Goal: Task Accomplishment & Management: Manage account settings

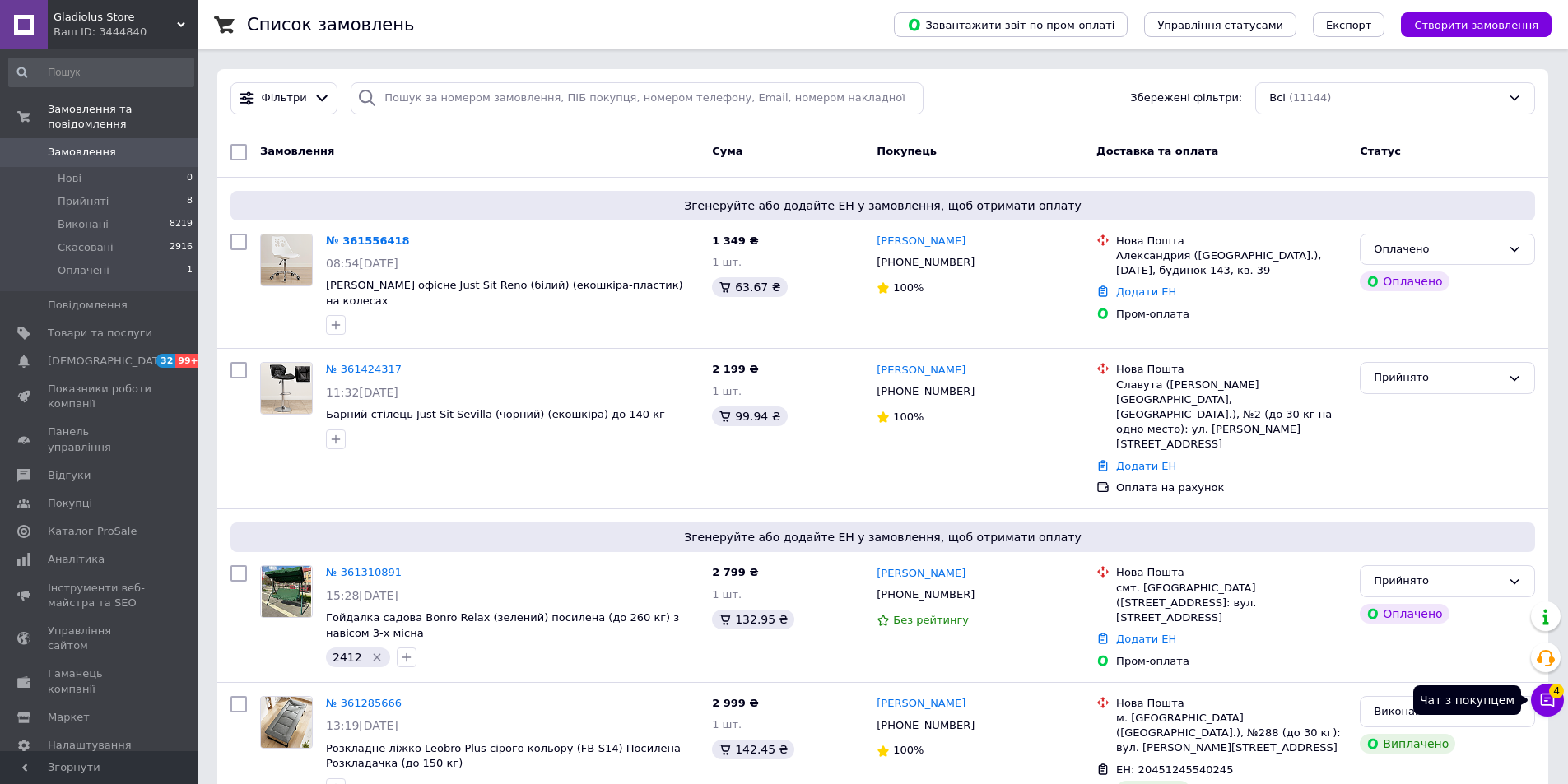
click at [1558, 690] on span "4" at bounding box center [1556, 691] width 14 height 14
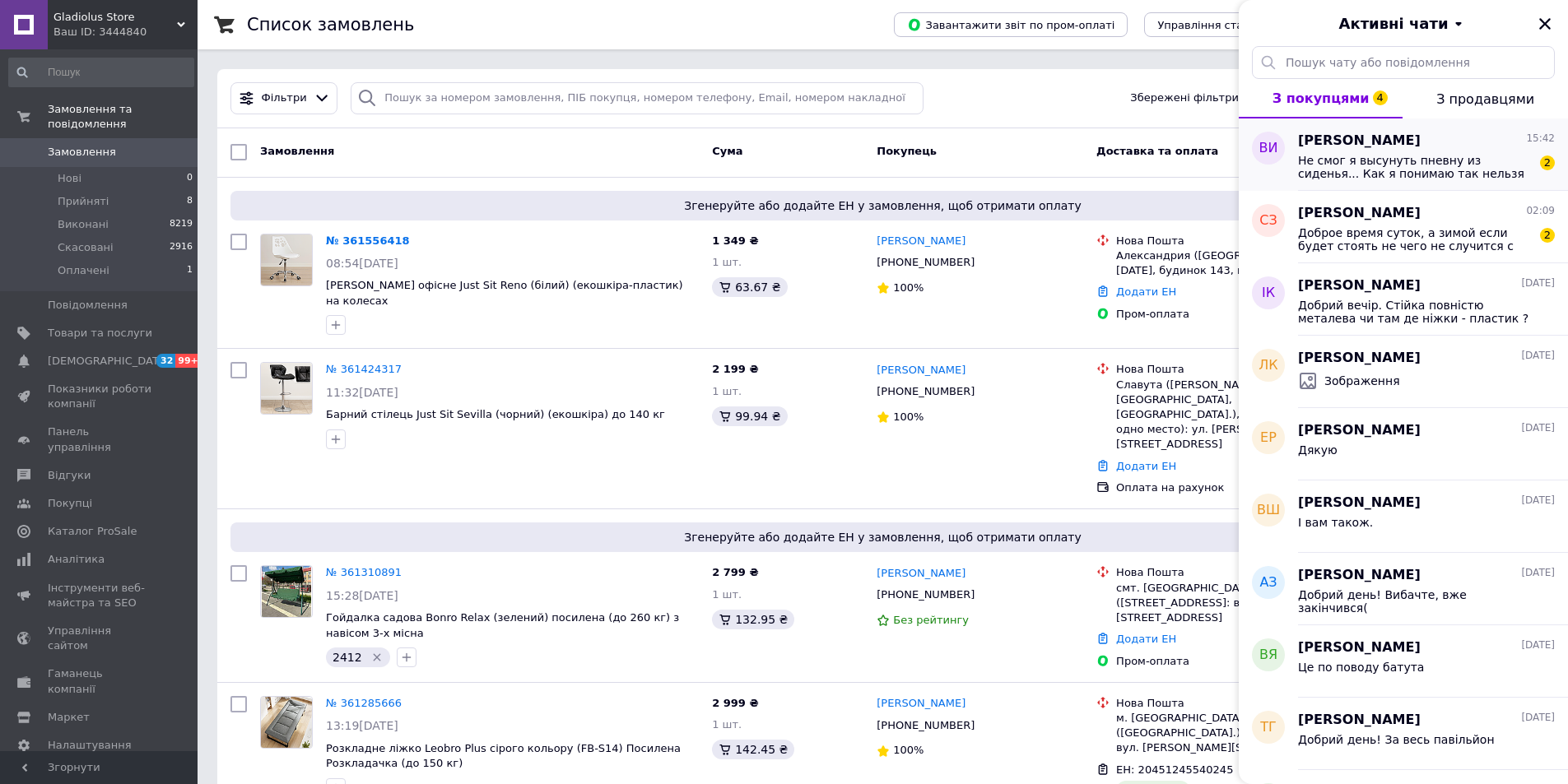
click at [1429, 165] on span "Не смог я высунуть пневну из сиденья... Как я понимаю так нельзя делать возврат?" at bounding box center [1415, 167] width 234 height 26
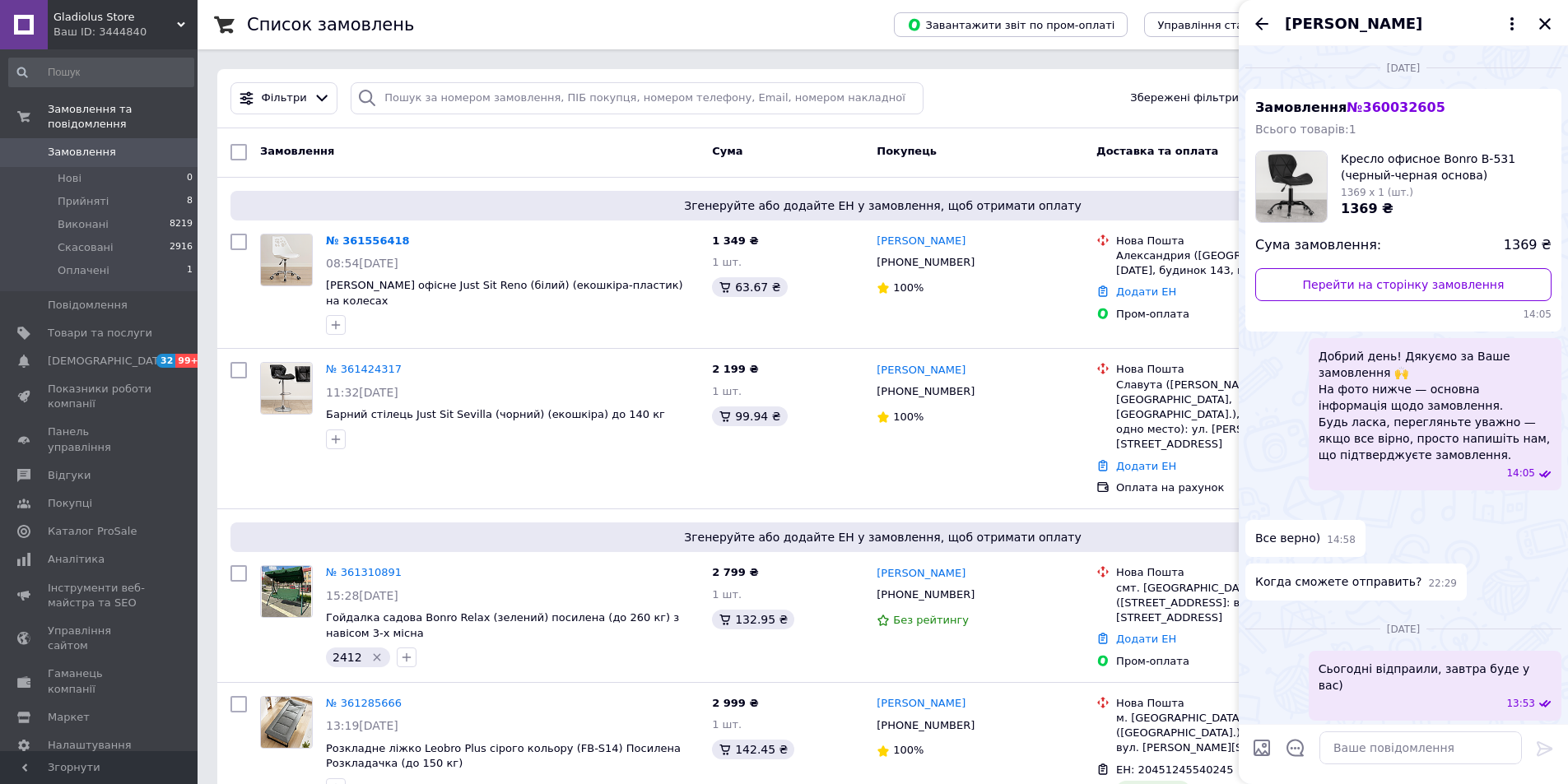
scroll to position [1061, 0]
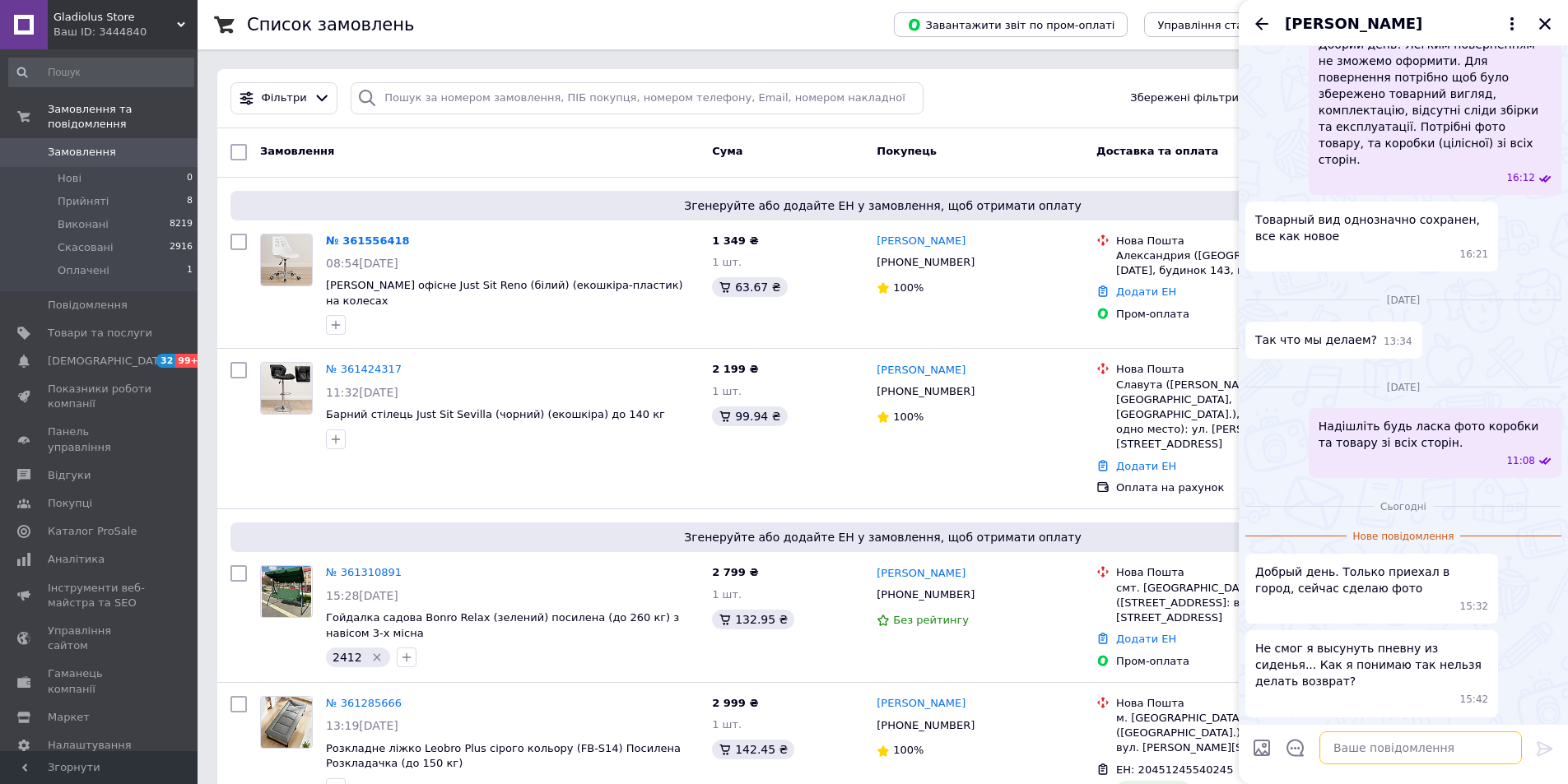
click at [1384, 754] on textarea at bounding box center [1420, 748] width 203 height 33
type textarea "Н"
type textarea "Добрий день! Так"
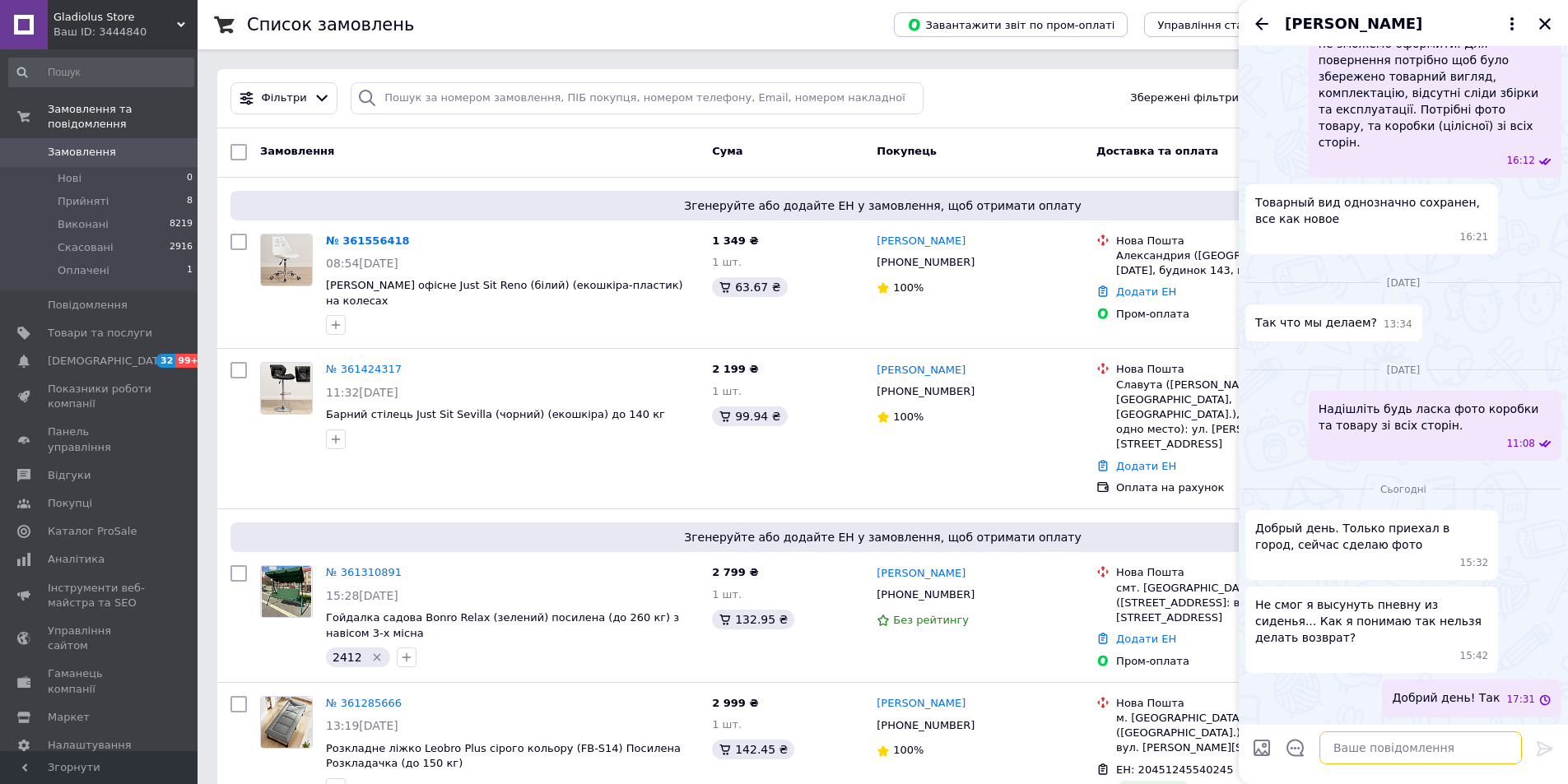
scroll to position [1078, 0]
click at [1255, 23] on icon "Назад" at bounding box center [1261, 24] width 20 height 20
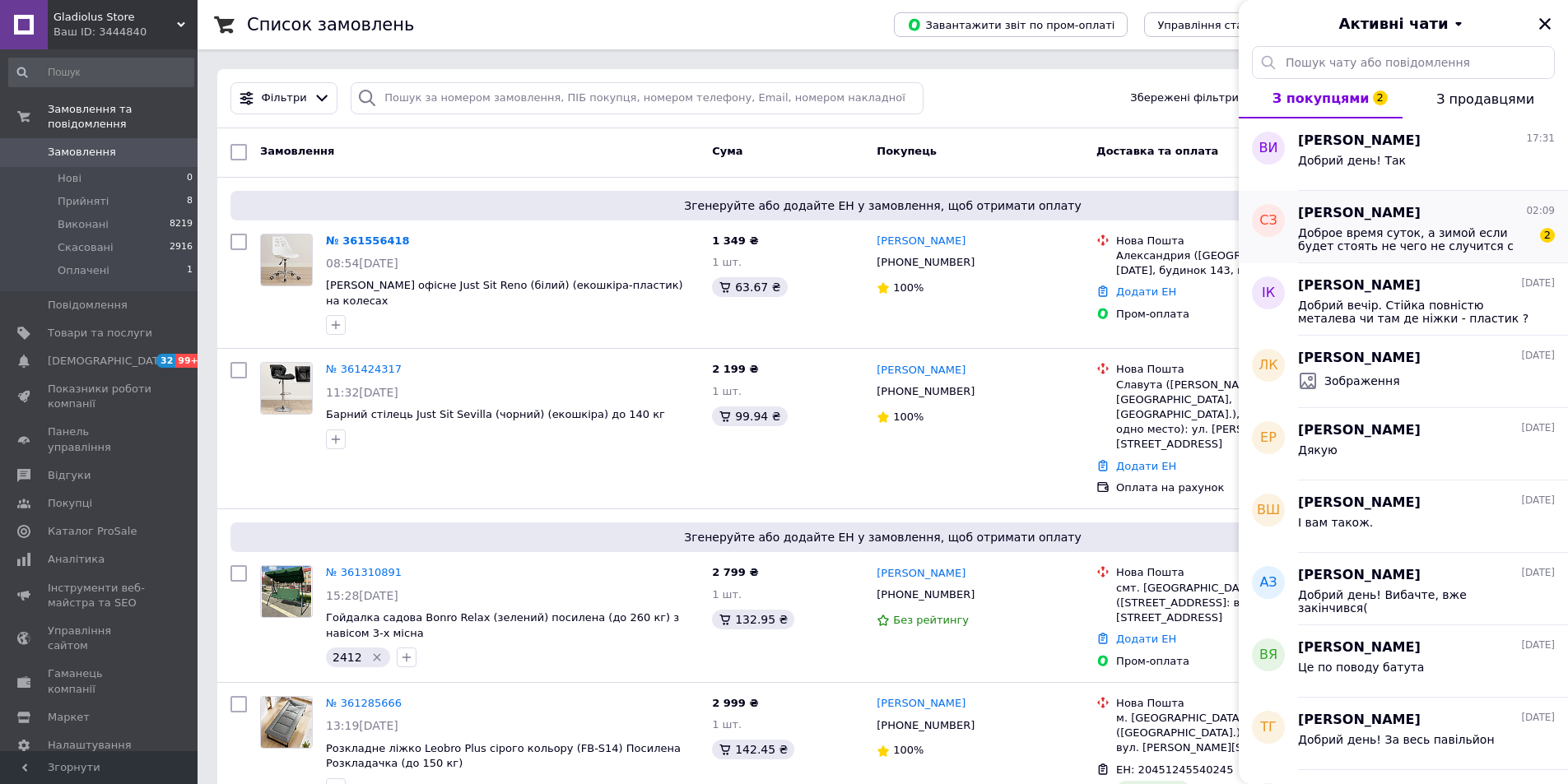
click at [1400, 227] on span "Доброе время суток, а зимой если будет стоять не чего не случится с ним ? Мне н…" at bounding box center [1415, 239] width 234 height 26
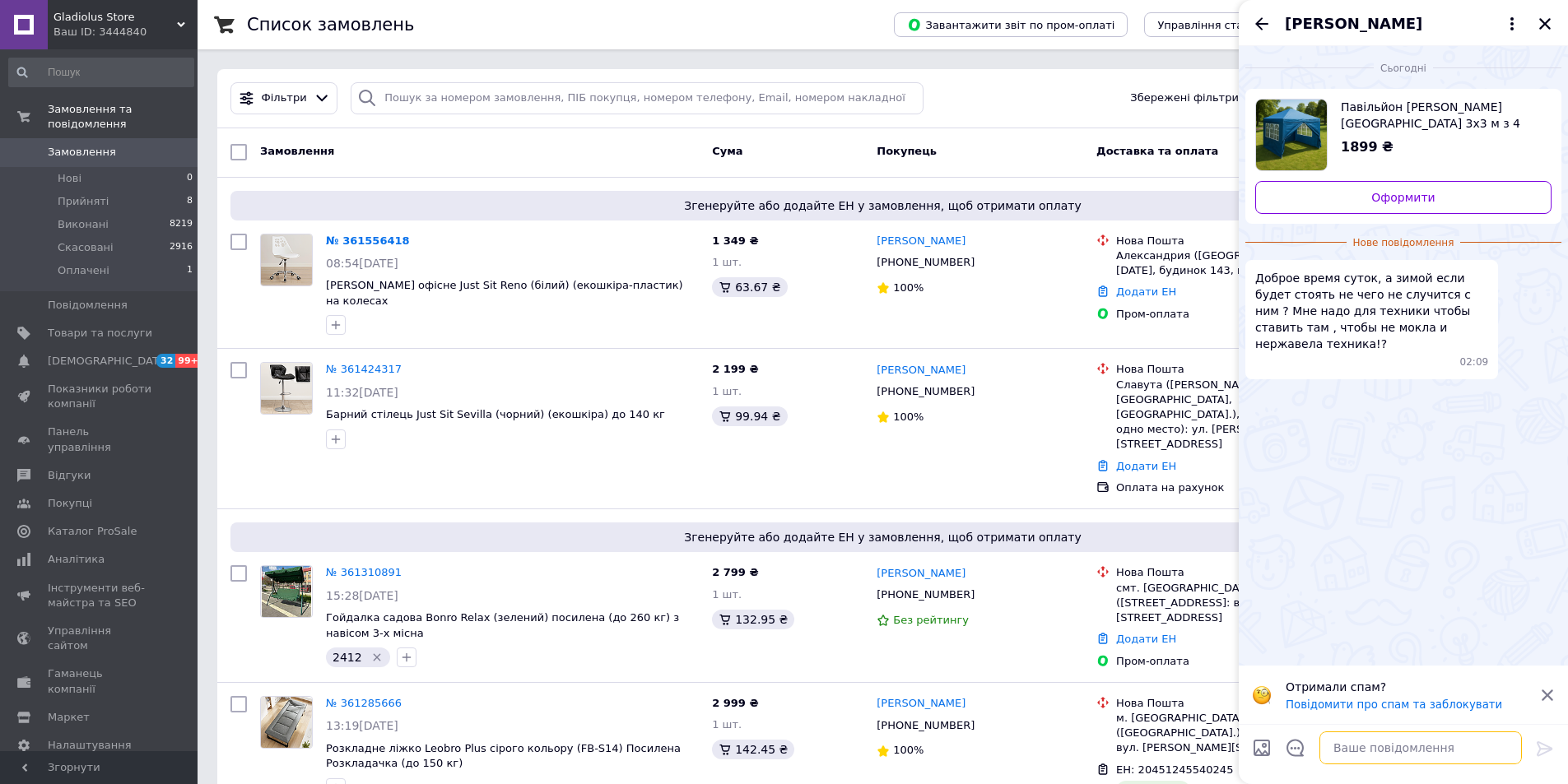
click at [1369, 747] on textarea at bounding box center [1420, 748] width 203 height 33
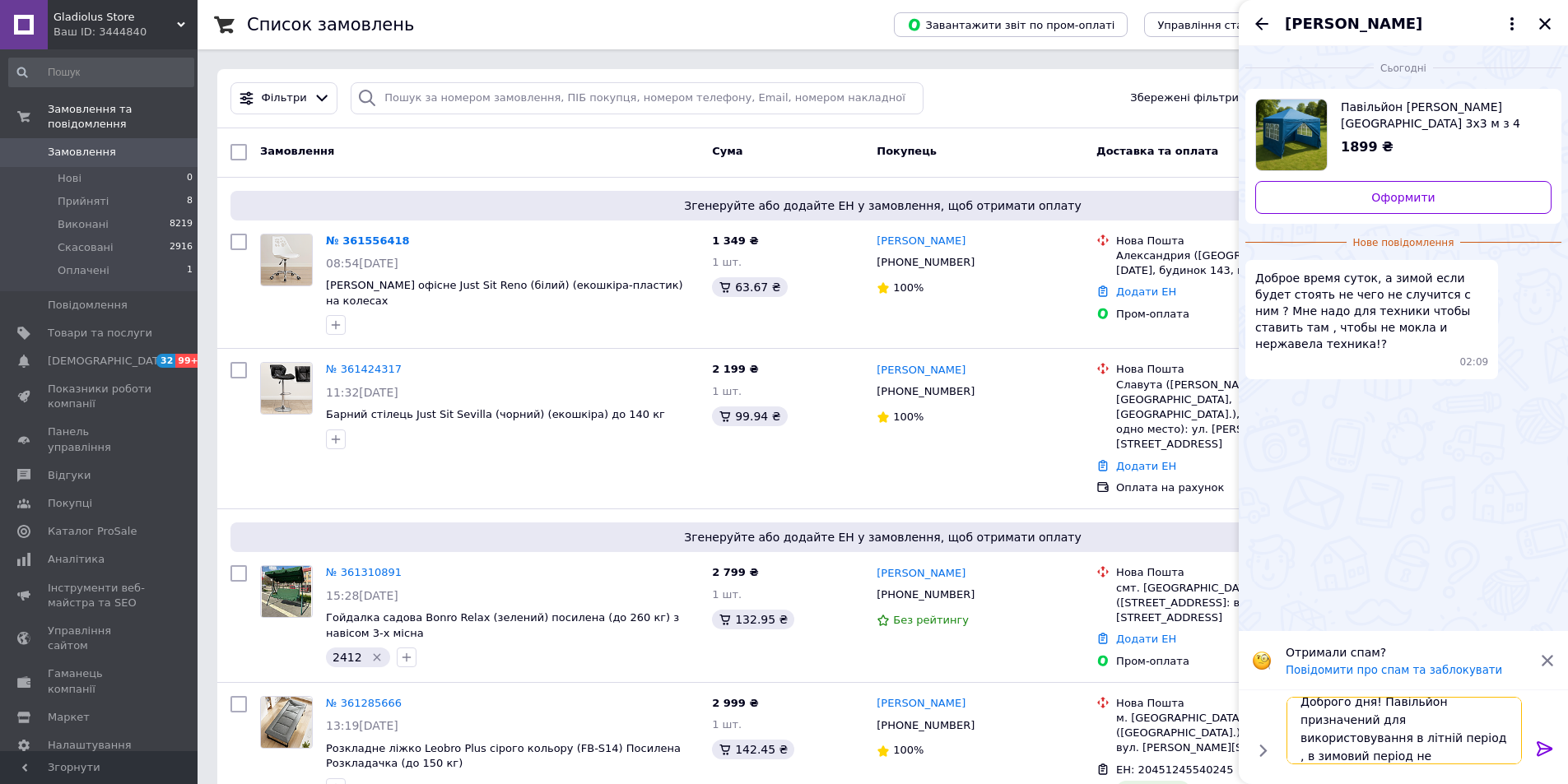
scroll to position [2, 0]
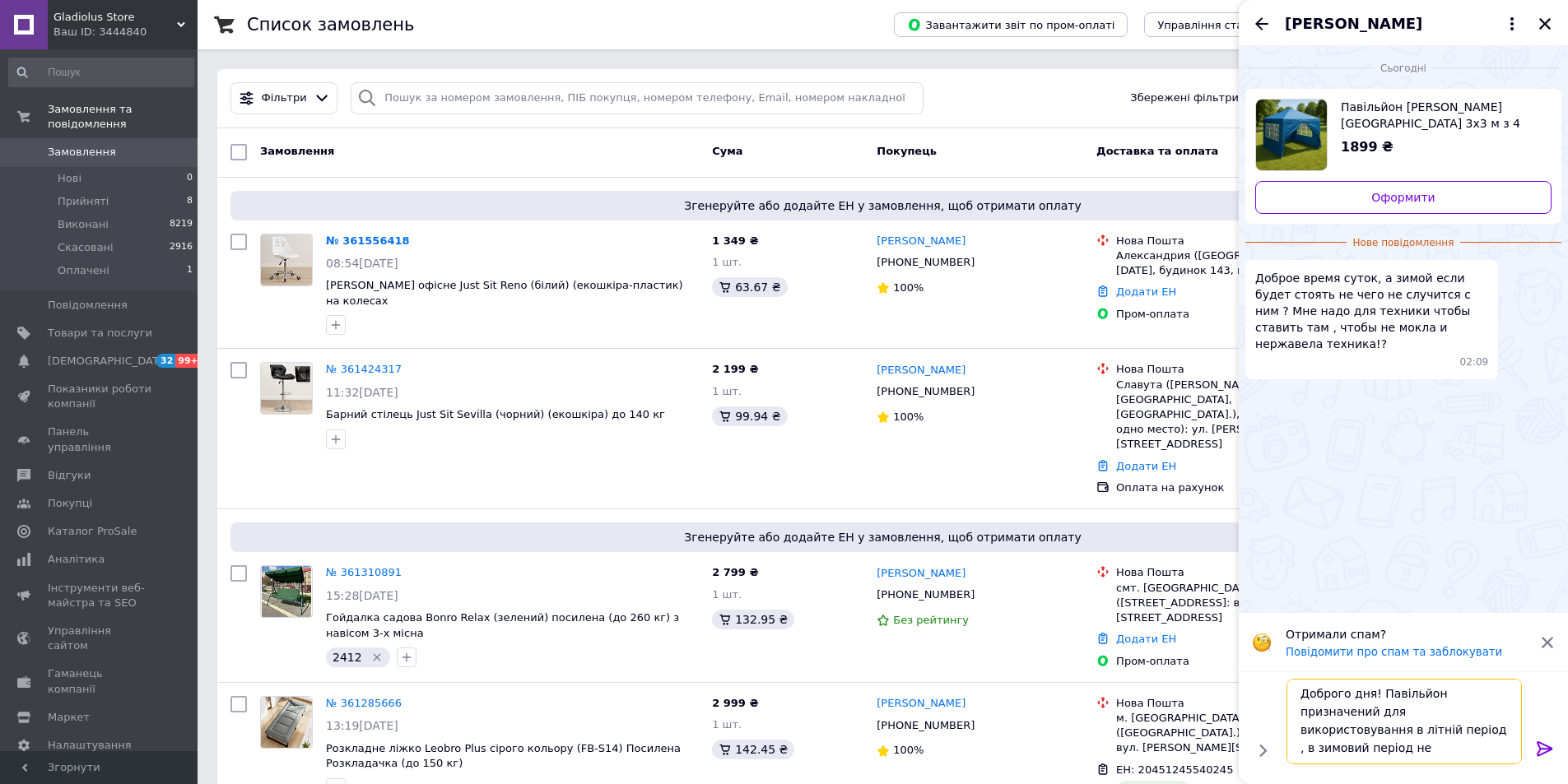
type textarea "Доброго дня! Павільйон призначений для використовування в літній період , в зим…"
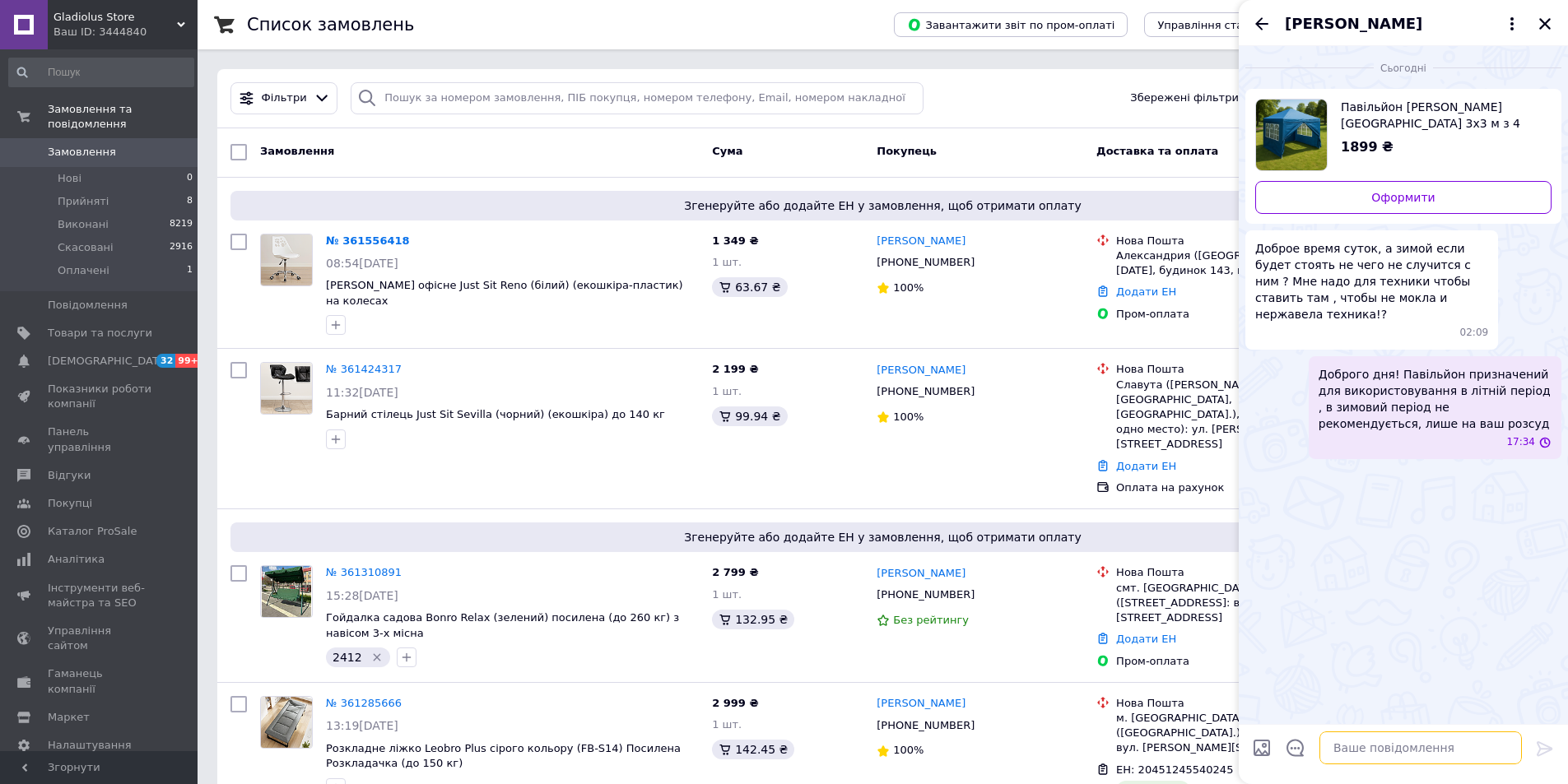
scroll to position [0, 0]
click at [1262, 23] on icon "Назад" at bounding box center [1261, 23] width 14 height 13
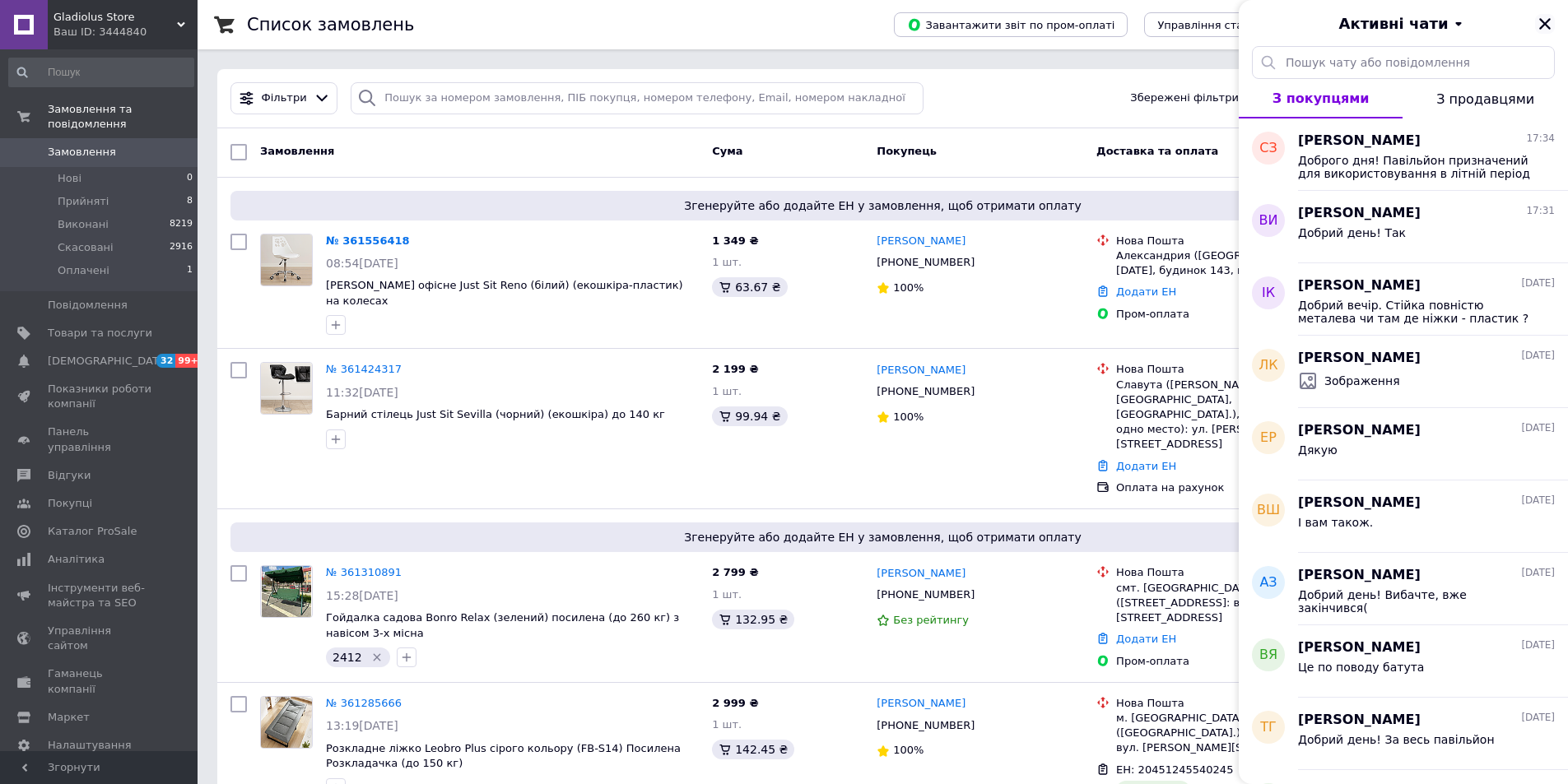
click at [1549, 22] on icon "Закрити" at bounding box center [1545, 23] width 14 height 14
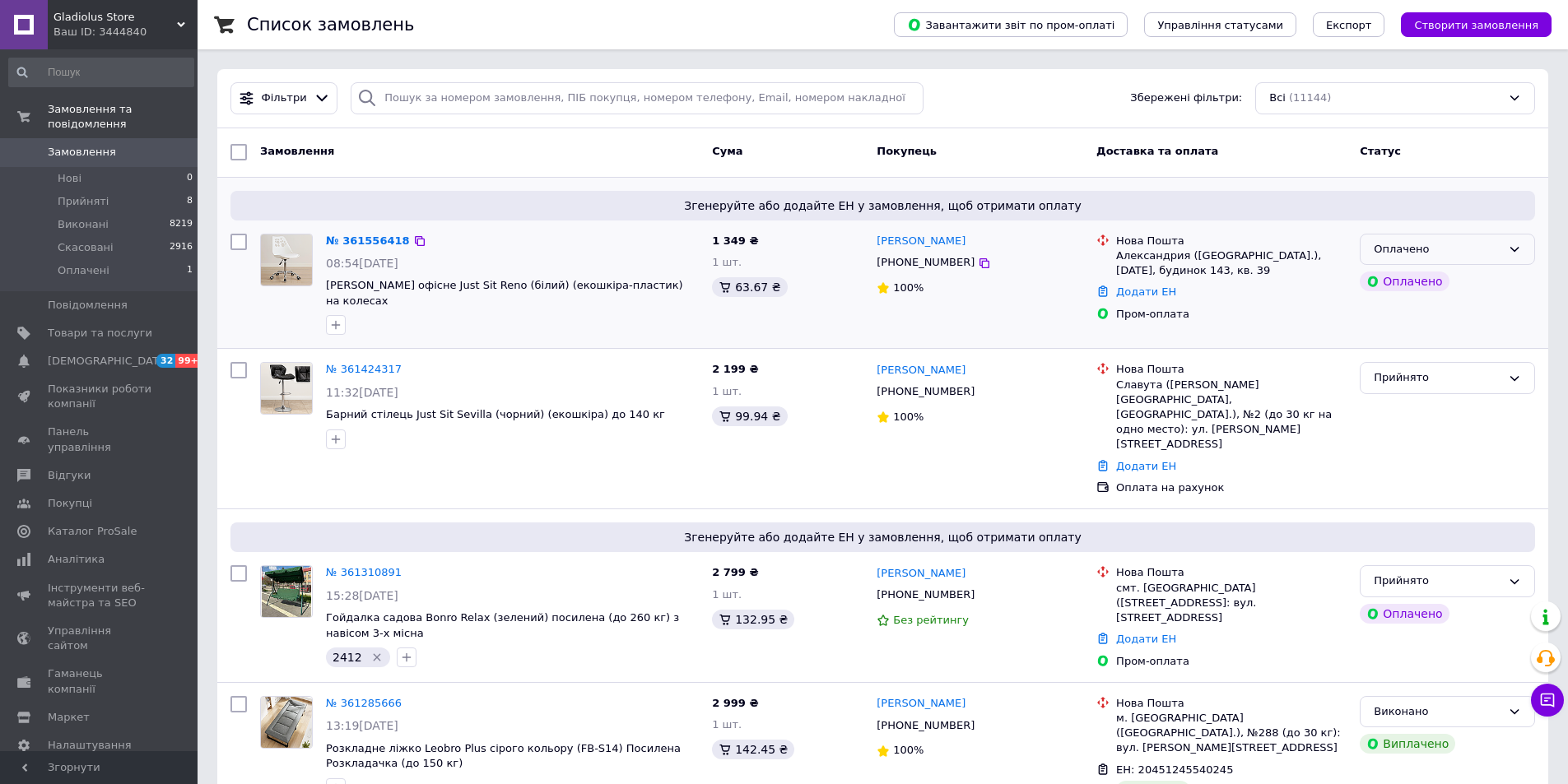
click at [1435, 253] on div "Оплачено" at bounding box center [1437, 249] width 127 height 17
click at [1434, 278] on li "Прийнято" at bounding box center [1447, 284] width 174 height 31
click at [157, 190] on li "Прийняті 8" at bounding box center [101, 202] width 203 height 23
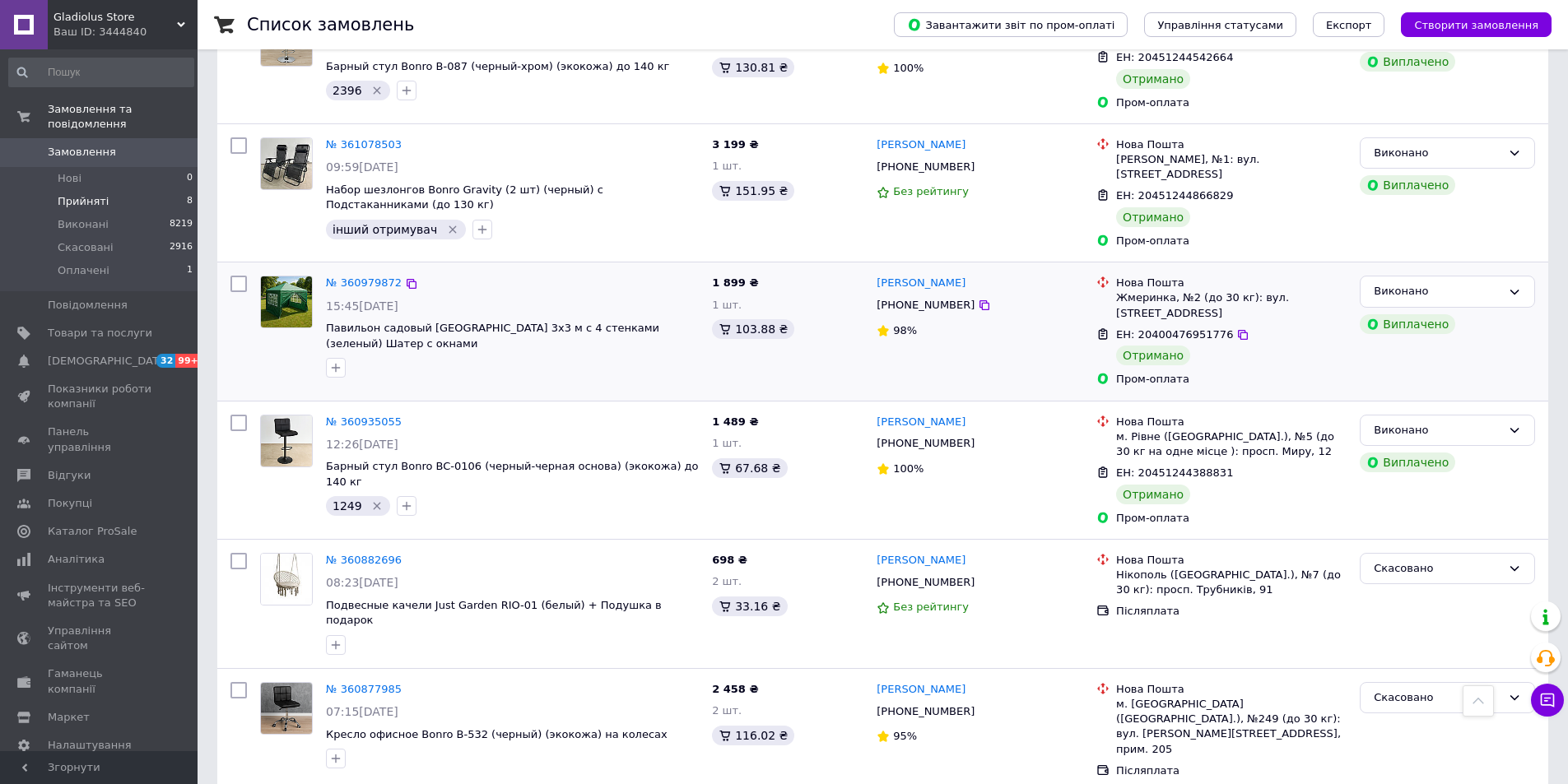
scroll to position [1923, 0]
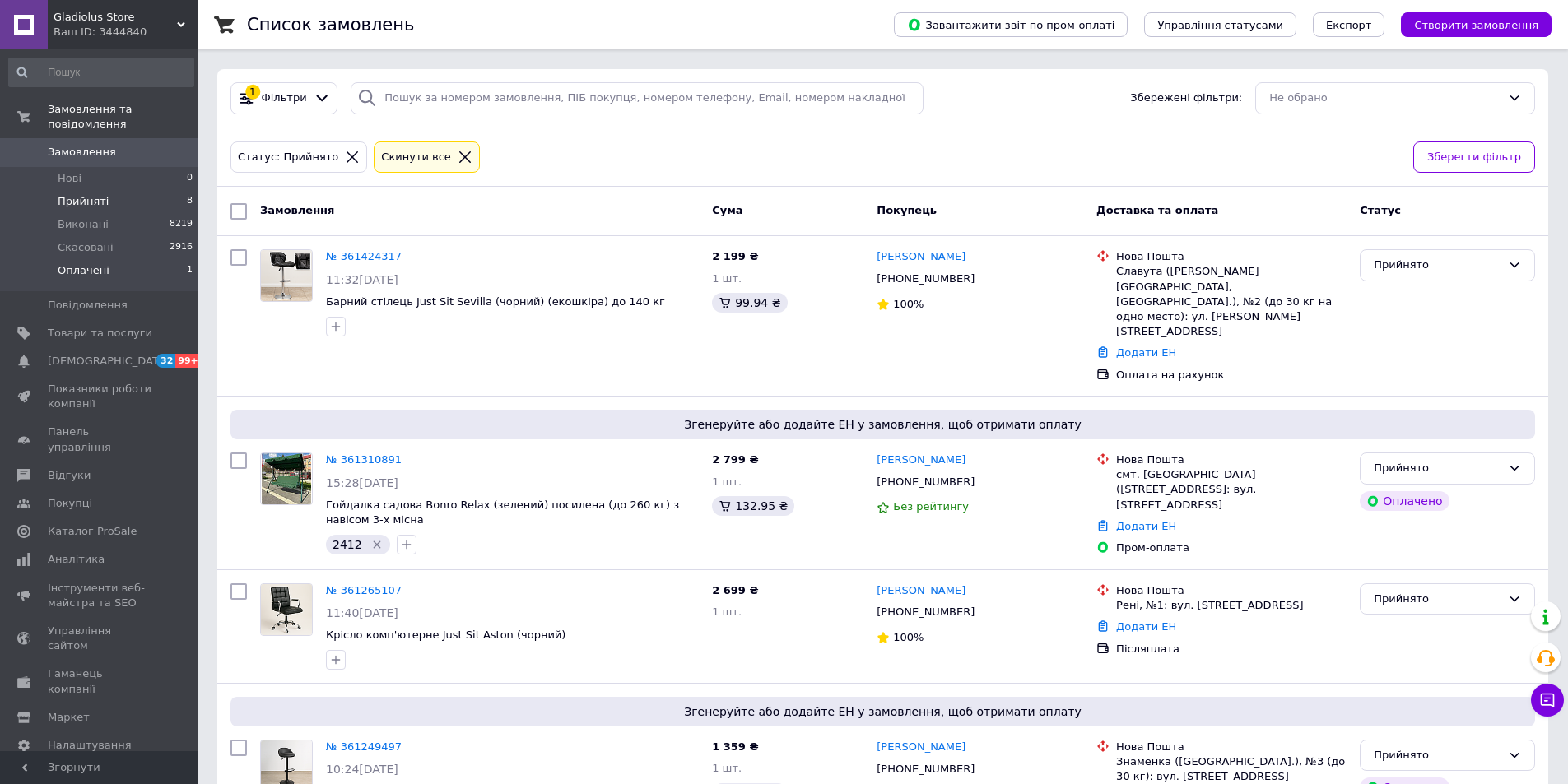
click at [158, 261] on li "Оплачені 1" at bounding box center [101, 275] width 203 height 32
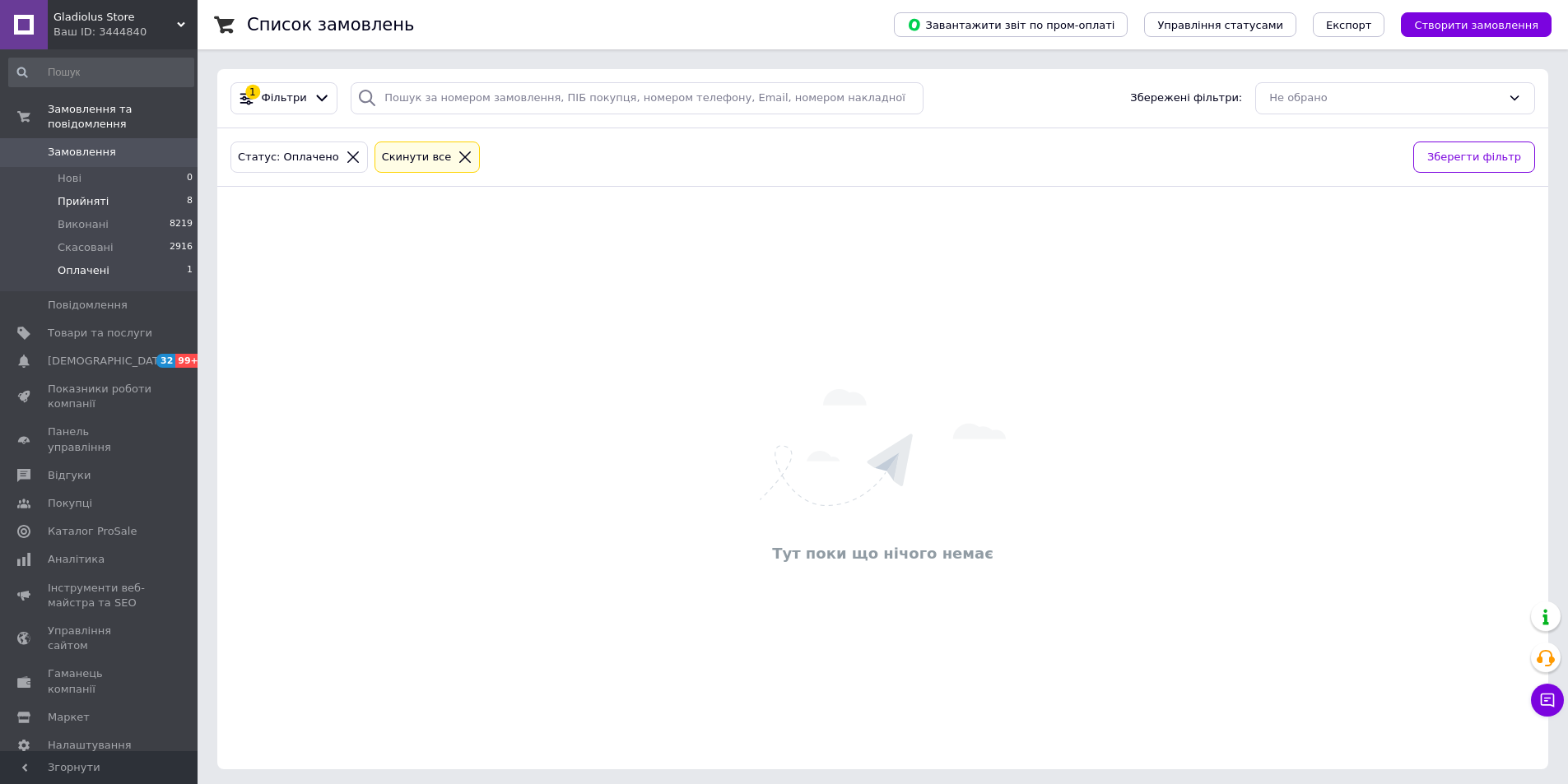
click at [163, 190] on li "Прийняті 8" at bounding box center [101, 202] width 203 height 23
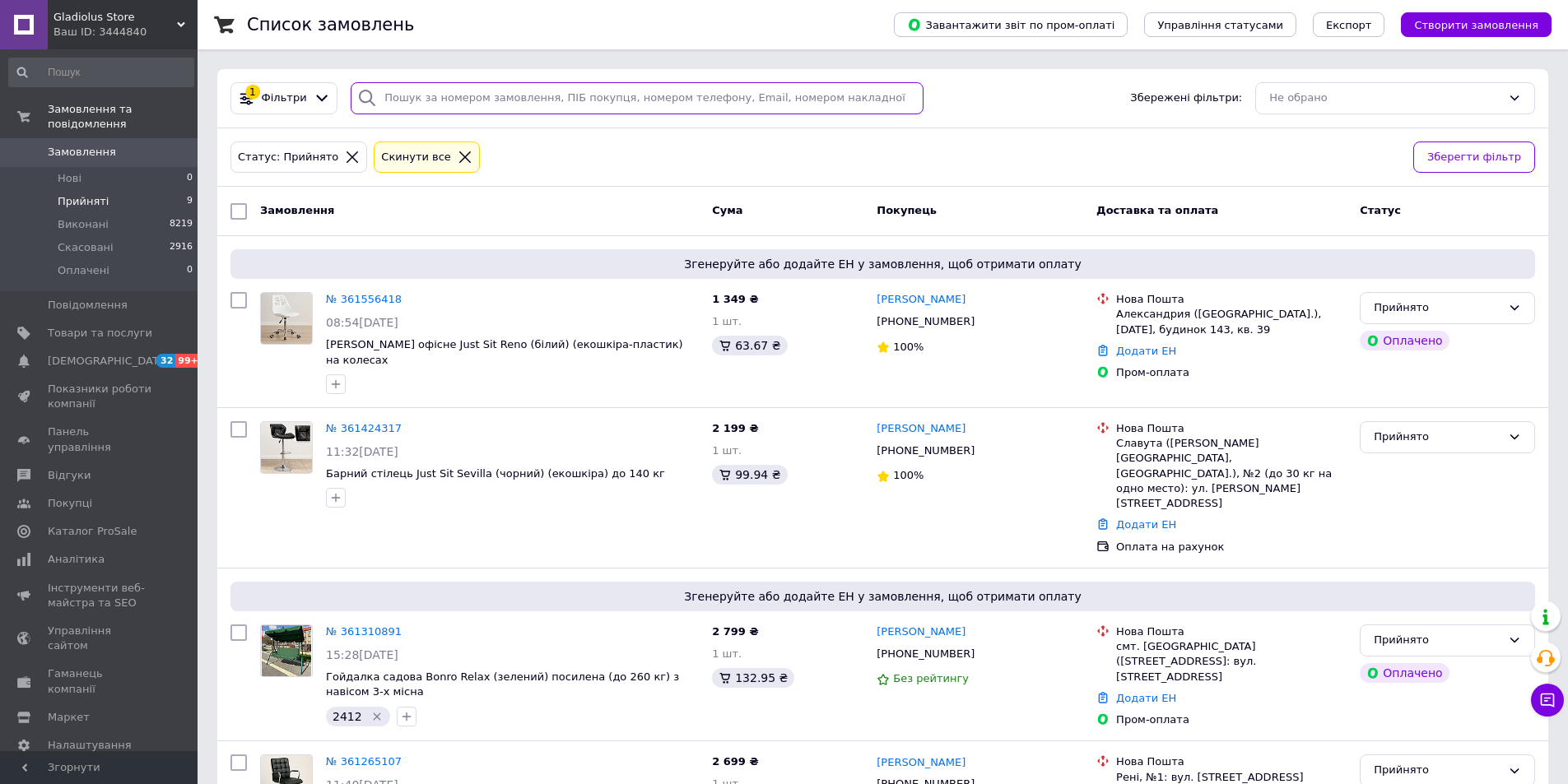
click at [479, 109] on input "search" at bounding box center [637, 98] width 573 height 32
paste input "Криница"
type input "Криница"
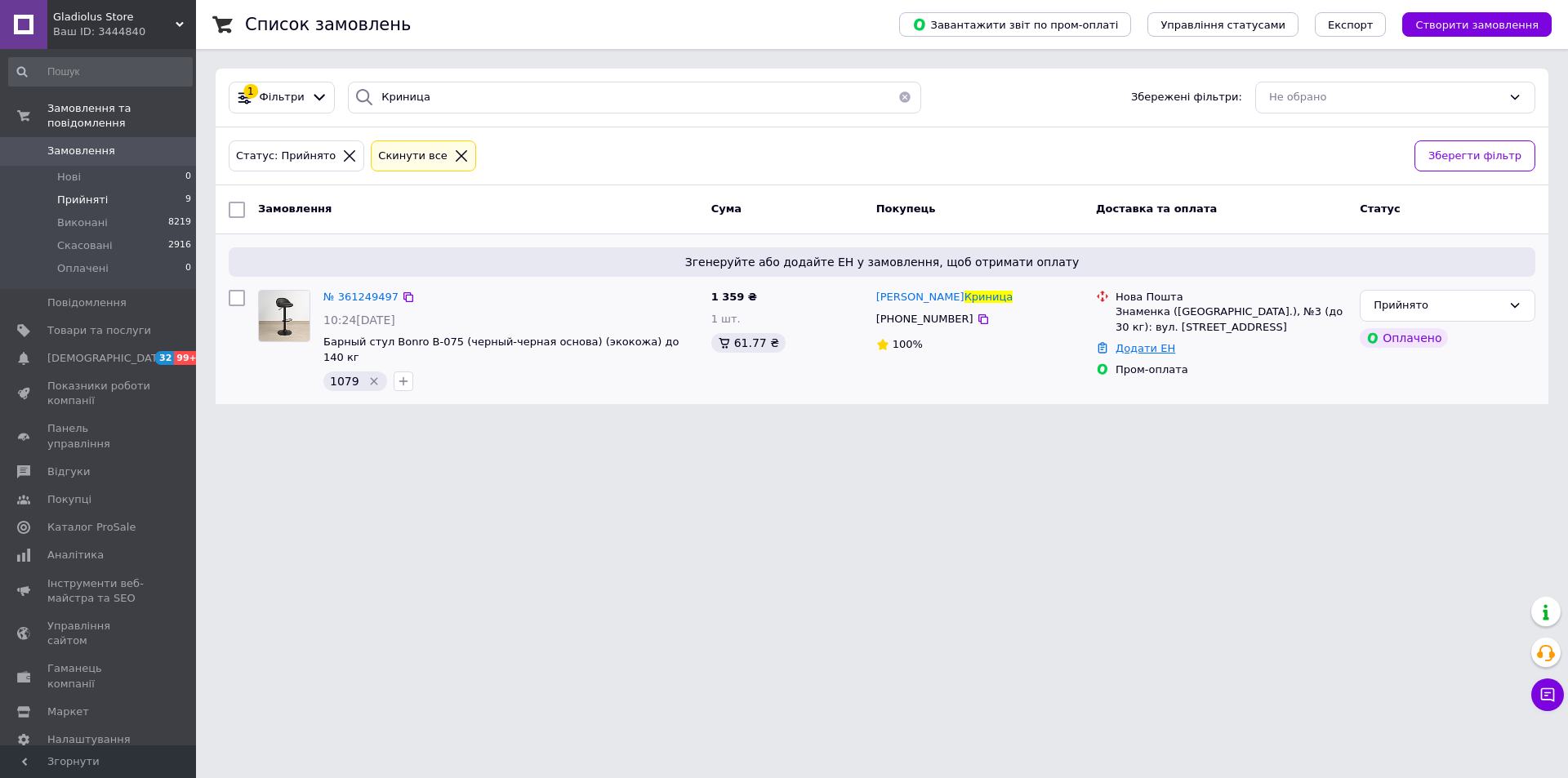
click at [1148, 347] on link "Додати ЕН" at bounding box center [1145, 348] width 60 height 13
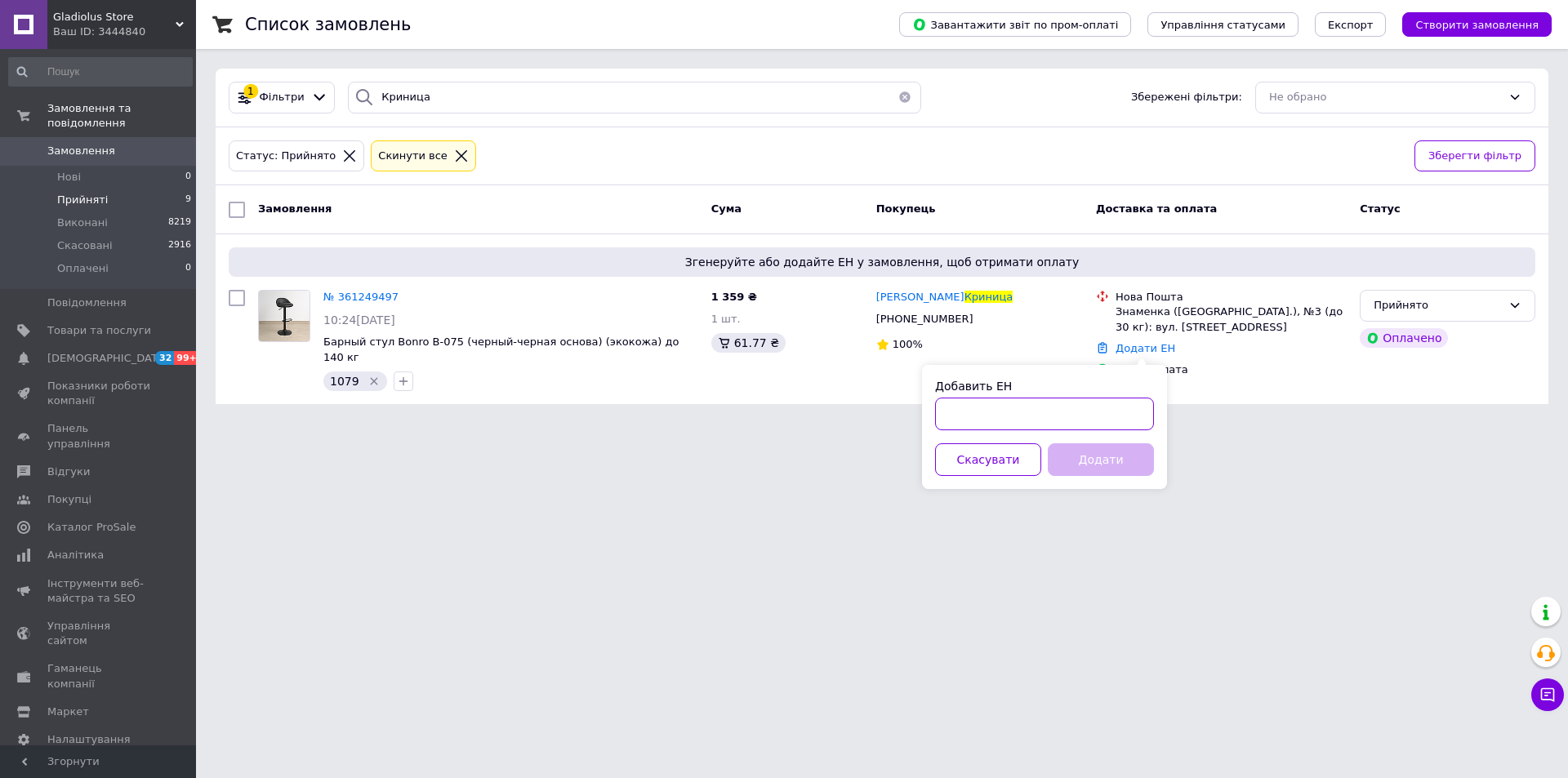
click at [1082, 424] on input "Добавить ЕН" at bounding box center [1044, 414] width 219 height 33
paste input "20451245545961"
type input "20451245545961"
click at [1090, 457] on button "Додати" at bounding box center [1100, 460] width 106 height 33
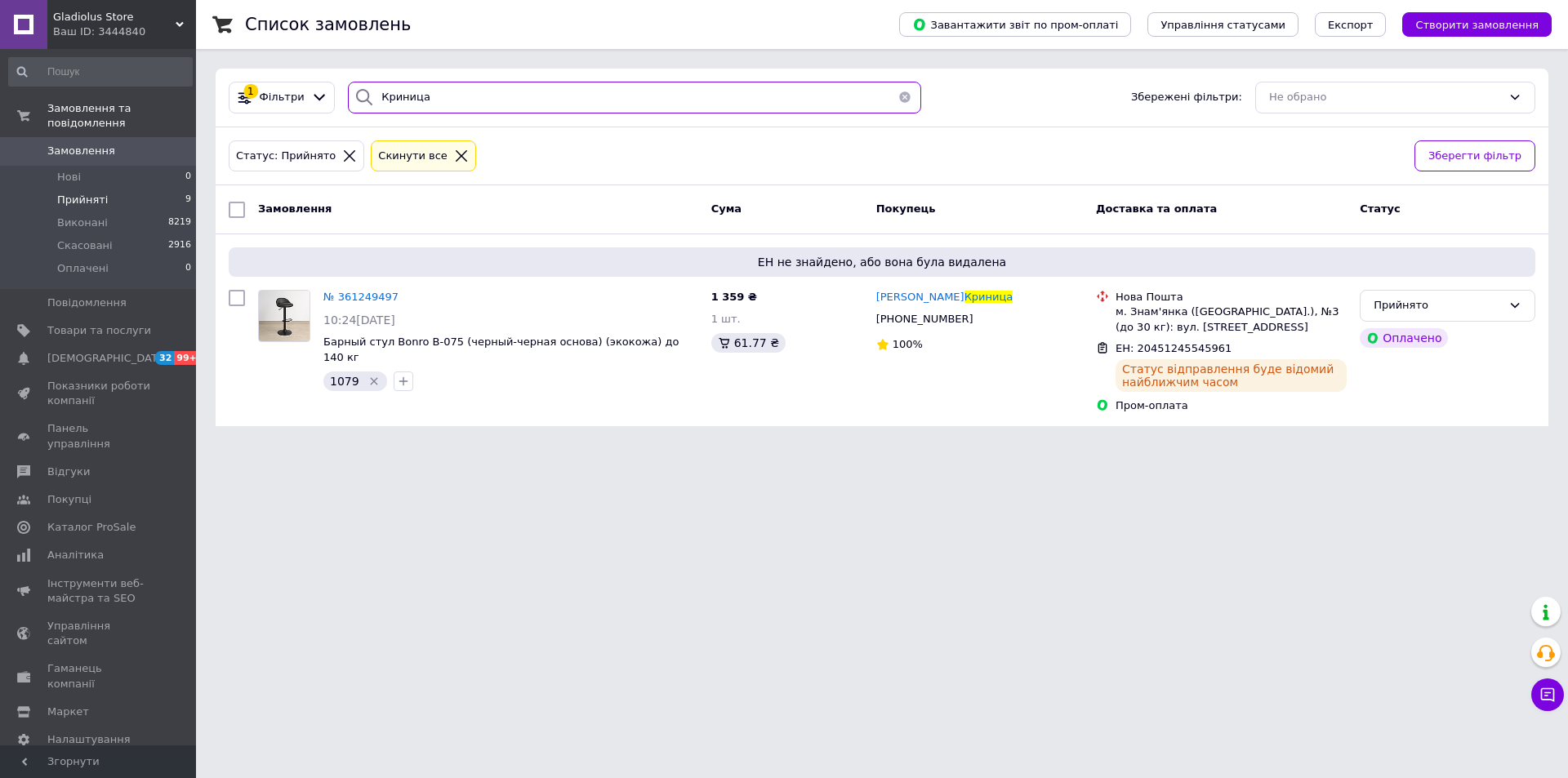
click at [614, 94] on input "Криница" at bounding box center [634, 97] width 573 height 32
paste input "міль"
type input "Хміль"
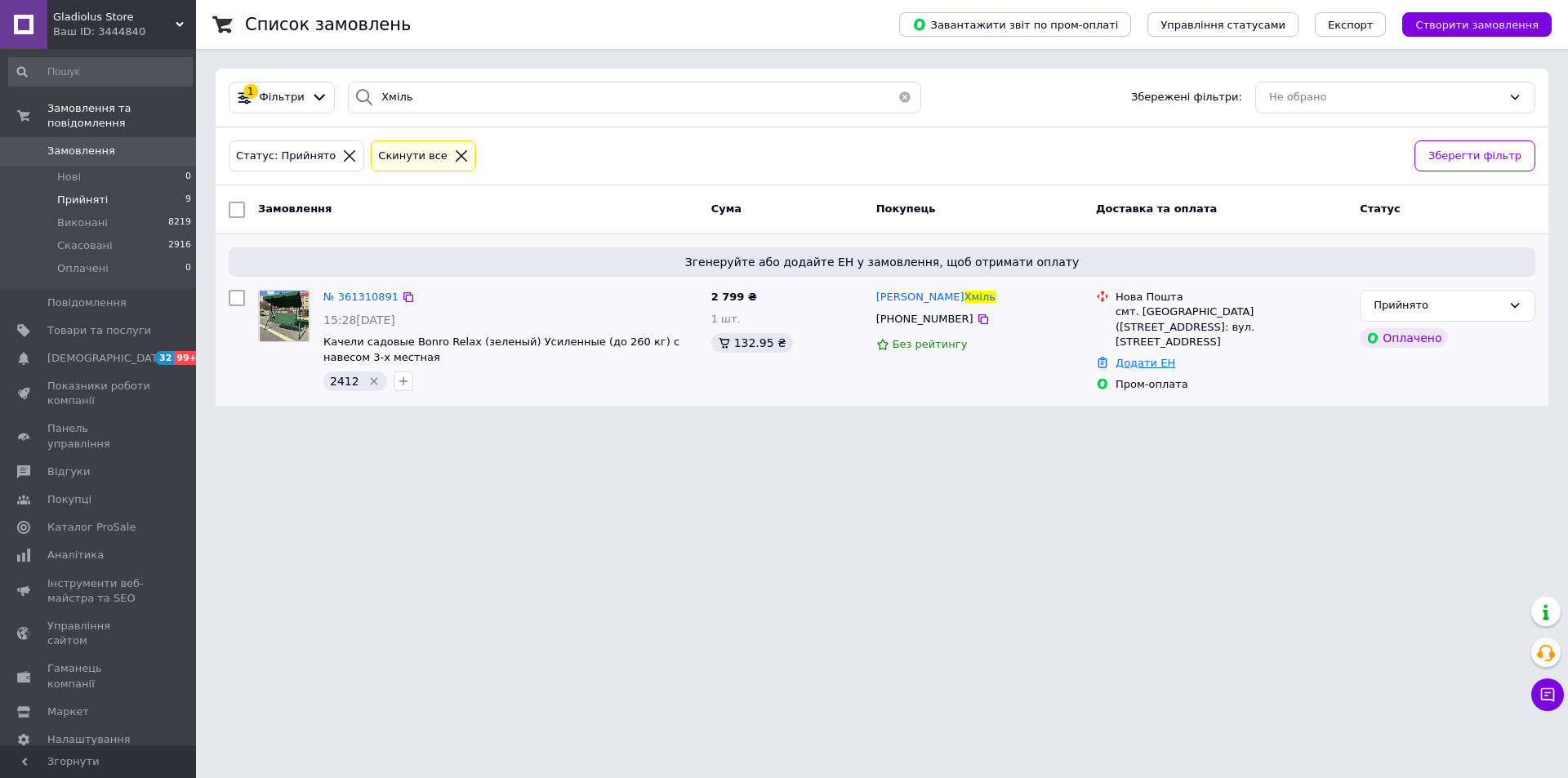
click at [1146, 357] on link "Додати ЕН" at bounding box center [1145, 363] width 60 height 13
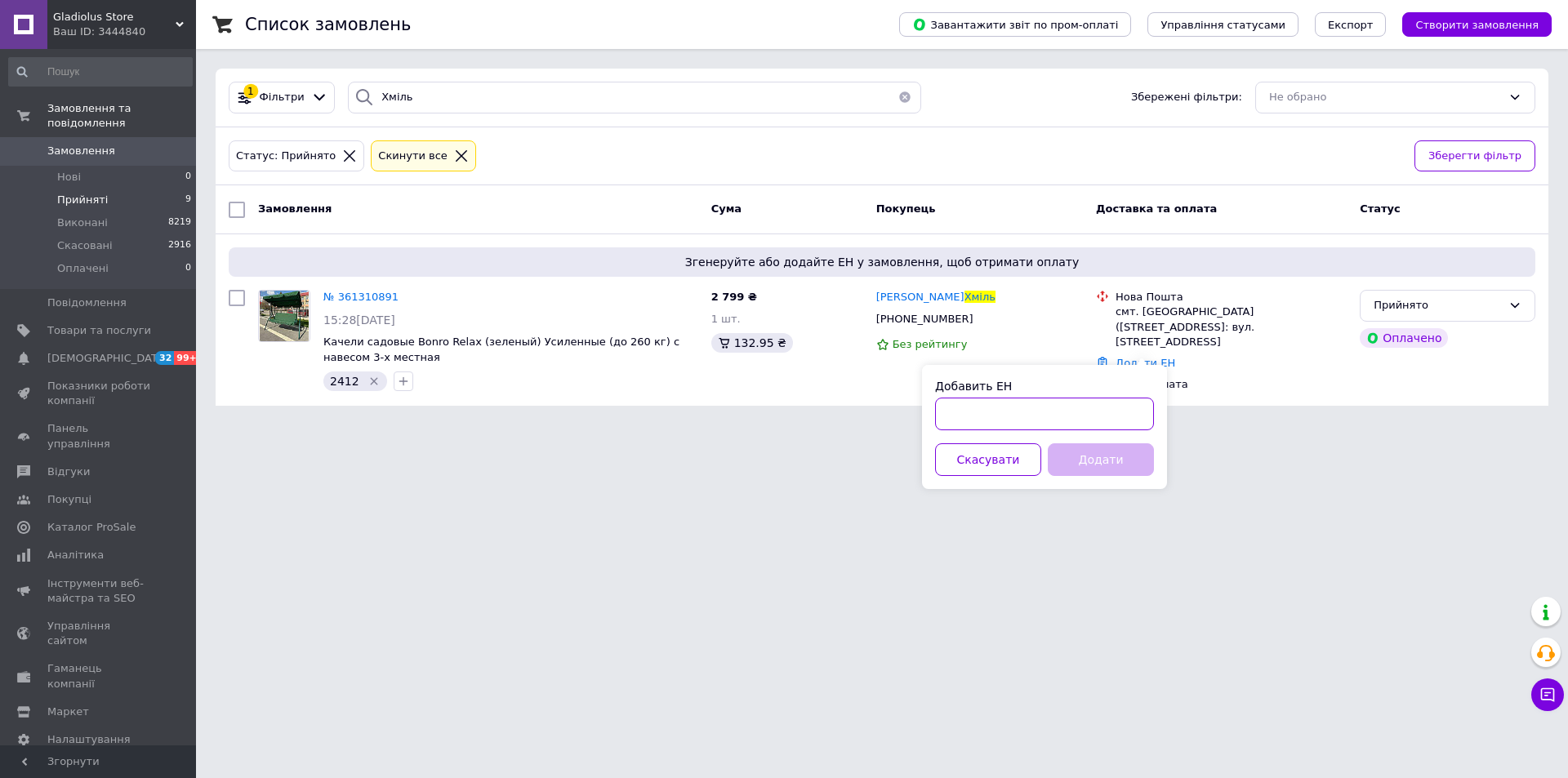
click at [1098, 407] on input "Добавить ЕН" at bounding box center [1044, 414] width 219 height 33
paste input "20451246375763"
type input "20451246375763"
click at [1087, 451] on button "Додати" at bounding box center [1100, 460] width 106 height 33
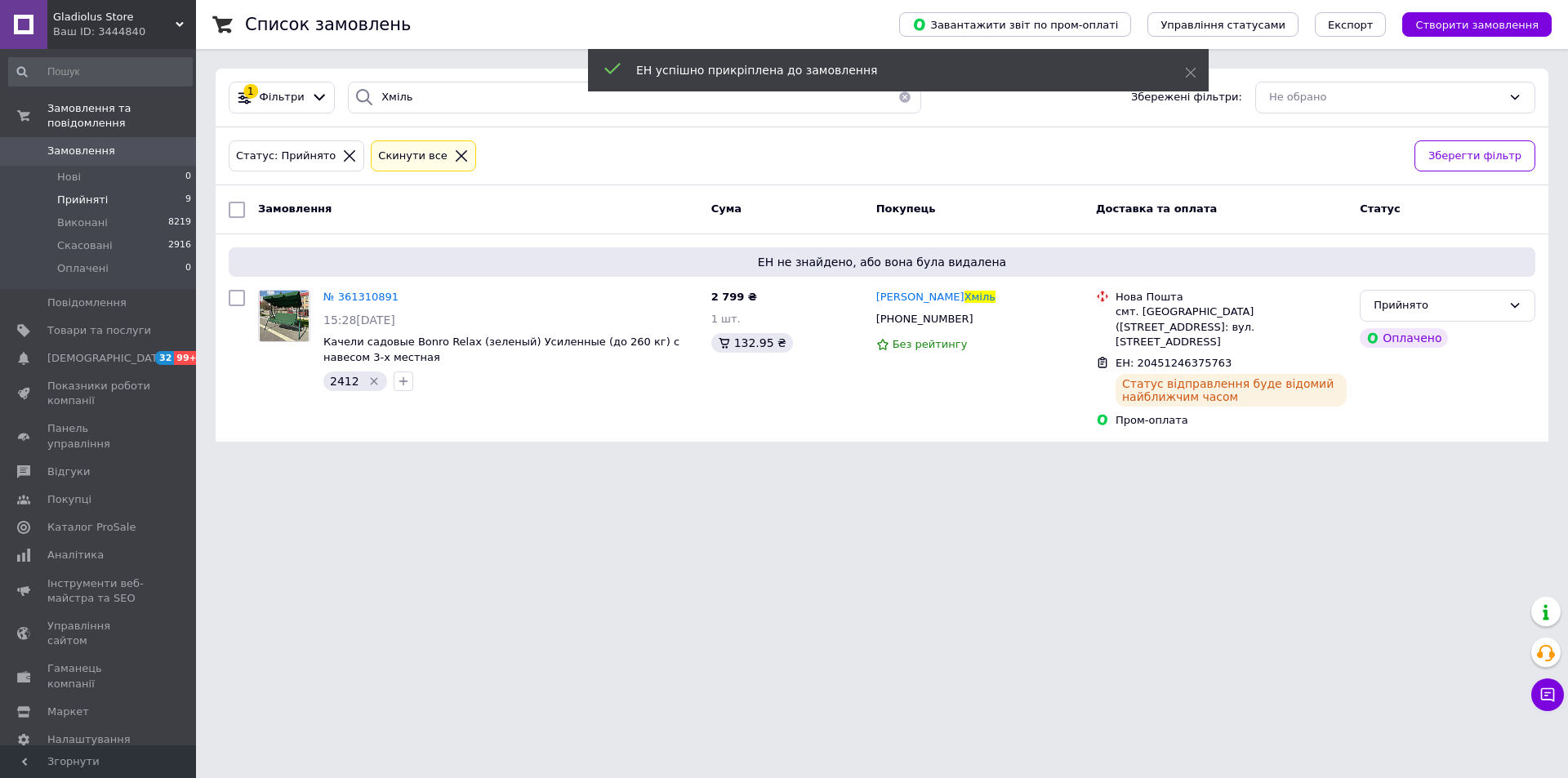
click at [144, 189] on li "Прийняті 9" at bounding box center [100, 200] width 201 height 23
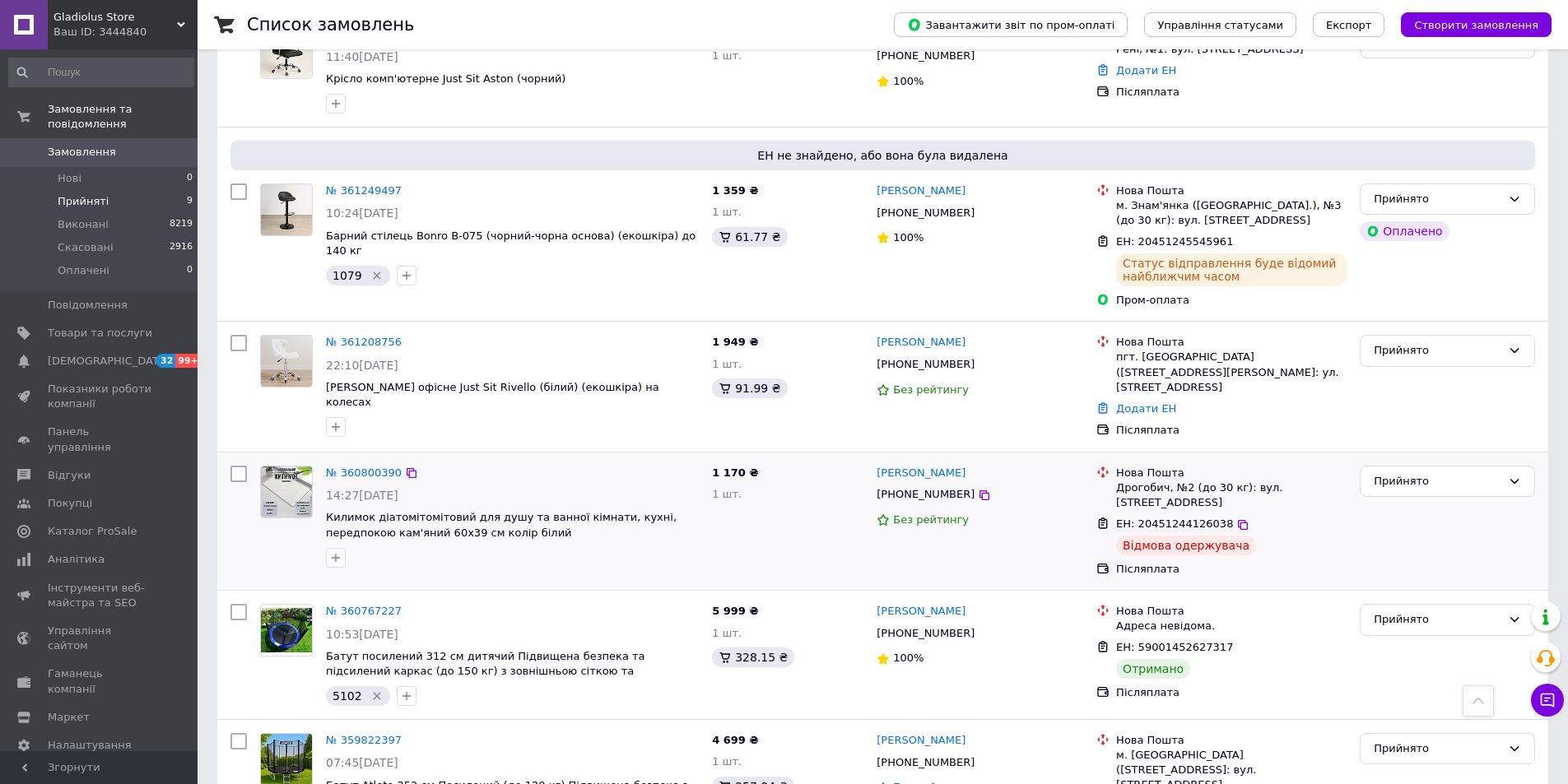
scroll to position [774, 0]
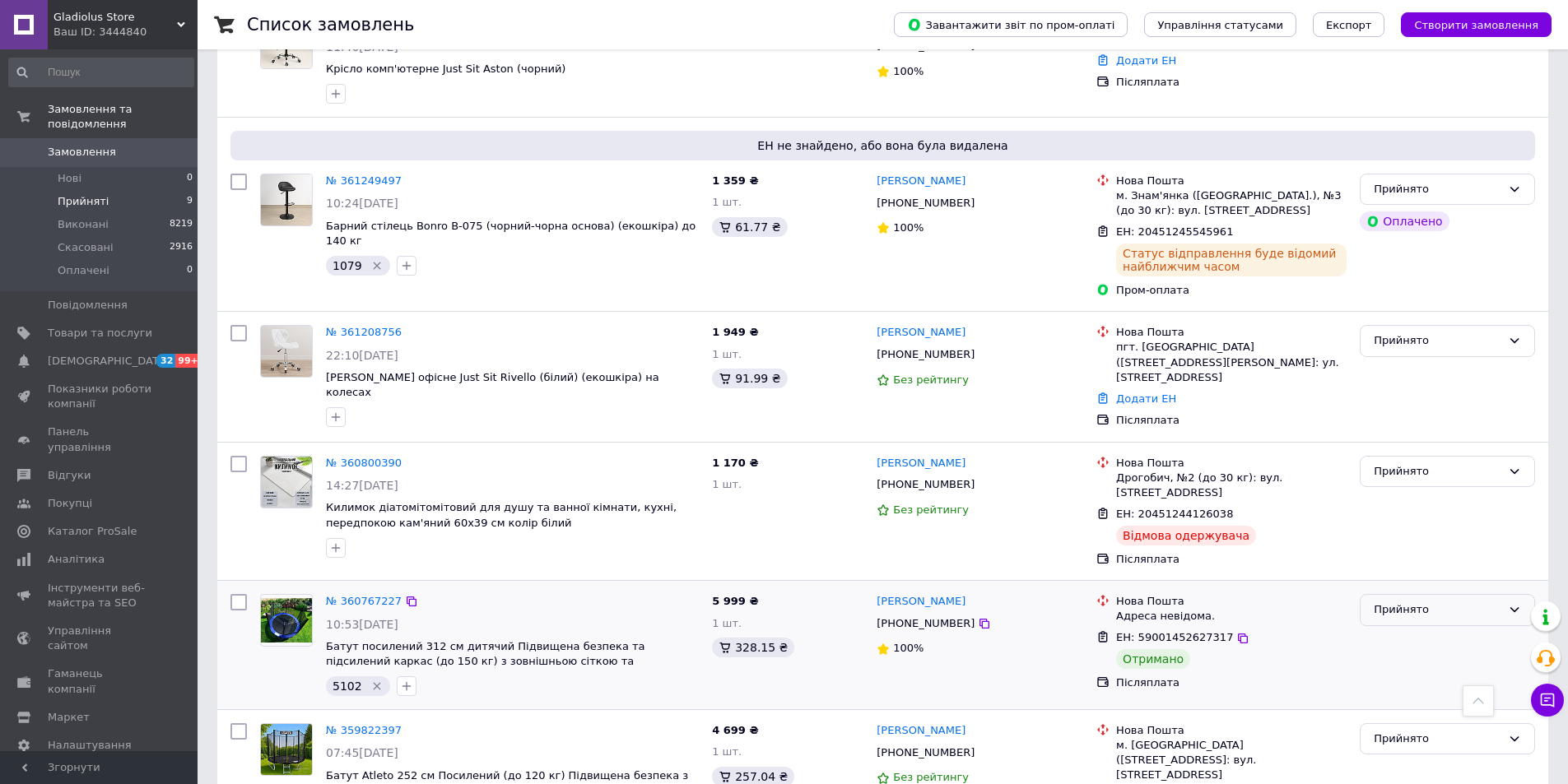
click at [1412, 601] on div "Прийнято" at bounding box center [1437, 609] width 127 height 17
click at [1415, 629] on li "Виконано" at bounding box center [1447, 644] width 174 height 31
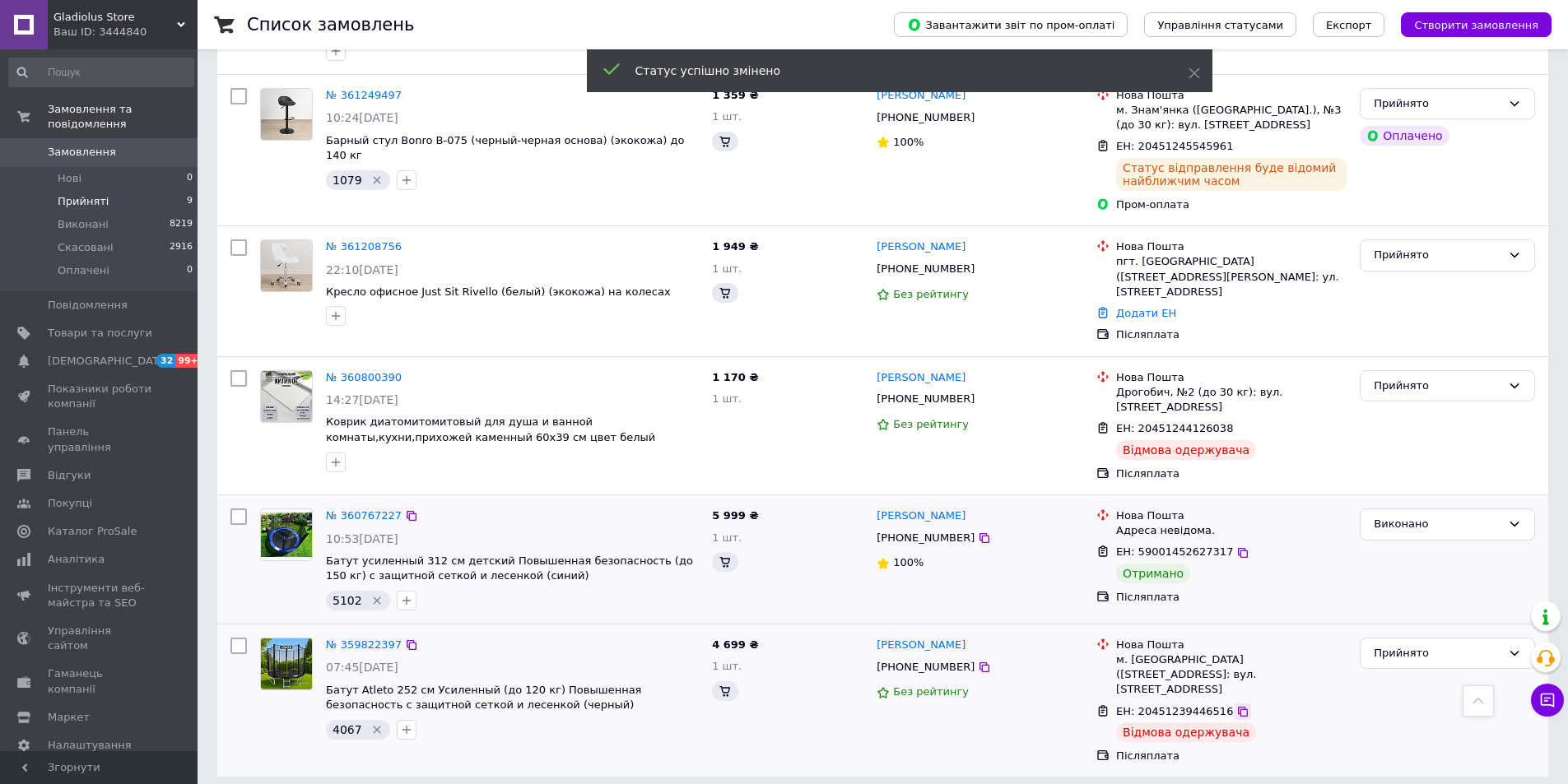
scroll to position [732, 0]
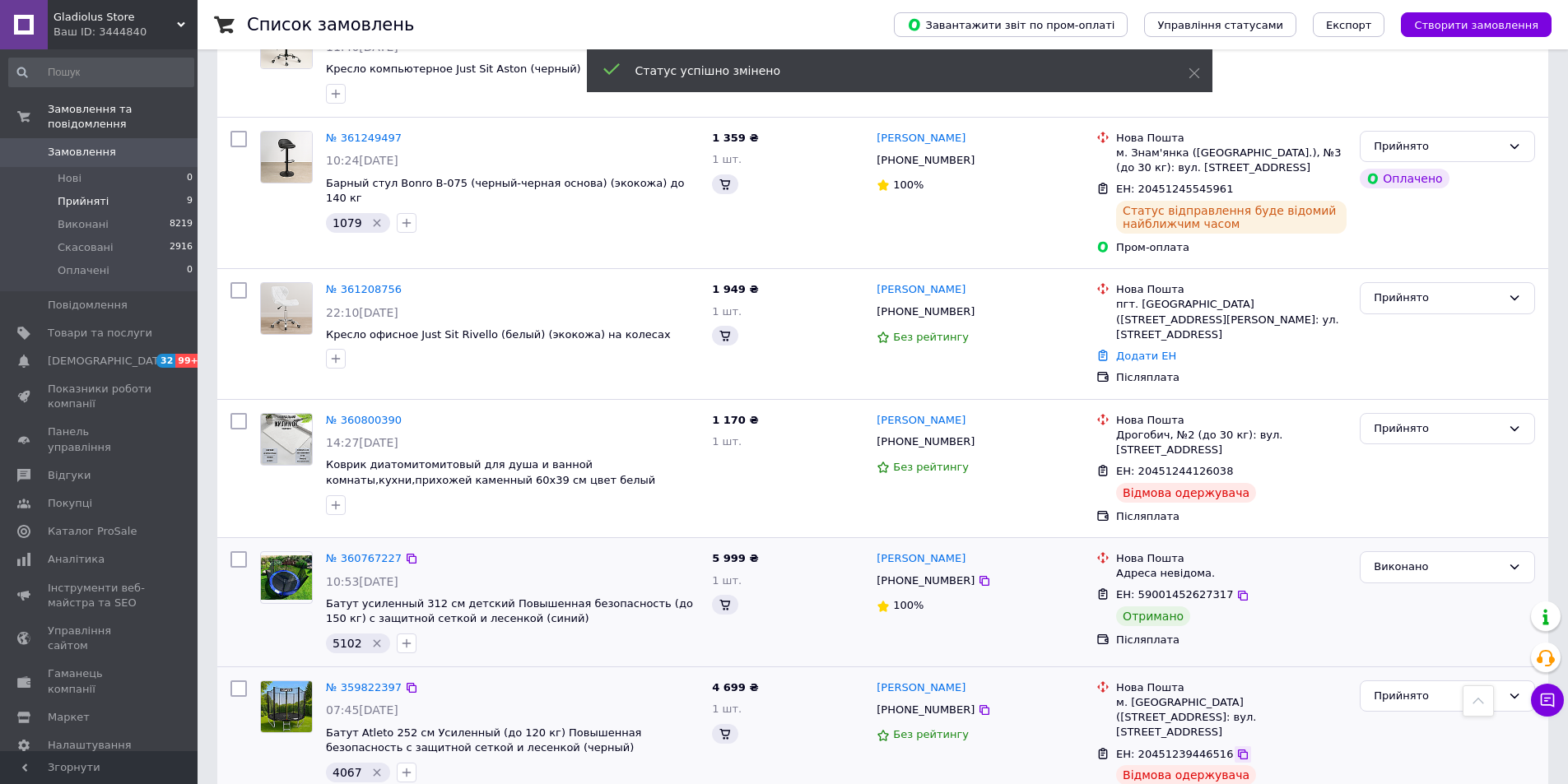
click at [1226, 697] on ul "Нова Пошта м. Багачеве (Черкаська обл.), №1: вул. Ювілейна, 25 ЕН: 204512394465…" at bounding box center [1222, 743] width 251 height 133
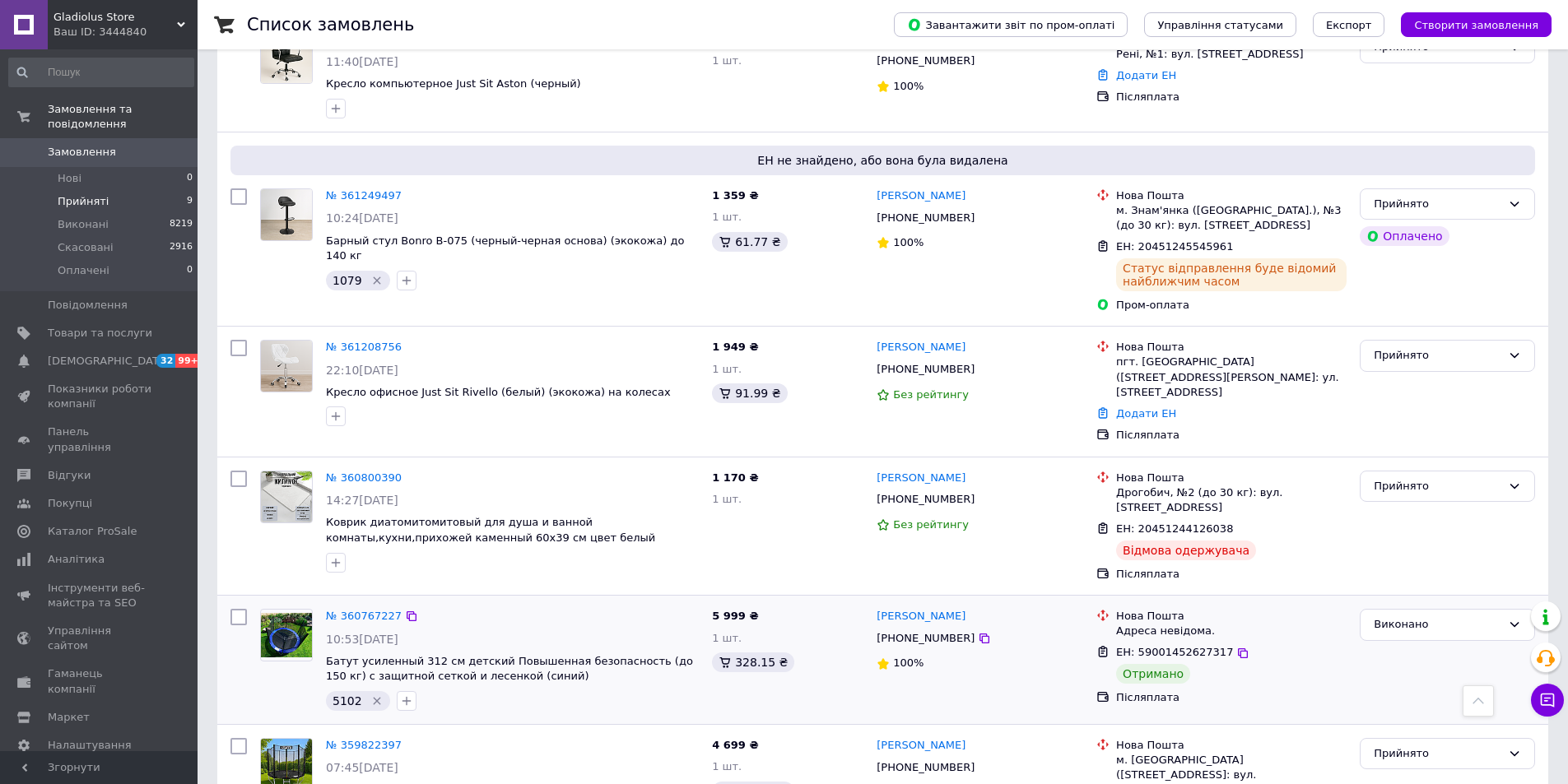
scroll to position [774, 0]
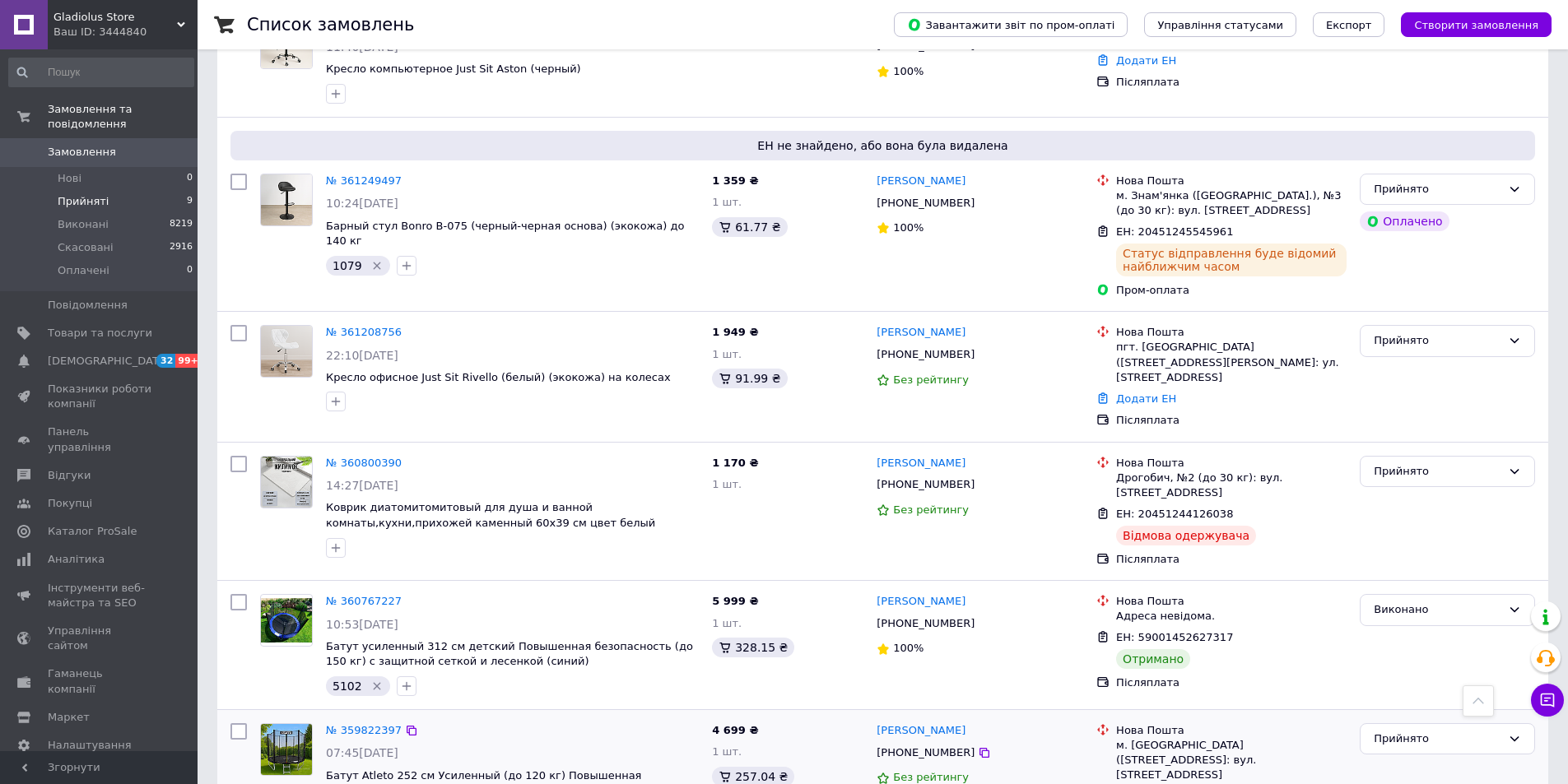
click at [1236, 783] on icon at bounding box center [1242, 797] width 14 height 14
click at [1236, 508] on icon at bounding box center [1242, 515] width 14 height 14
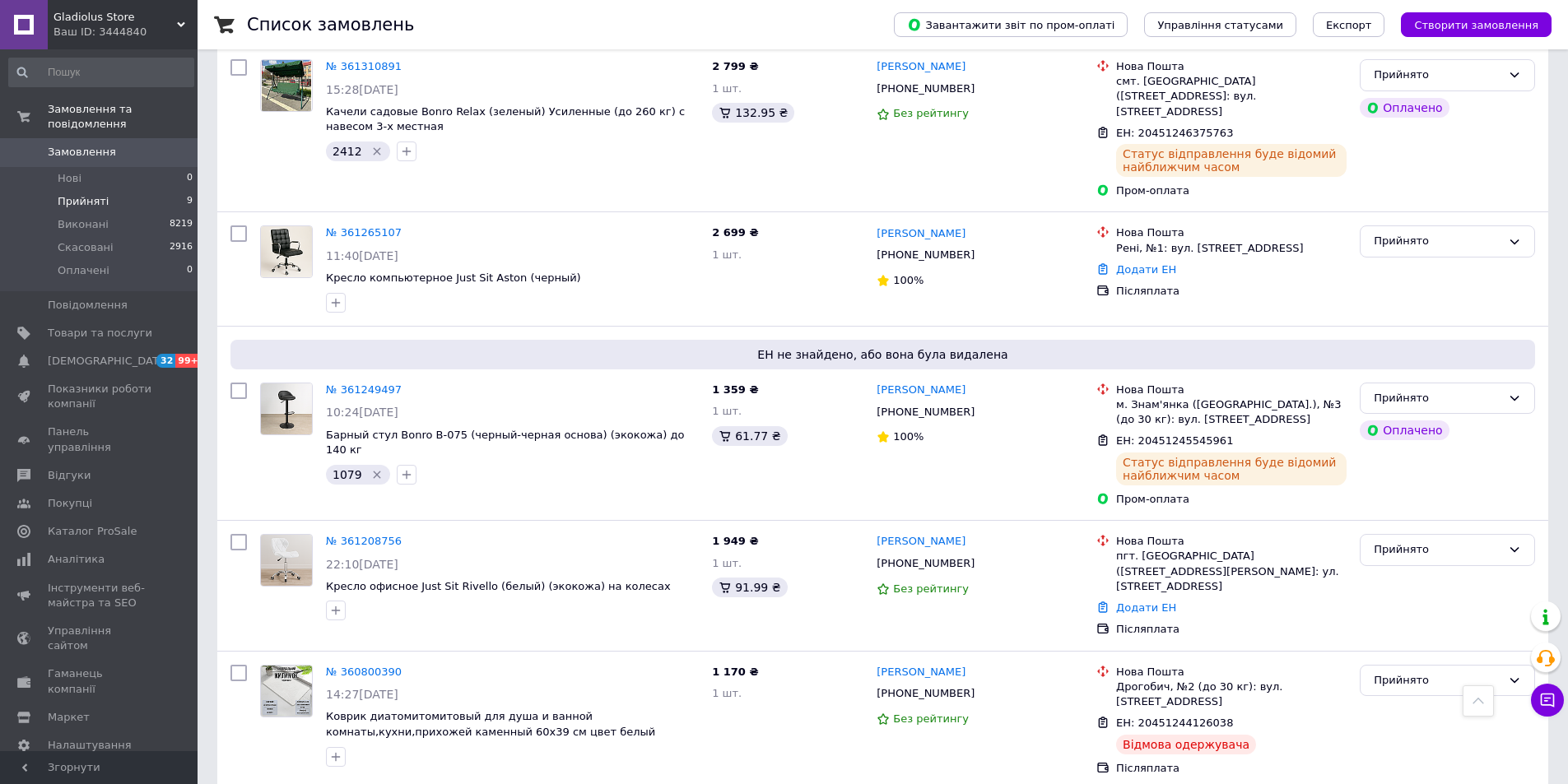
scroll to position [527, 0]
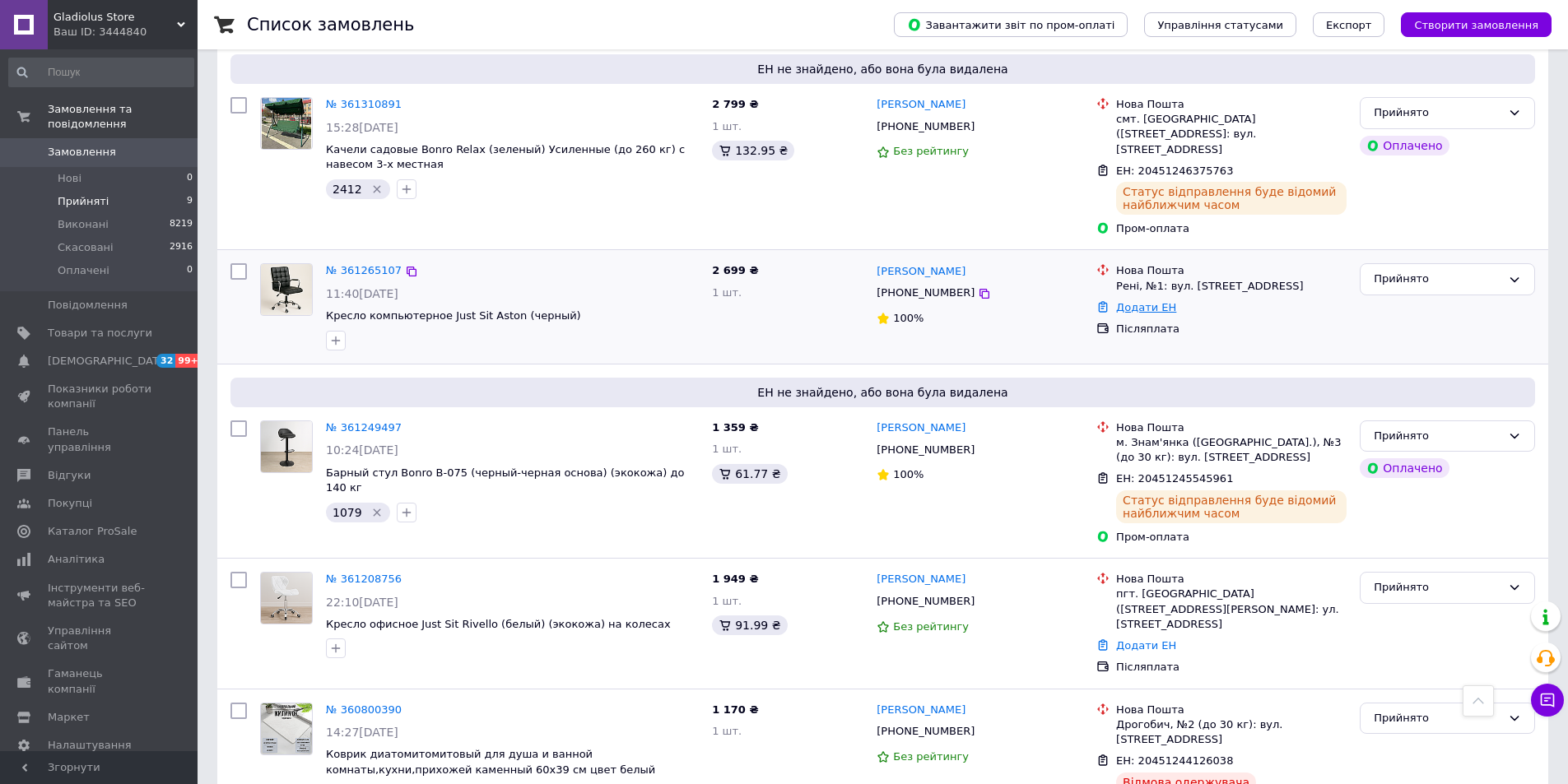
click at [1150, 301] on link "Додати ЕН" at bounding box center [1146, 307] width 60 height 13
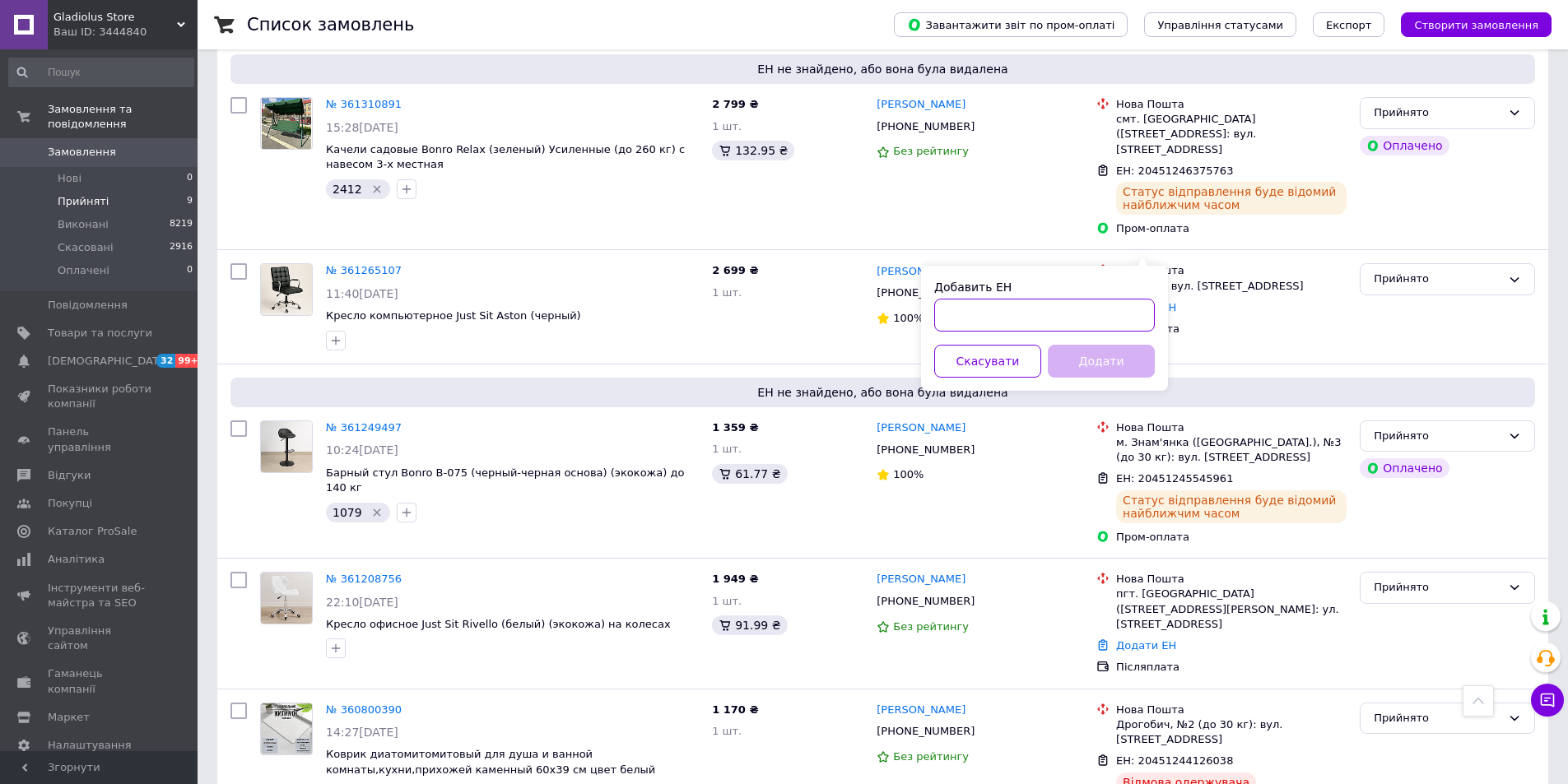
click at [1047, 302] on input "Добавить ЕН" at bounding box center [1044, 315] width 221 height 33
paste input "59001452039703"
type input "59001452039703"
click at [1081, 366] on button "Додати" at bounding box center [1101, 360] width 107 height 33
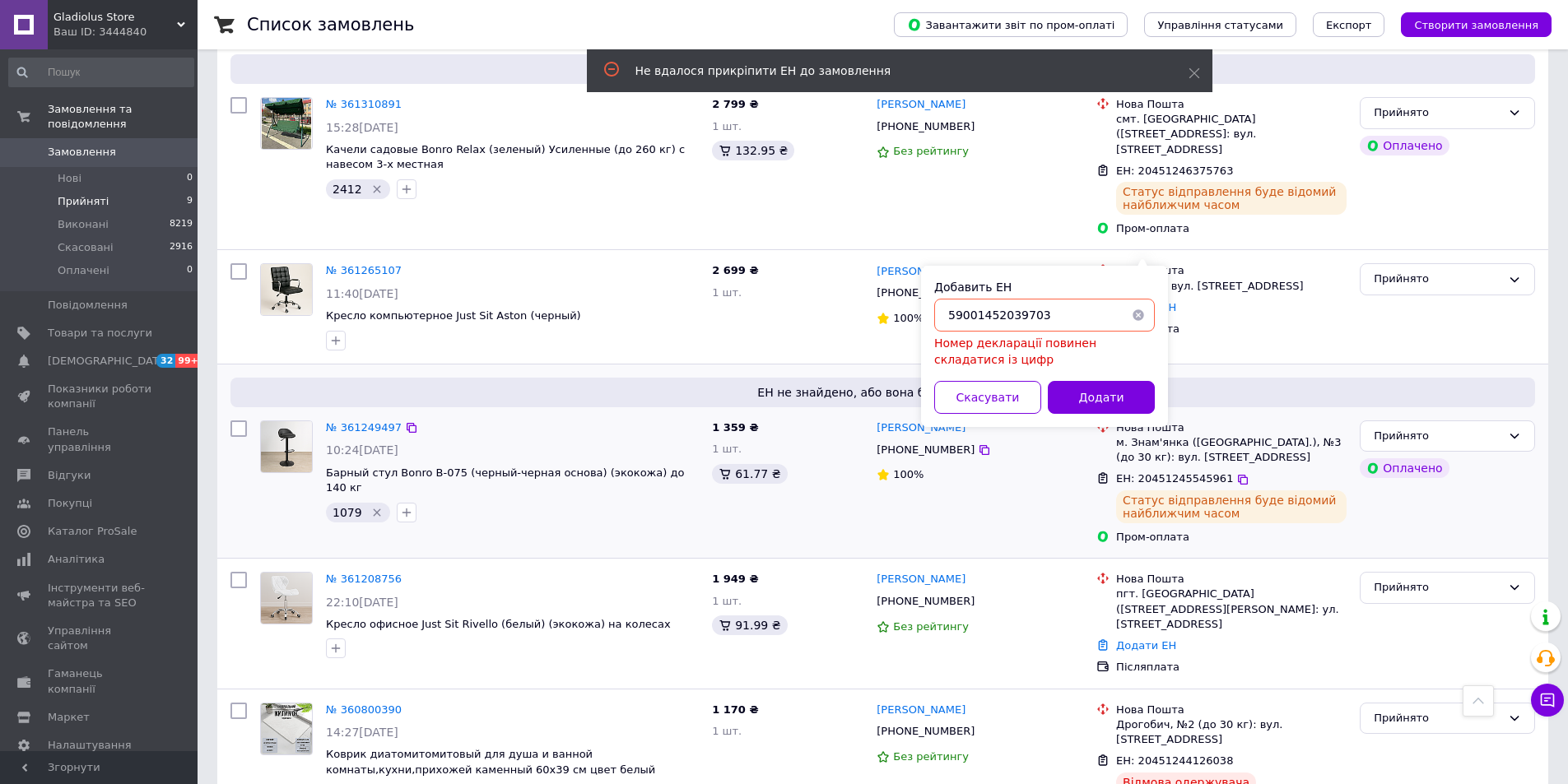
click at [997, 455] on div "Людмила Криница +380501088500 100%" at bounding box center [980, 482] width 220 height 137
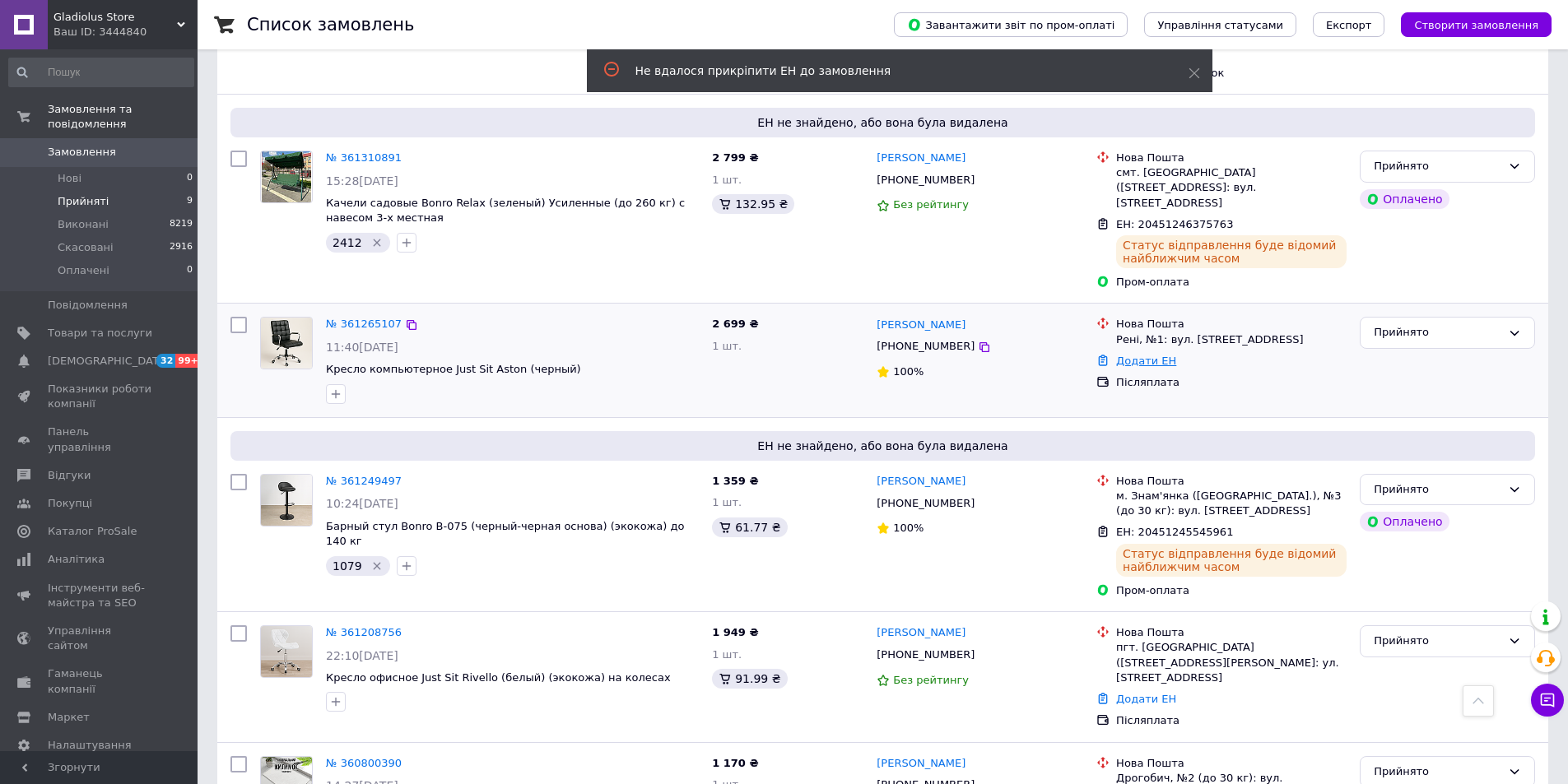
scroll to position [445, 0]
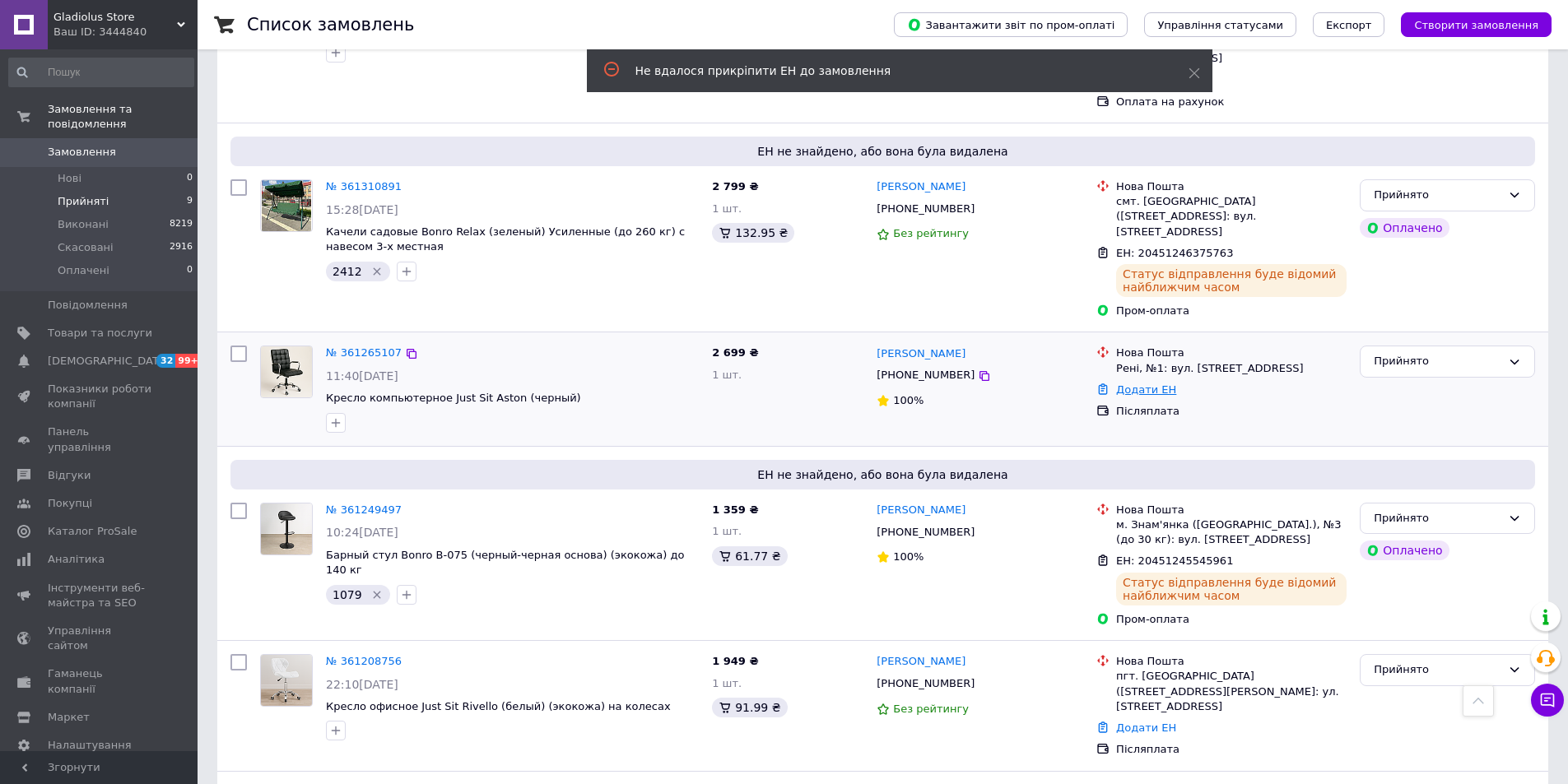
click at [1148, 383] on link "Додати ЕН" at bounding box center [1146, 389] width 60 height 13
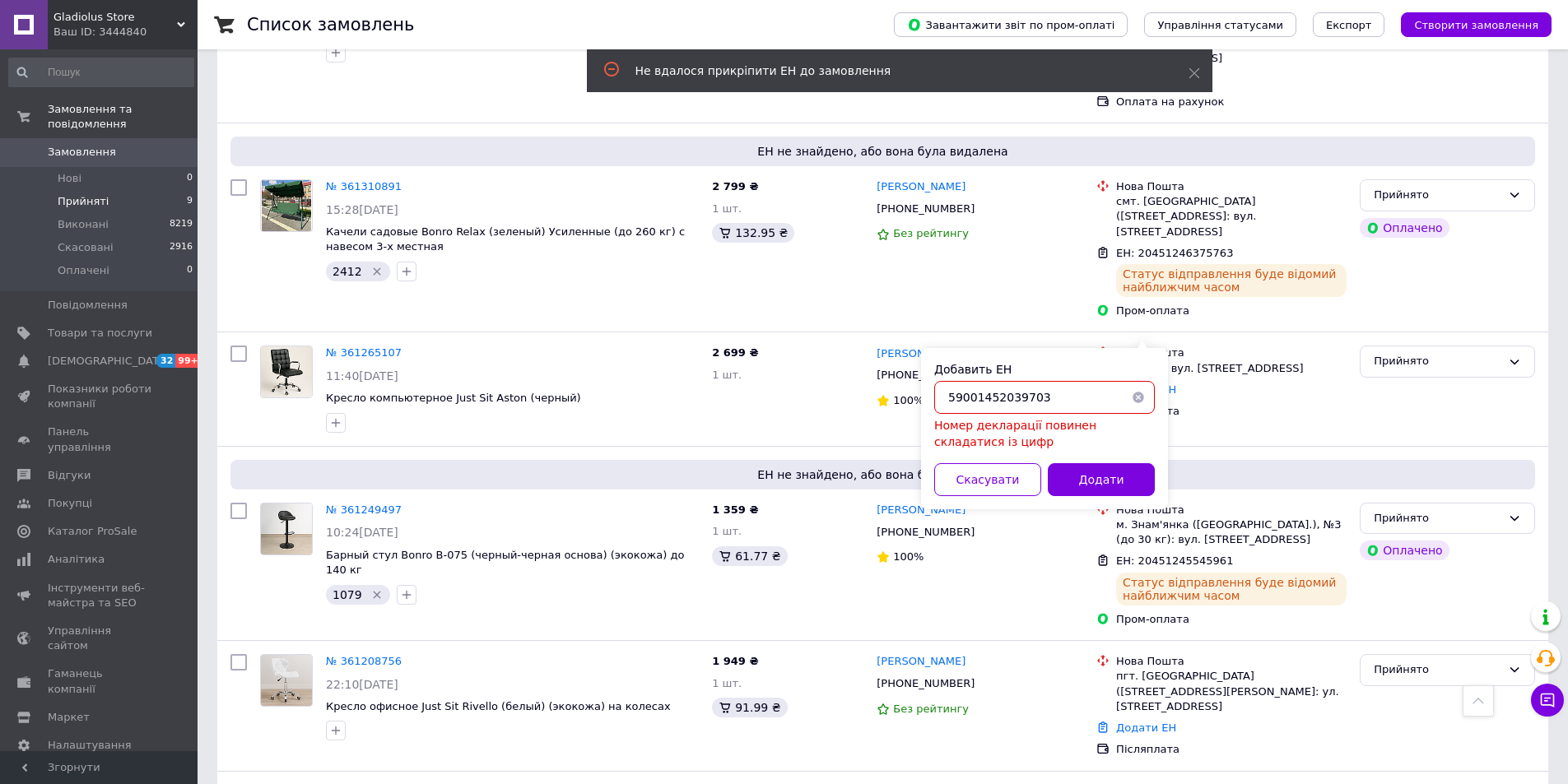
click at [1087, 394] on input "59001452039703" at bounding box center [1044, 397] width 221 height 33
click at [1090, 400] on input "59001452039703" at bounding box center [1044, 397] width 221 height 33
paste input "text"
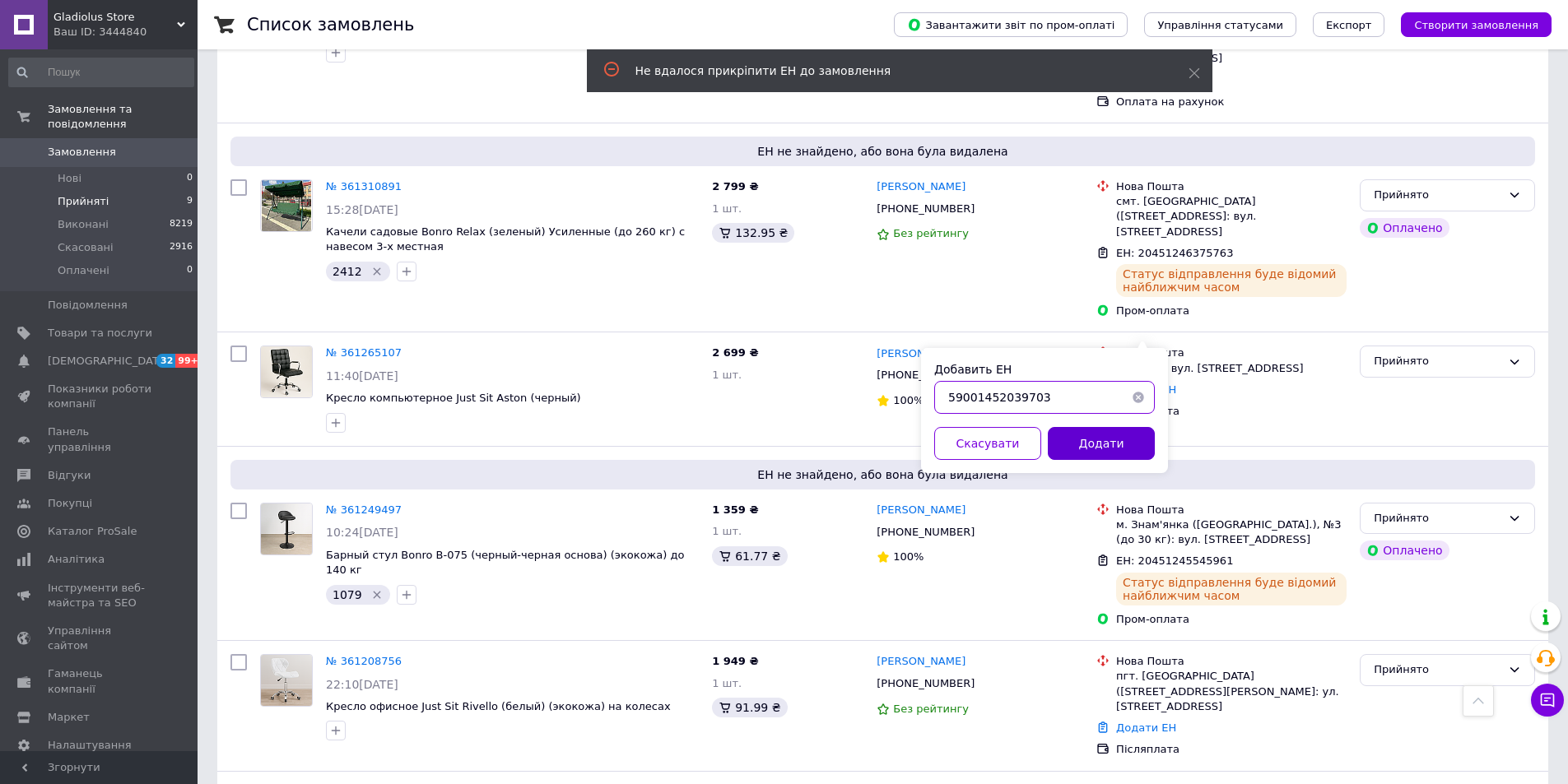
type input "59001452039703"
click at [1099, 437] on button "Додати" at bounding box center [1101, 443] width 107 height 33
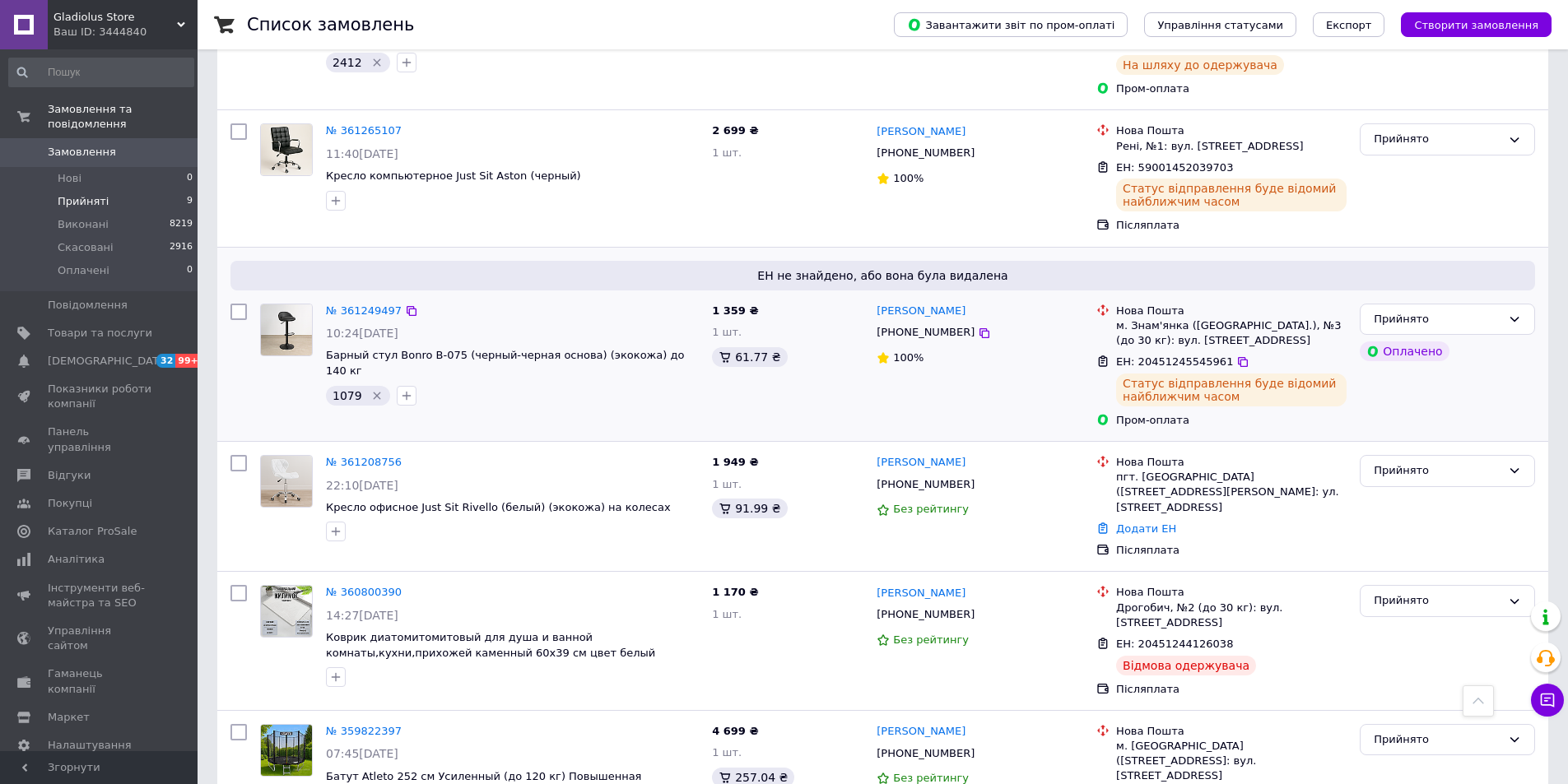
scroll to position [612, 0]
click at [1142, 522] on link "Додати ЕН" at bounding box center [1146, 528] width 60 height 13
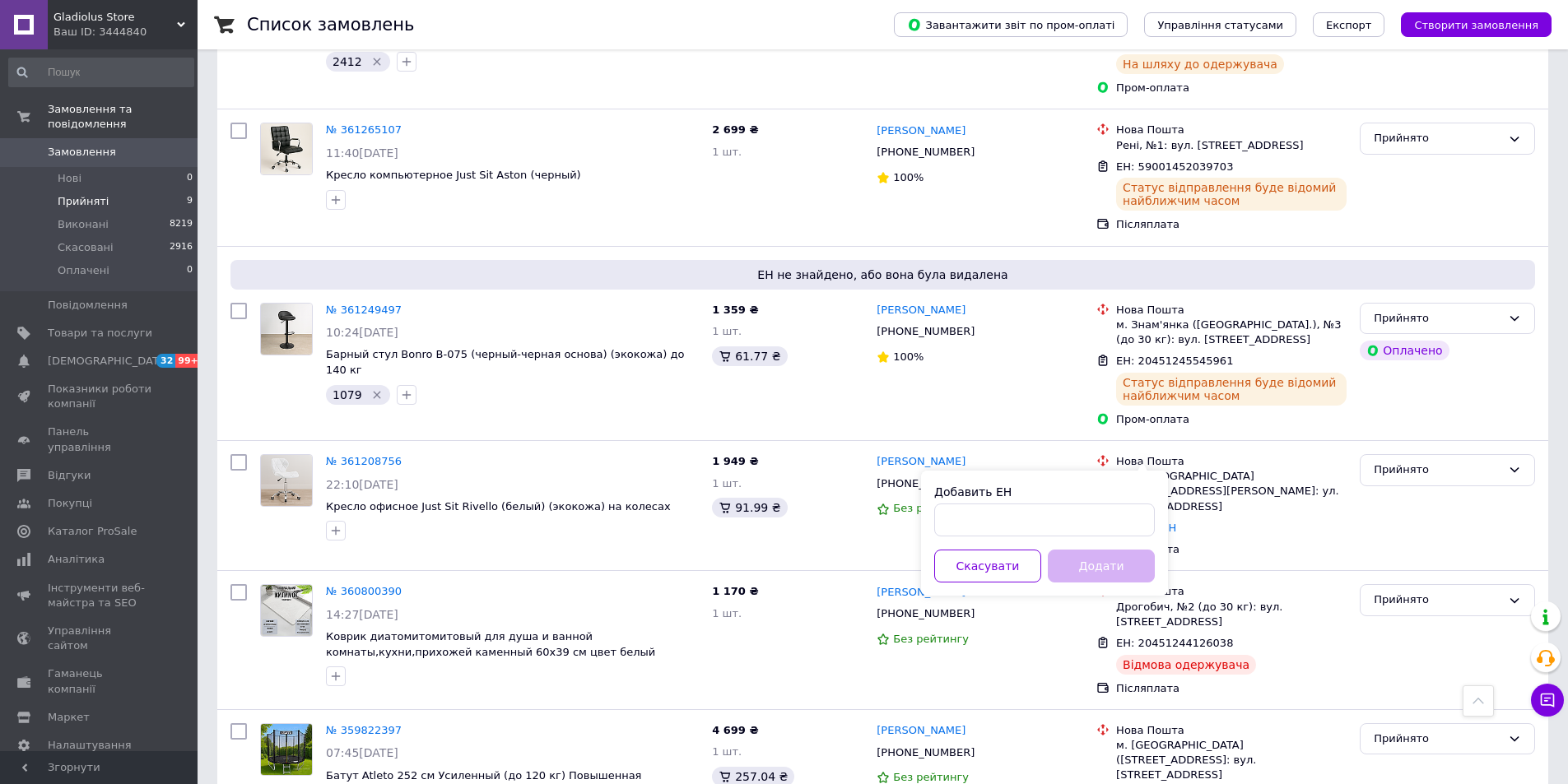
click at [1104, 497] on div "Добавить ЕН" at bounding box center [1044, 492] width 221 height 16
click at [1096, 514] on input "Добавить ЕН" at bounding box center [1044, 520] width 221 height 33
paste input "59001452039334"
type input "59001452039334"
click at [1105, 557] on button "Додати" at bounding box center [1101, 566] width 107 height 33
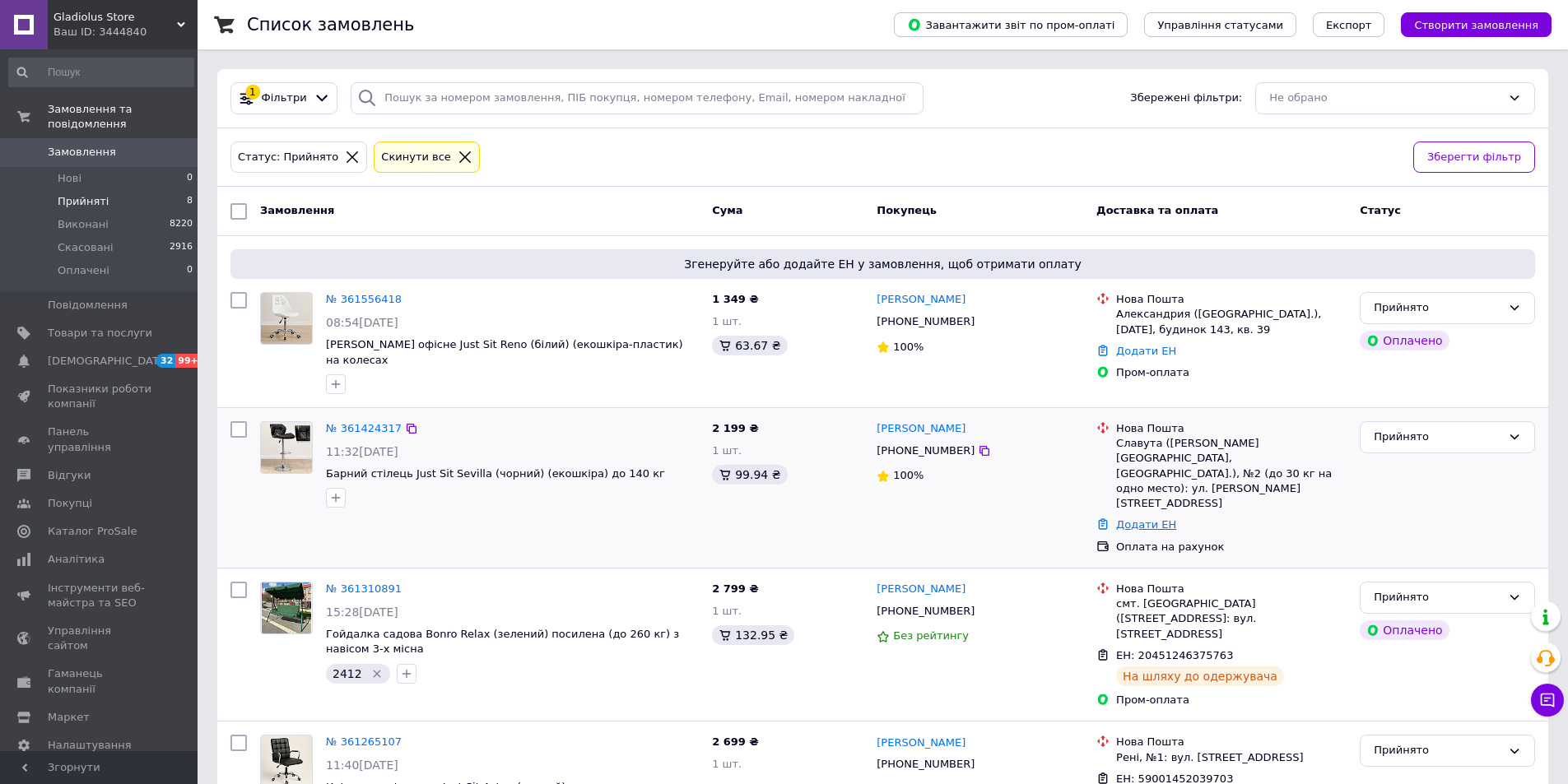
click at [1139, 518] on link "Додати ЕН" at bounding box center [1146, 524] width 60 height 13
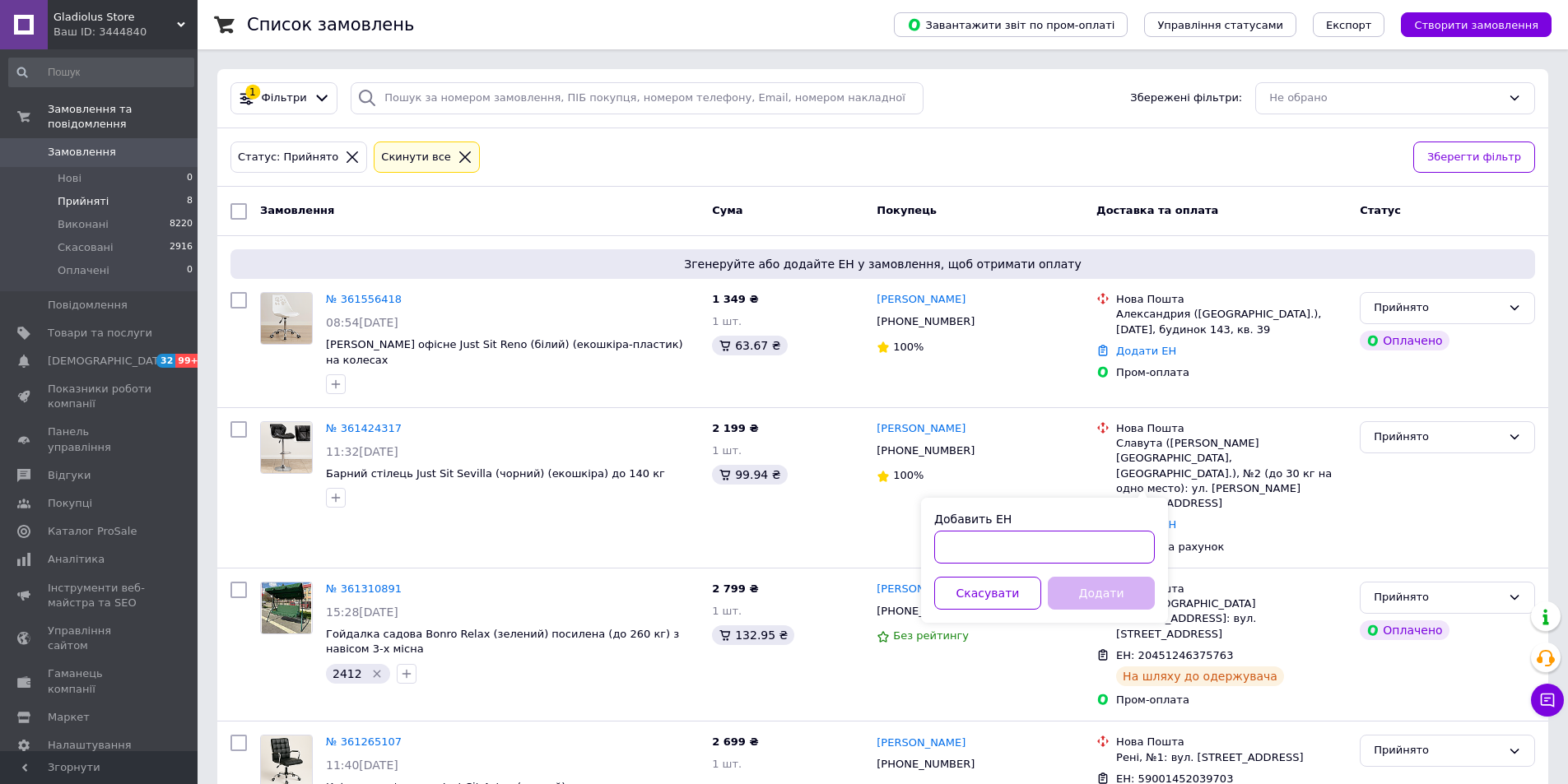
click at [1091, 552] on input "Добавить ЕН" at bounding box center [1044, 547] width 221 height 33
paste input "59001452799581"
type input "59001452799581"
click at [1095, 594] on button "Додати" at bounding box center [1101, 593] width 107 height 33
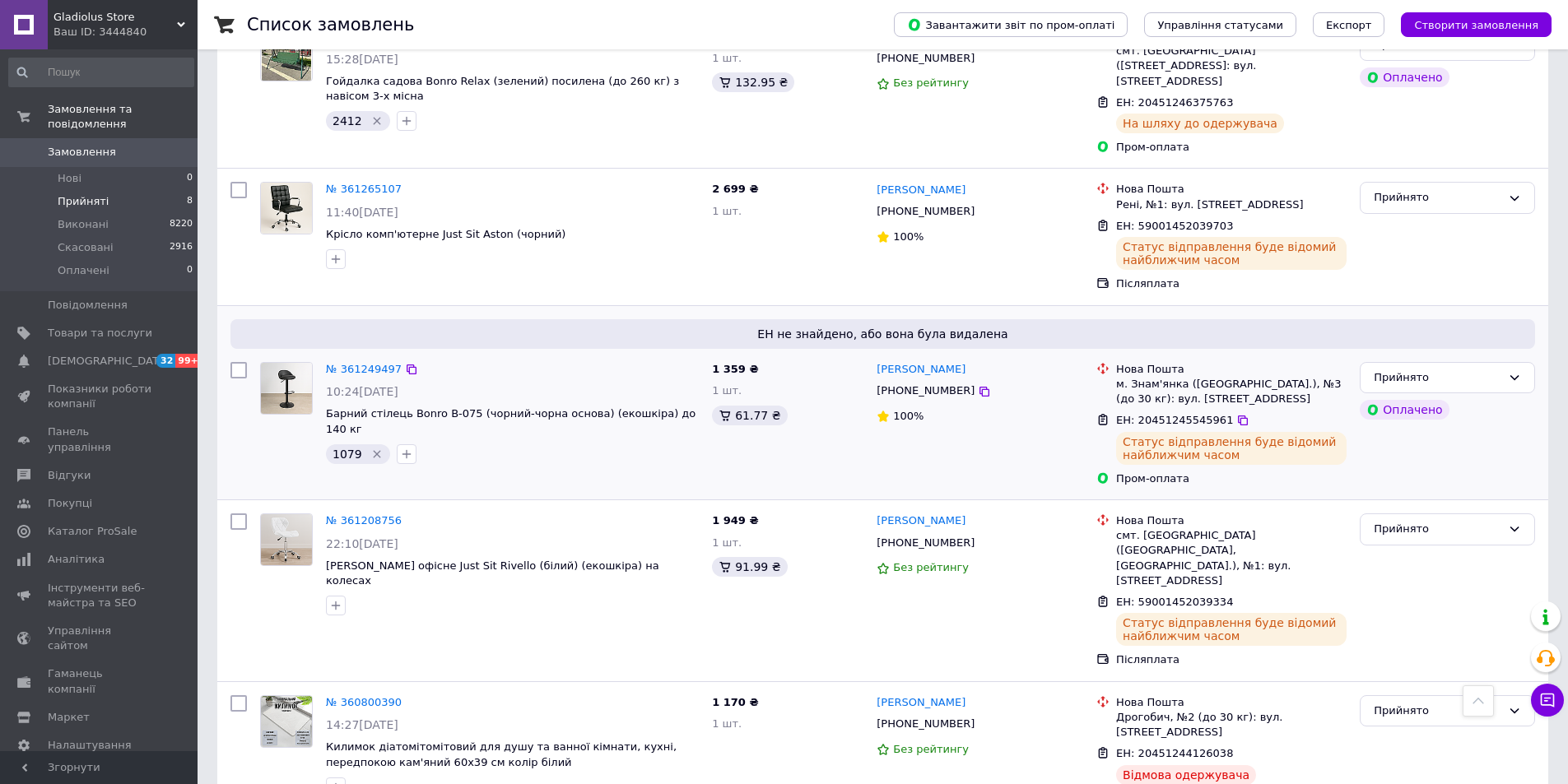
scroll to position [685, 0]
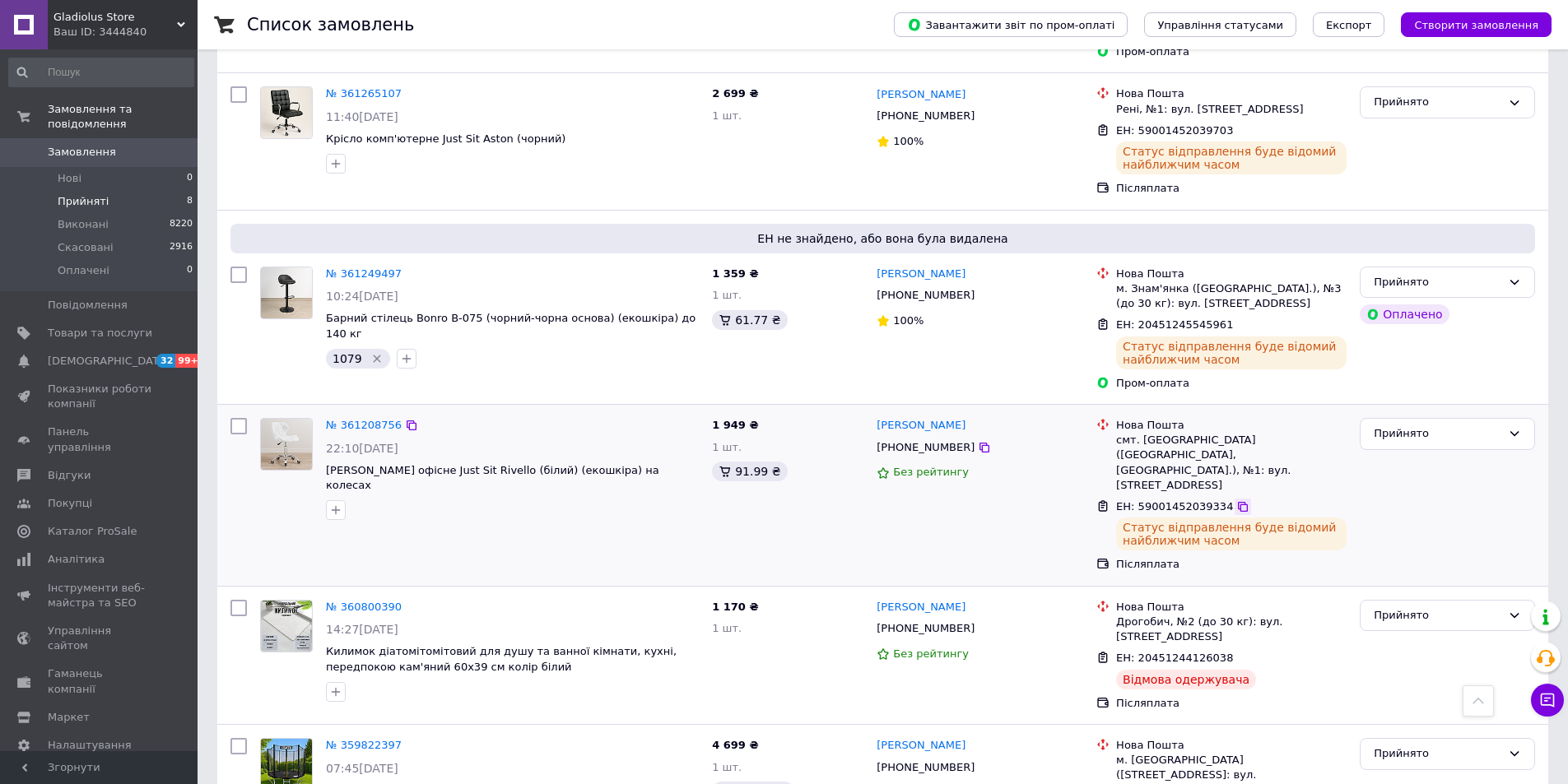
click at [1236, 500] on icon at bounding box center [1242, 506] width 14 height 14
click at [1238, 502] on icon at bounding box center [1242, 506] width 10 height 10
click at [905, 441] on span "[PHONE_NUMBER]" at bounding box center [925, 447] width 98 height 13
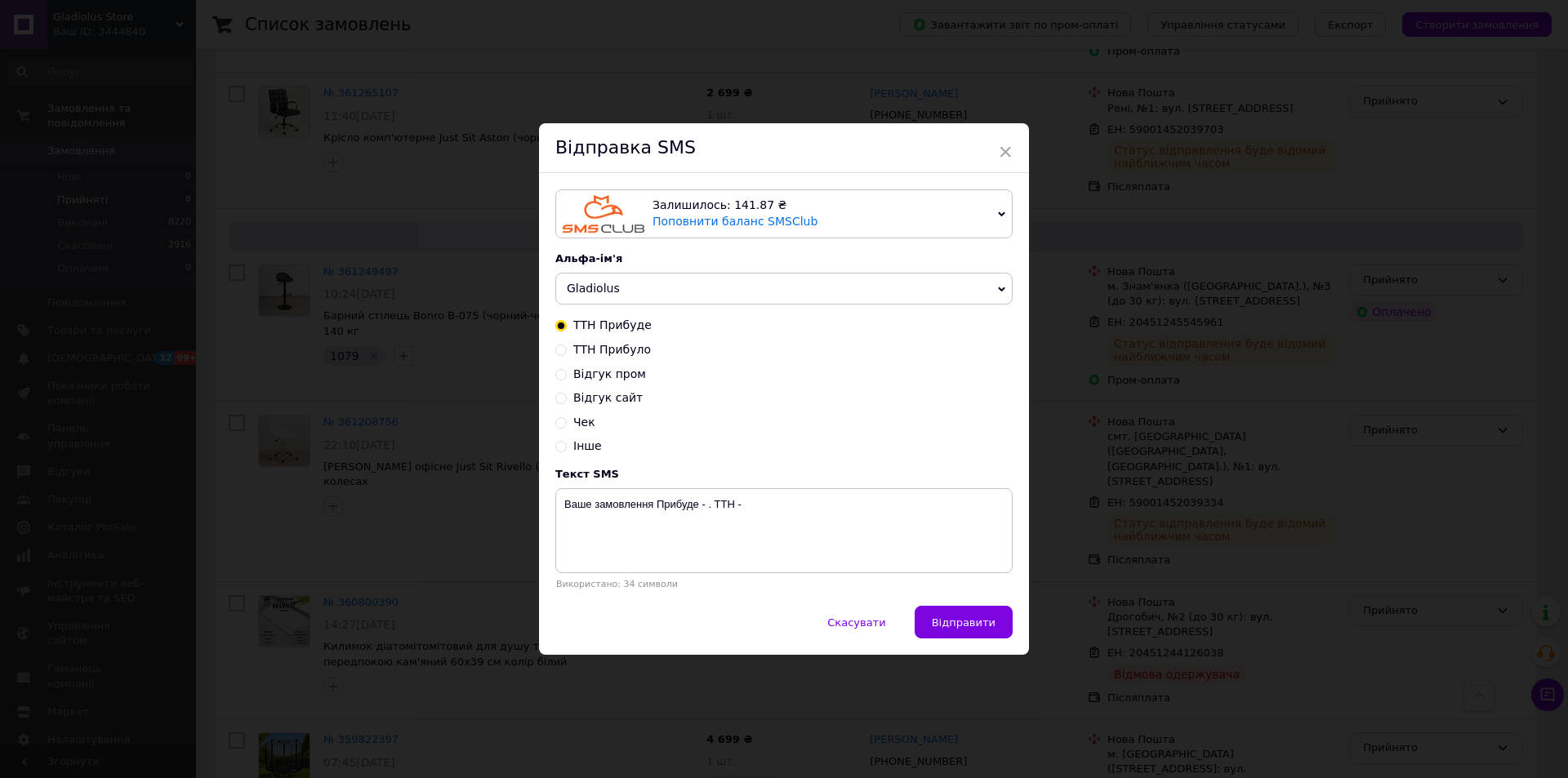
click at [632, 349] on span "ТТН Прибуло" at bounding box center [612, 349] width 78 height 13
click at [567, 349] on input "ТТН Прибуло" at bounding box center [561, 348] width 12 height 12
radio input "true"
radio input "false"
click at [758, 500] on textarea "Ваше замовлення Прибуло! ТТН -" at bounding box center [784, 530] width 457 height 85
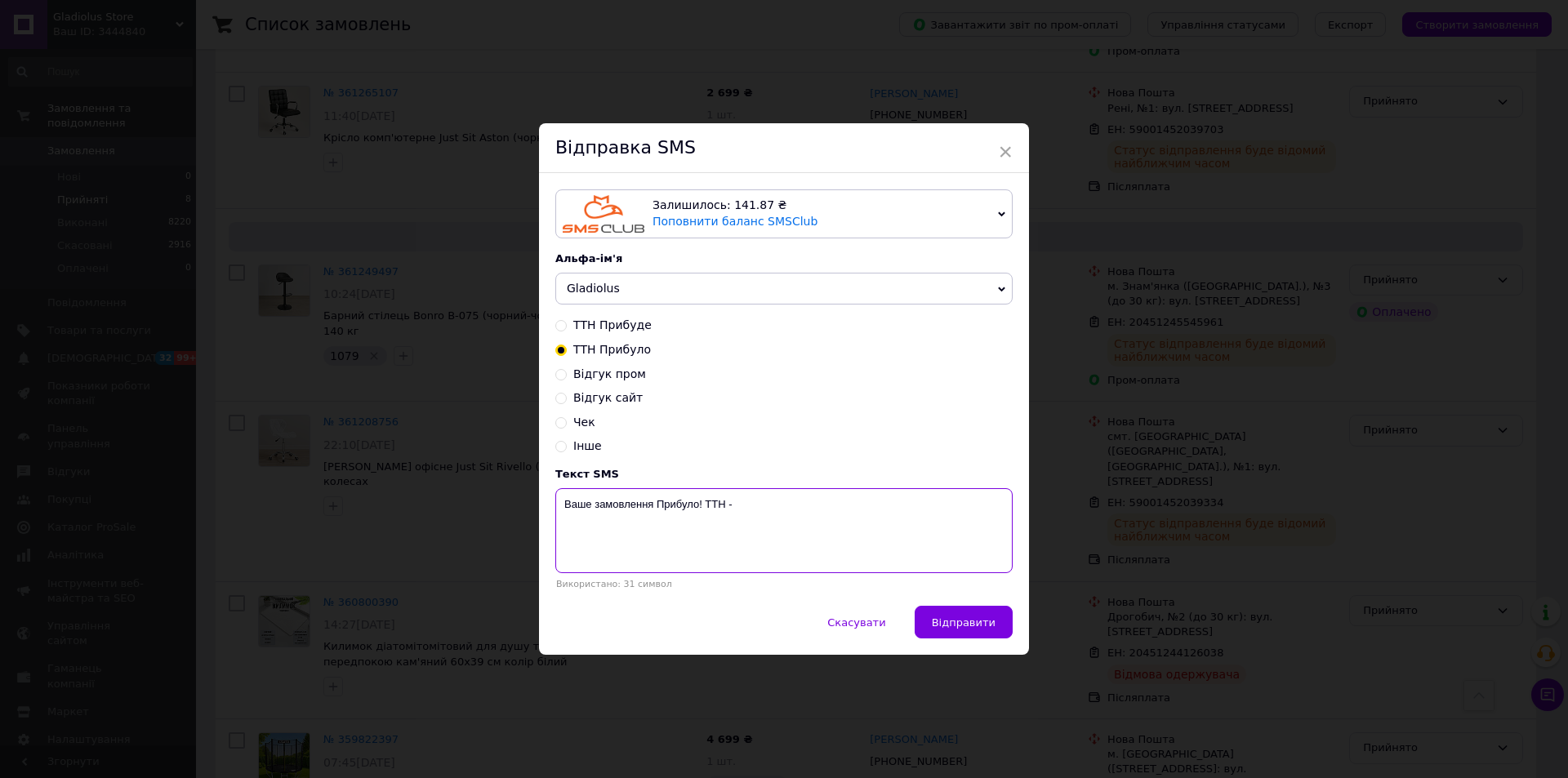
paste textarea "59001452039334"
type textarea "Ваше замовлення Прибуло! ТТН - 59001452039334"
click at [978, 609] on button "Відправити" at bounding box center [963, 622] width 98 height 33
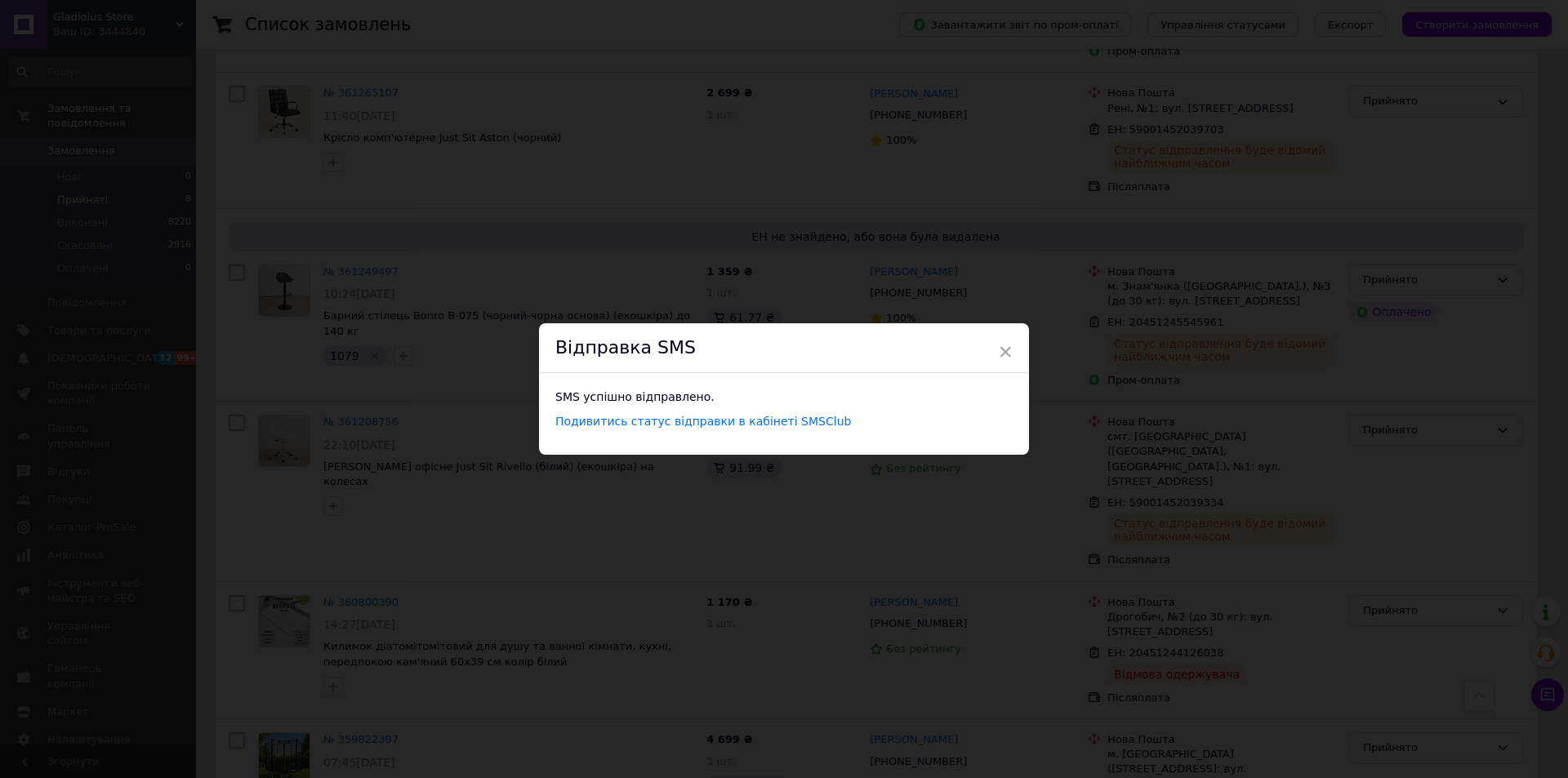
click at [1107, 519] on div "× Відправка SMS SMS успішно відправлено. Подивитись статус відправки в кабінеті…" at bounding box center [784, 389] width 1568 height 778
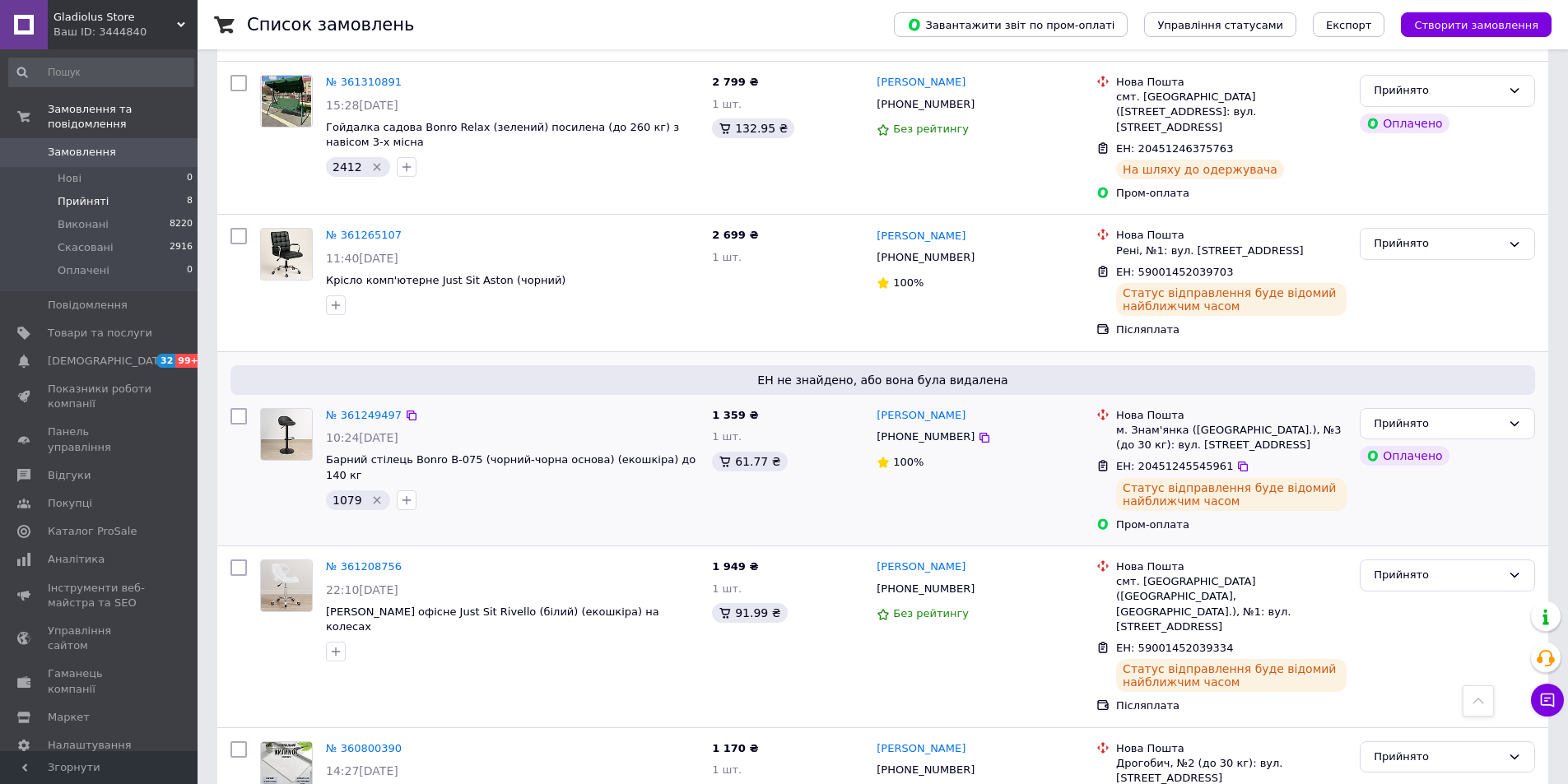
scroll to position [520, 0]
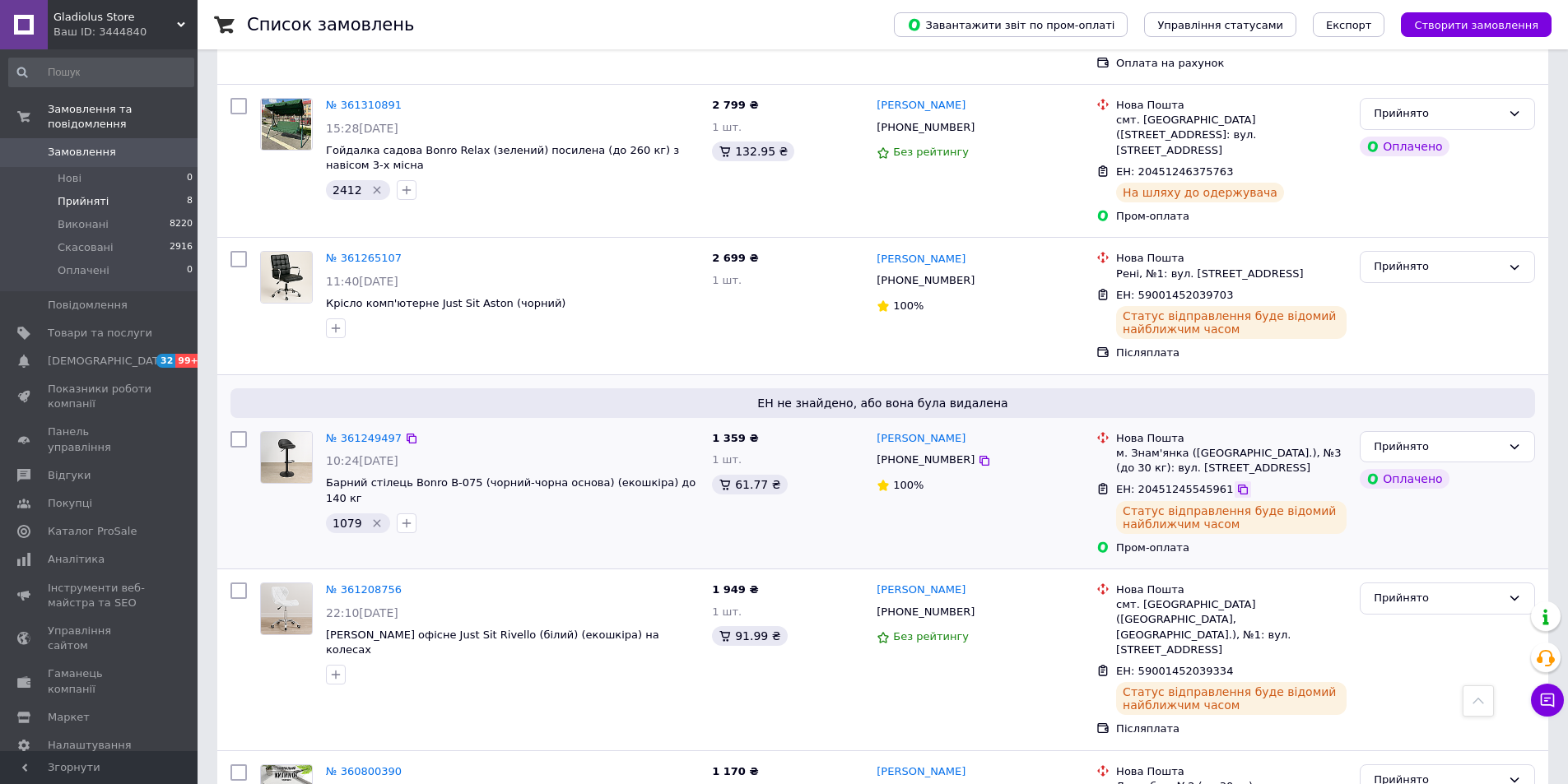
click at [1236, 483] on icon at bounding box center [1242, 489] width 14 height 14
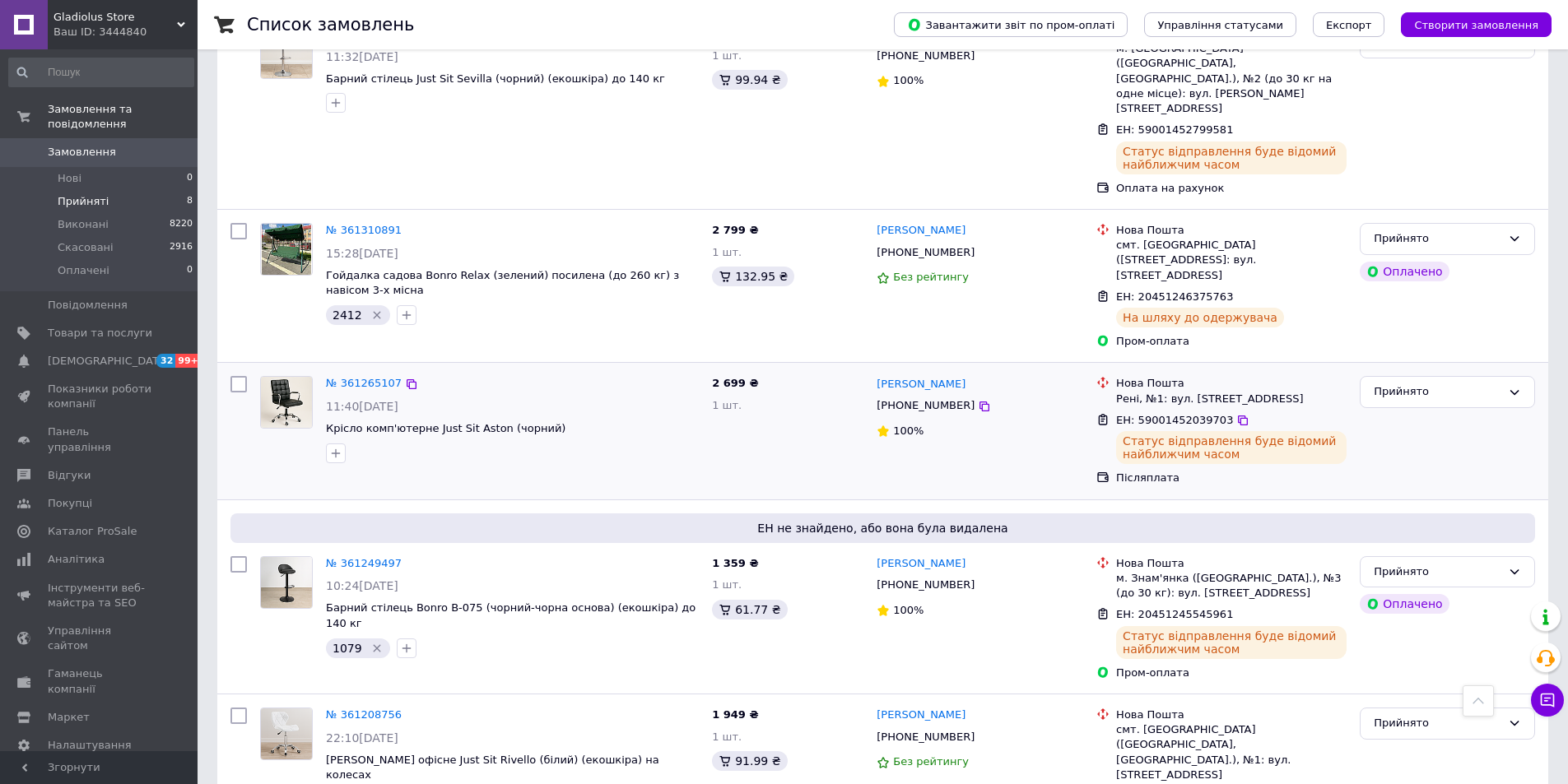
scroll to position [355, 0]
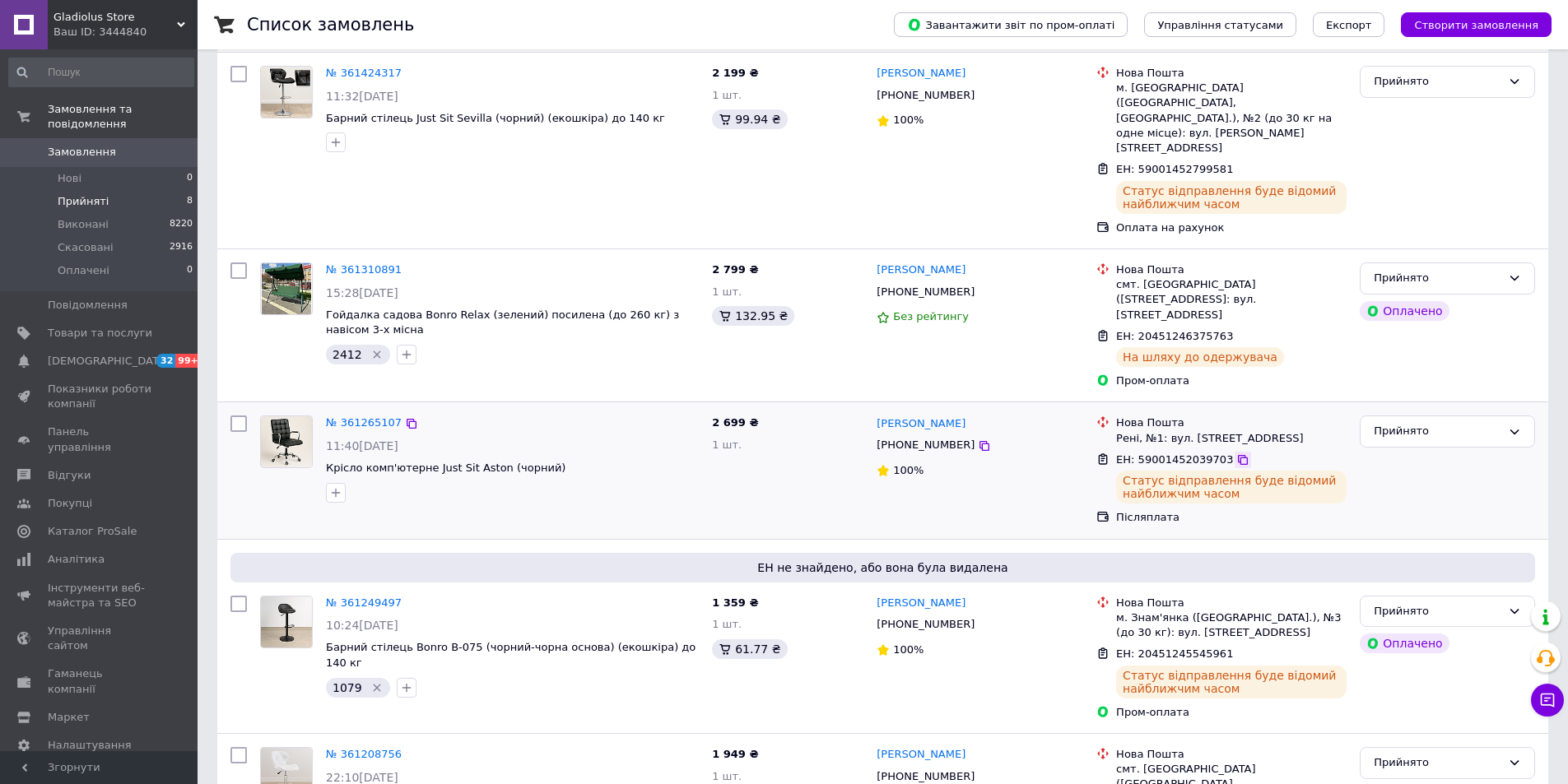
click at [1236, 453] on icon at bounding box center [1242, 460] width 14 height 14
click at [933, 439] on span "[PHONE_NUMBER]" at bounding box center [925, 445] width 98 height 13
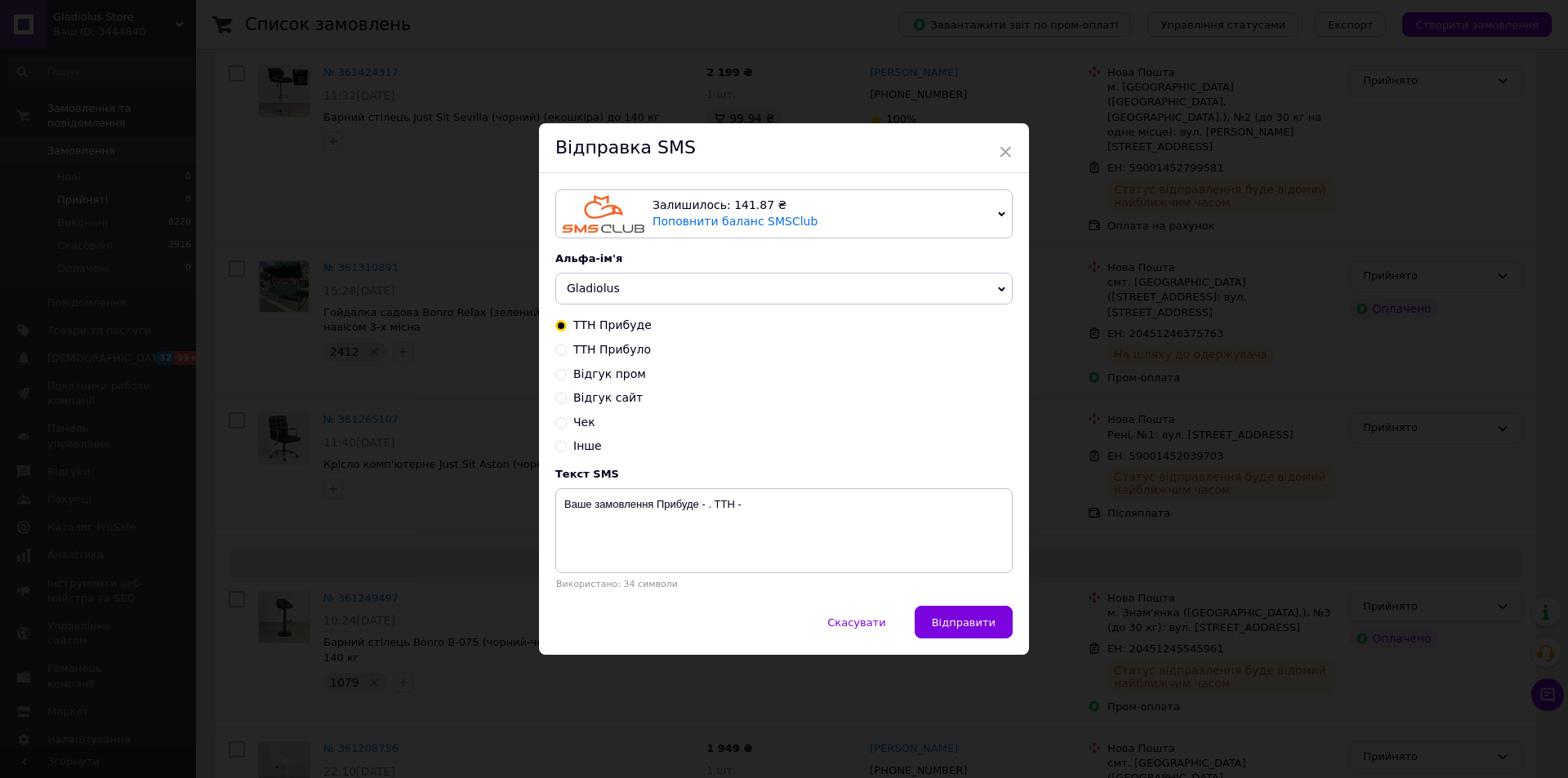
click at [625, 355] on span "ТТН Прибуло" at bounding box center [612, 349] width 78 height 13
click at [567, 354] on input "ТТН Прибуло" at bounding box center [561, 348] width 12 height 12
radio input "true"
radio input "false"
click at [739, 466] on div "Залишилось: 141.87 ₴ Поповнити баланс SMSClub Підключити LetsAds Альфа-ім'я Gla…" at bounding box center [784, 390] width 490 height 433
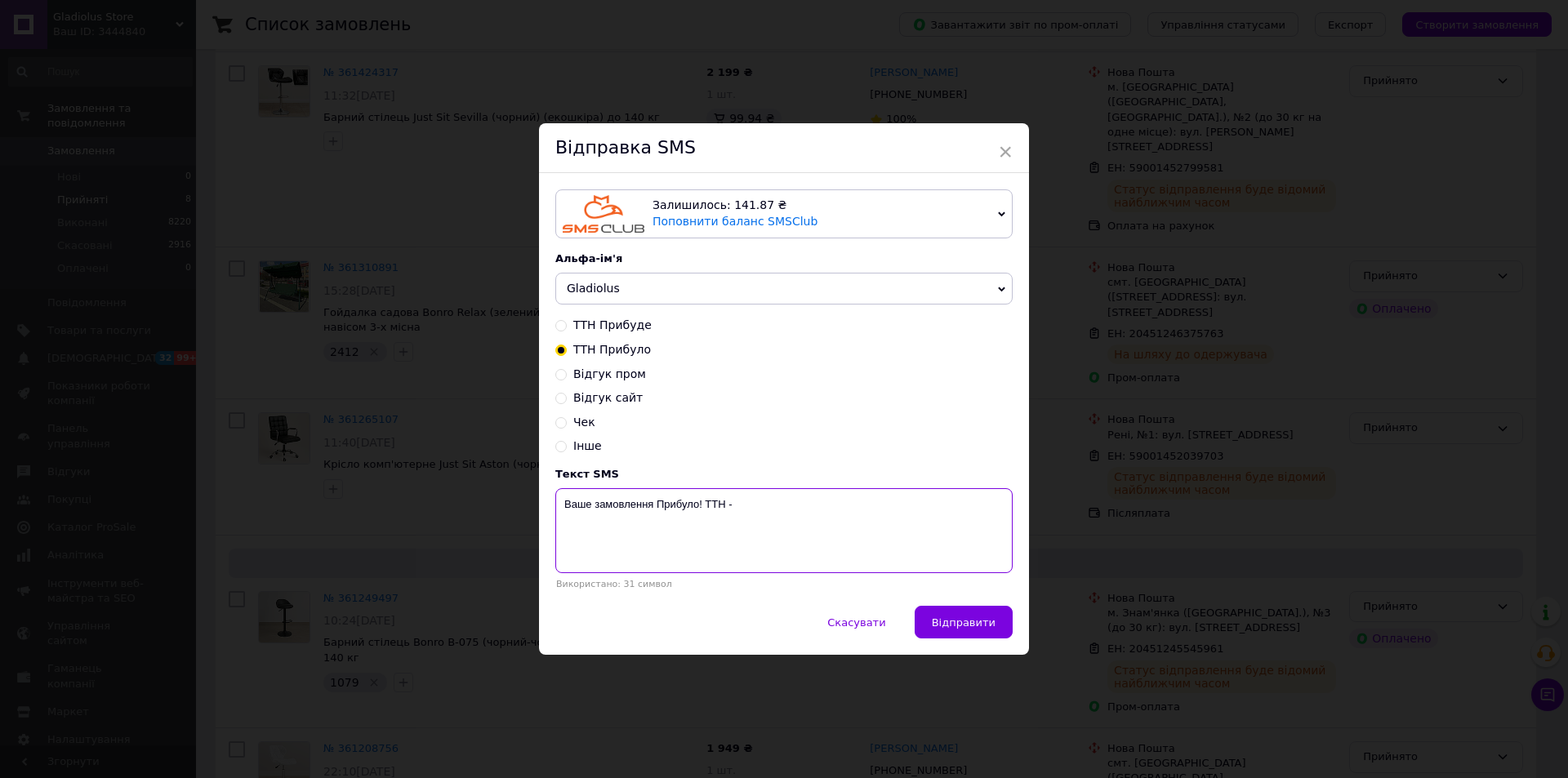
click at [774, 515] on textarea "Ваше замовлення Прибуло! ТТН -" at bounding box center [784, 530] width 457 height 85
paste textarea "59001452039703"
type textarea "Ваше замовлення Прибуло! ТТН - 59001452039703"
click at [977, 648] on div "Скасувати   Відправити" at bounding box center [784, 630] width 490 height 49
click at [976, 632] on button "Відправити" at bounding box center [963, 622] width 98 height 33
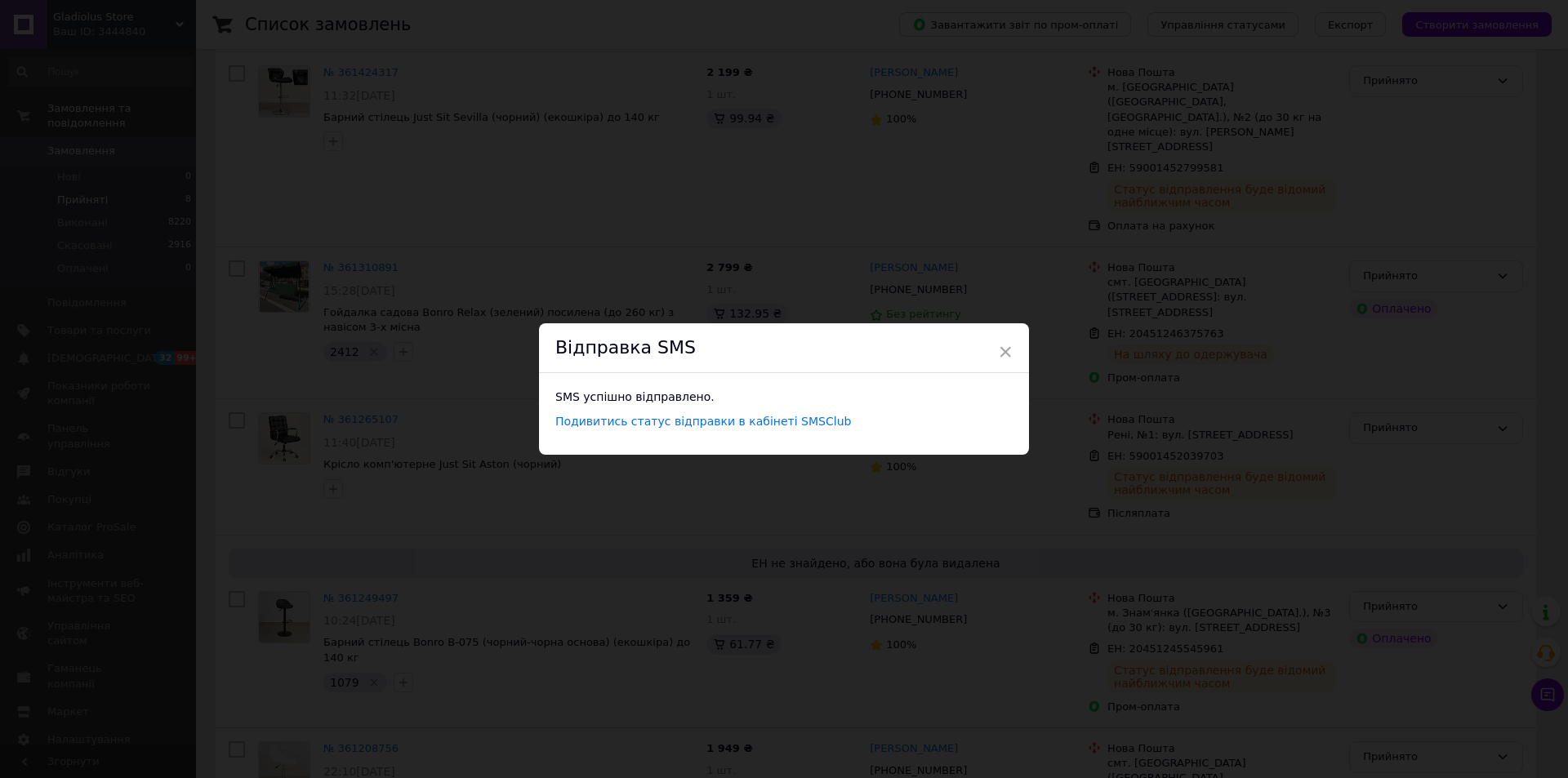
click at [1141, 499] on div "× Відправка SMS SMS успішно відправлено. Подивитись статус відправки в кабінеті…" at bounding box center [784, 389] width 1568 height 778
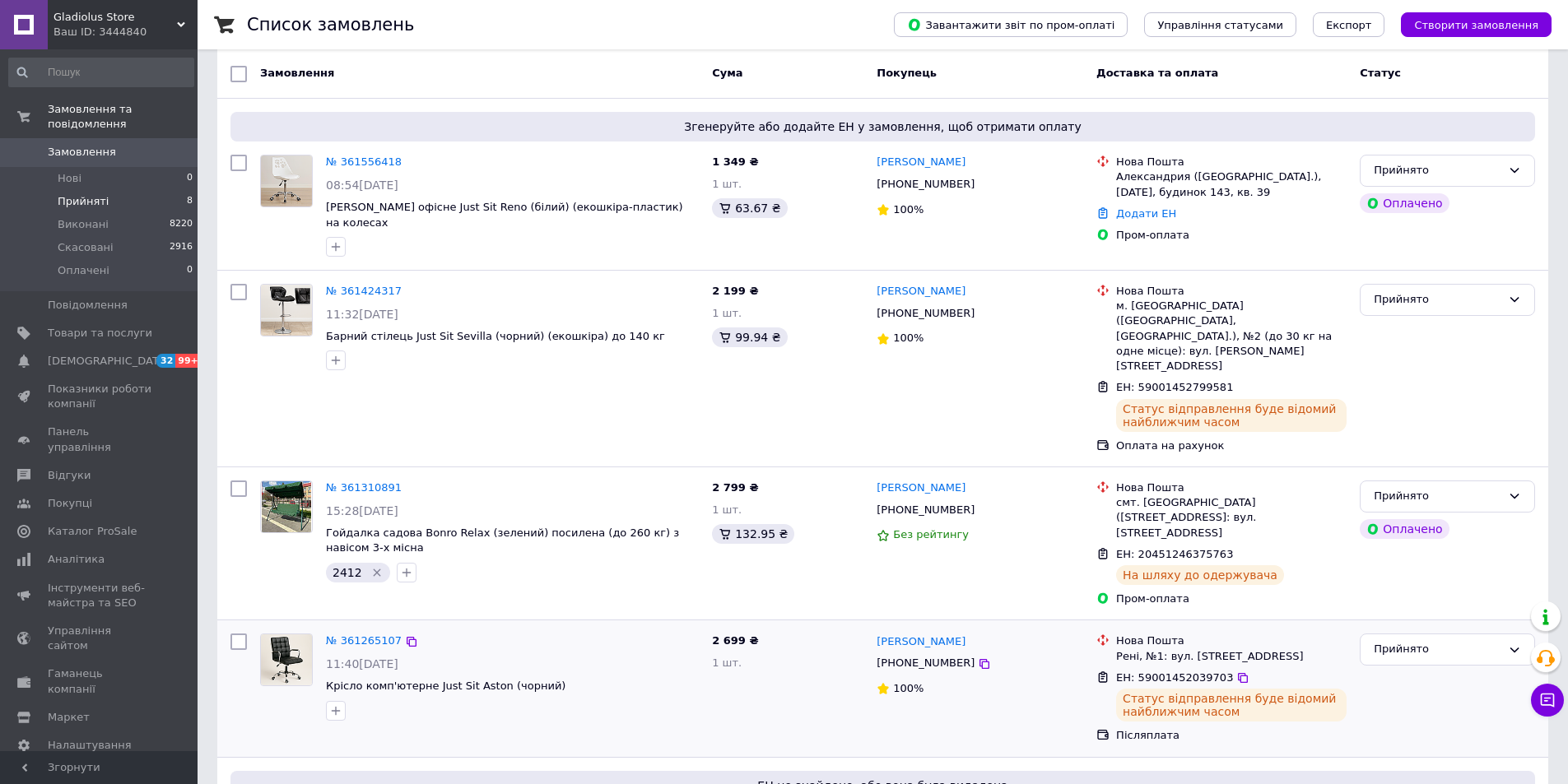
scroll to position [108, 0]
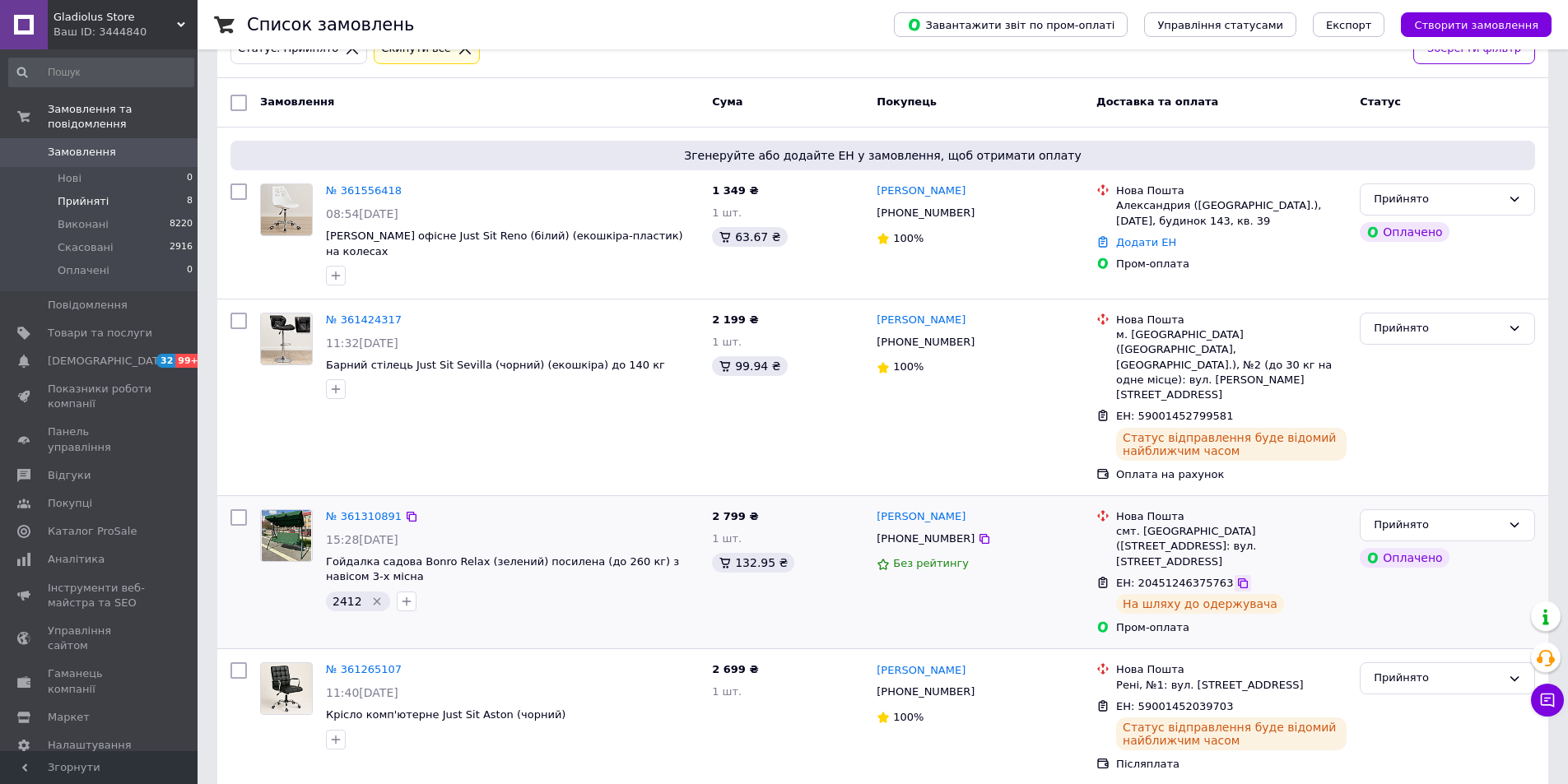
click at [1238, 579] on icon at bounding box center [1242, 583] width 10 height 10
click at [936, 533] on span "[PHONE_NUMBER]" at bounding box center [925, 539] width 98 height 13
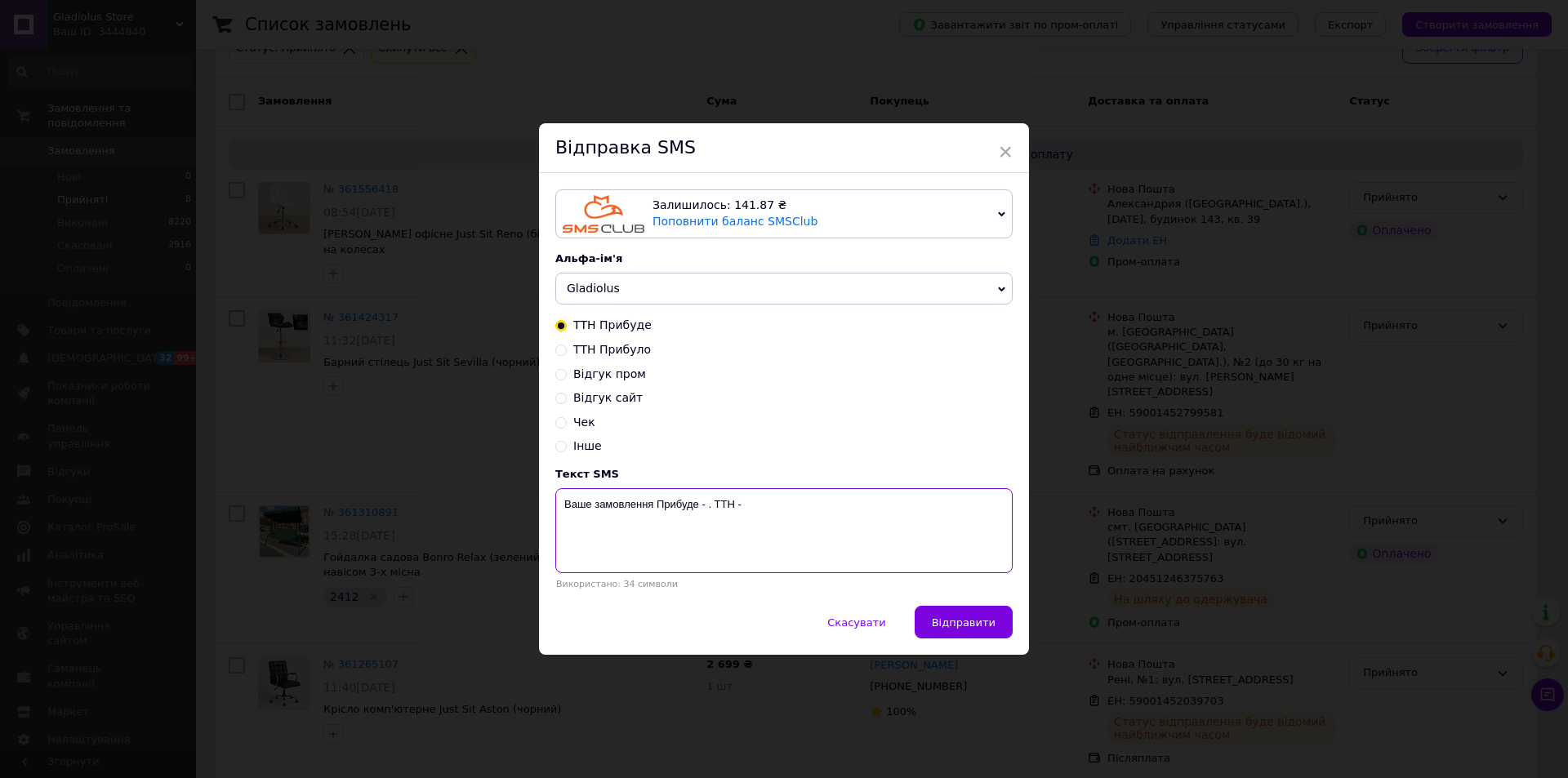
click at [819, 507] on textarea "Ваше замовлення Прибуде - . ТТН -" at bounding box center [784, 530] width 457 height 85
paste textarea "20451246375763"
click at [704, 512] on textarea "Ваше замовлення Прибуде - . ТТН - 20451246375763" at bounding box center [784, 530] width 457 height 85
click at [706, 511] on textarea "Ваше замовлення Прибуде - . ТТН - 20451246375763" at bounding box center [784, 530] width 457 height 85
type textarea "Ваше замовлення Прибуде - 14.09. ТТН - 20451246375763"
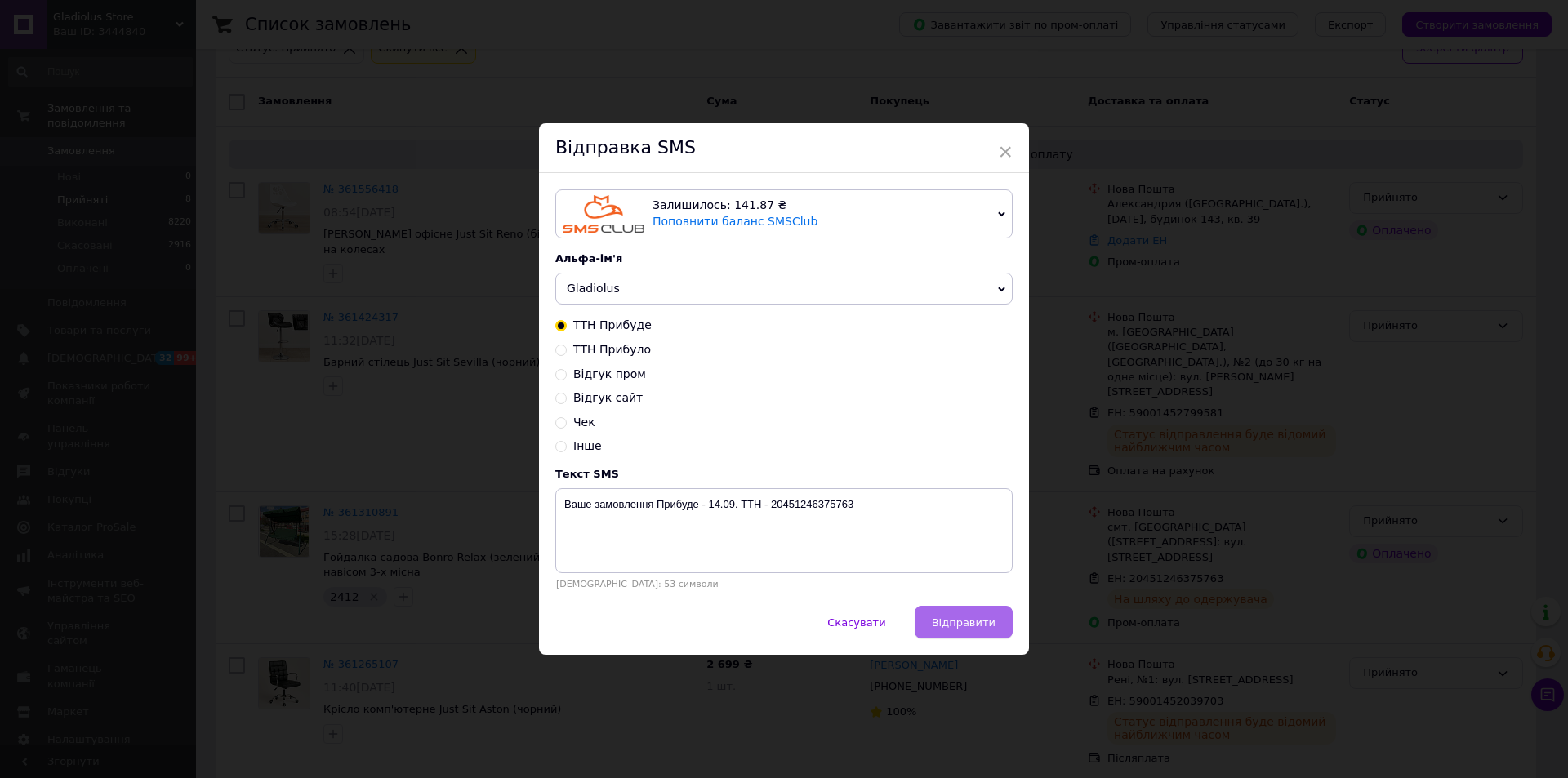
click at [965, 614] on button "Відправити" at bounding box center [963, 622] width 98 height 33
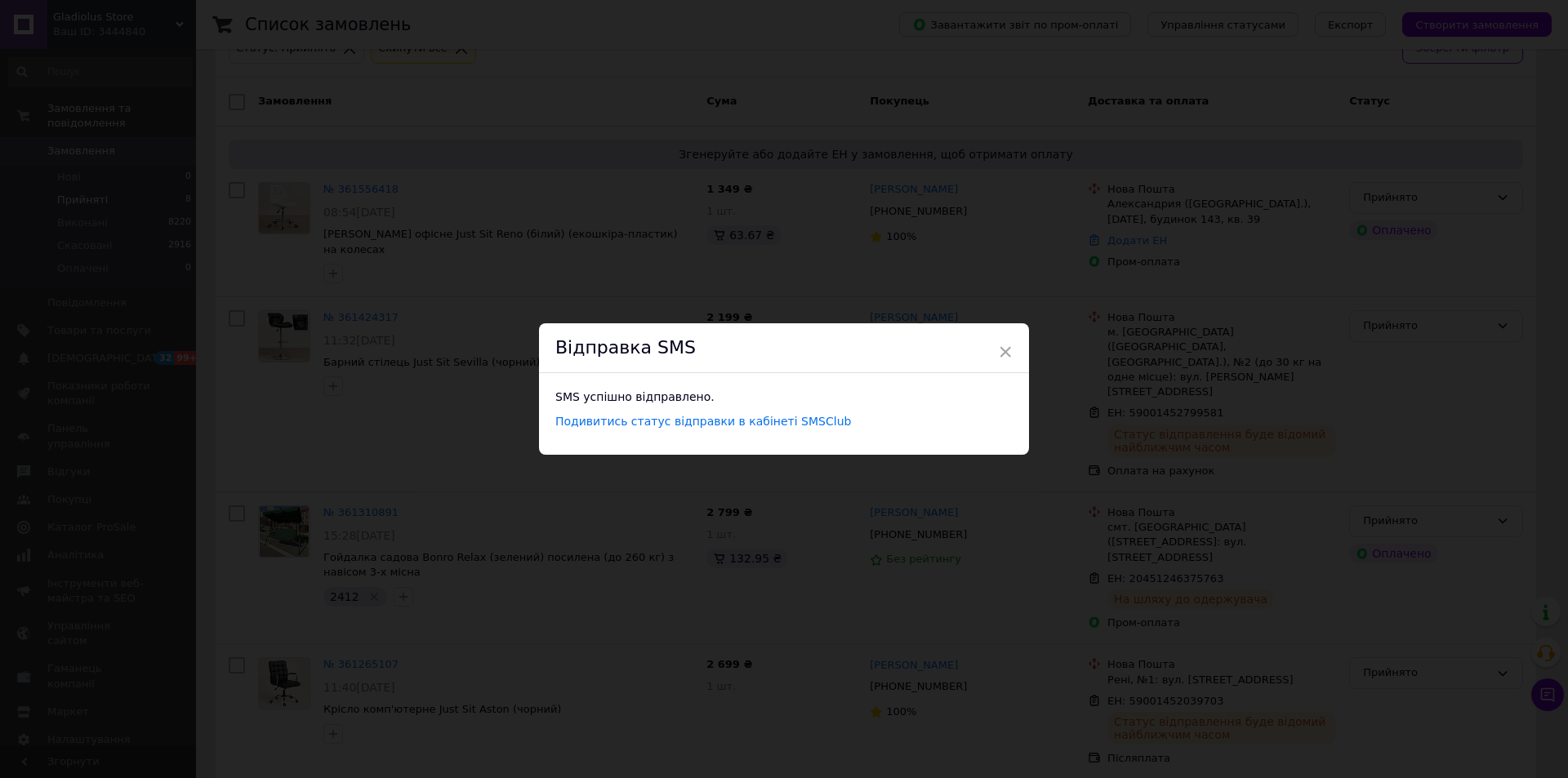
click at [1021, 567] on div "× Відправка SMS SMS успішно відправлено. Подивитись статус відправки в кабінеті…" at bounding box center [784, 389] width 1568 height 778
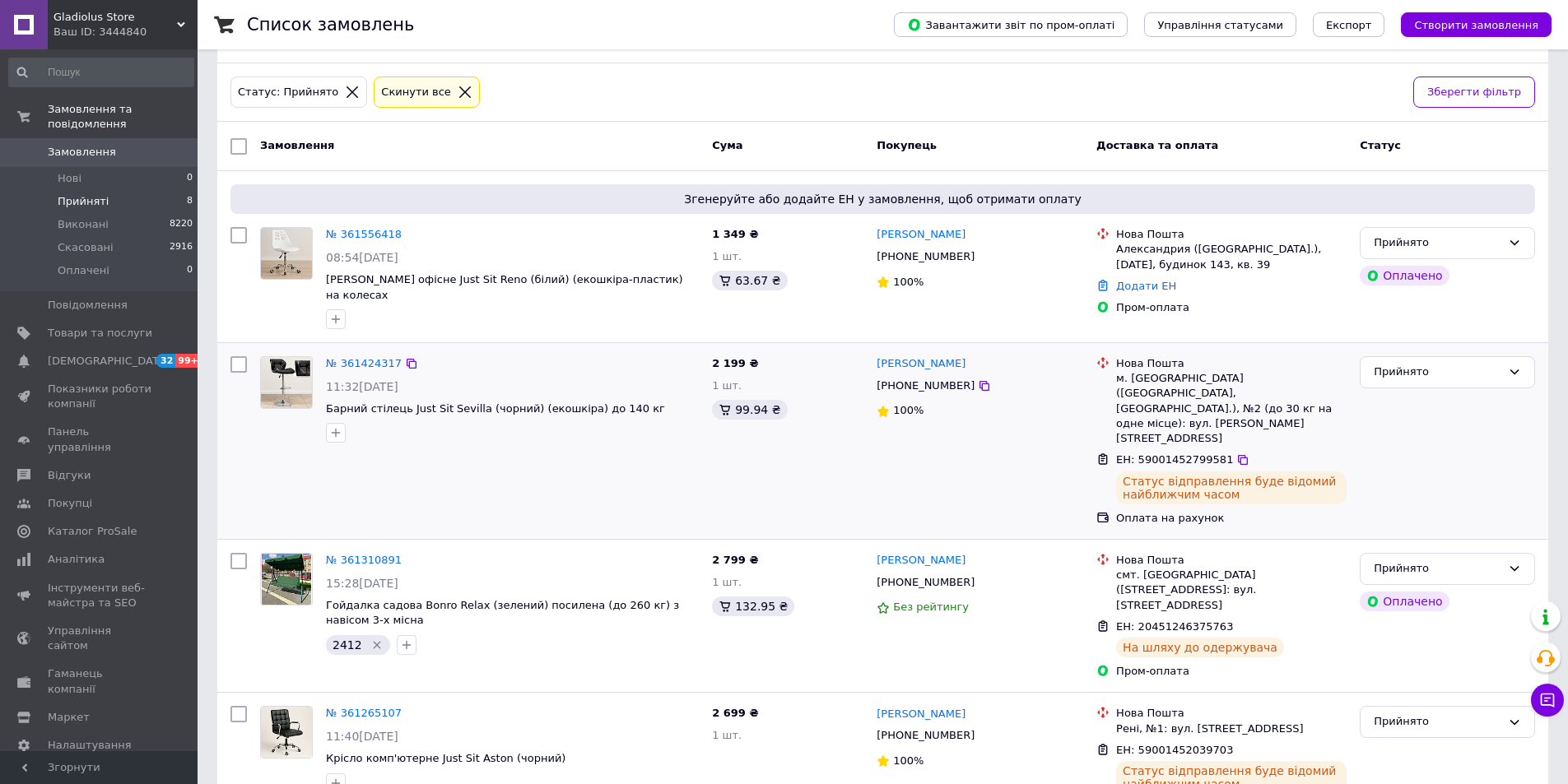
scroll to position [26, 0]
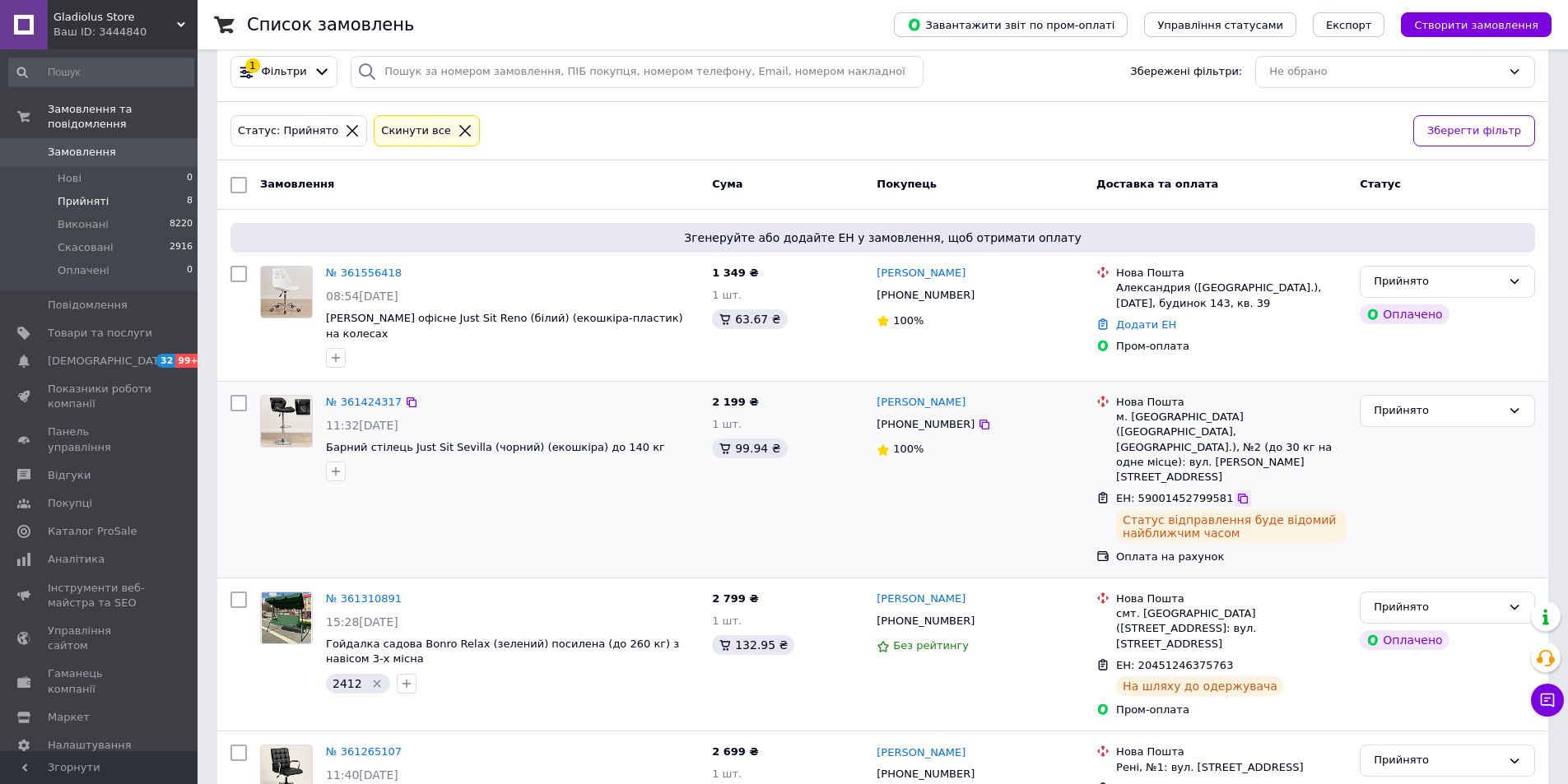
click at [1236, 492] on icon at bounding box center [1242, 498] width 14 height 14
click at [1411, 402] on div "Прийнято" at bounding box center [1437, 410] width 127 height 17
click at [1413, 430] on li "Виконано" at bounding box center [1447, 445] width 174 height 31
click at [99, 424] on span "Панель управління" at bounding box center [100, 439] width 105 height 30
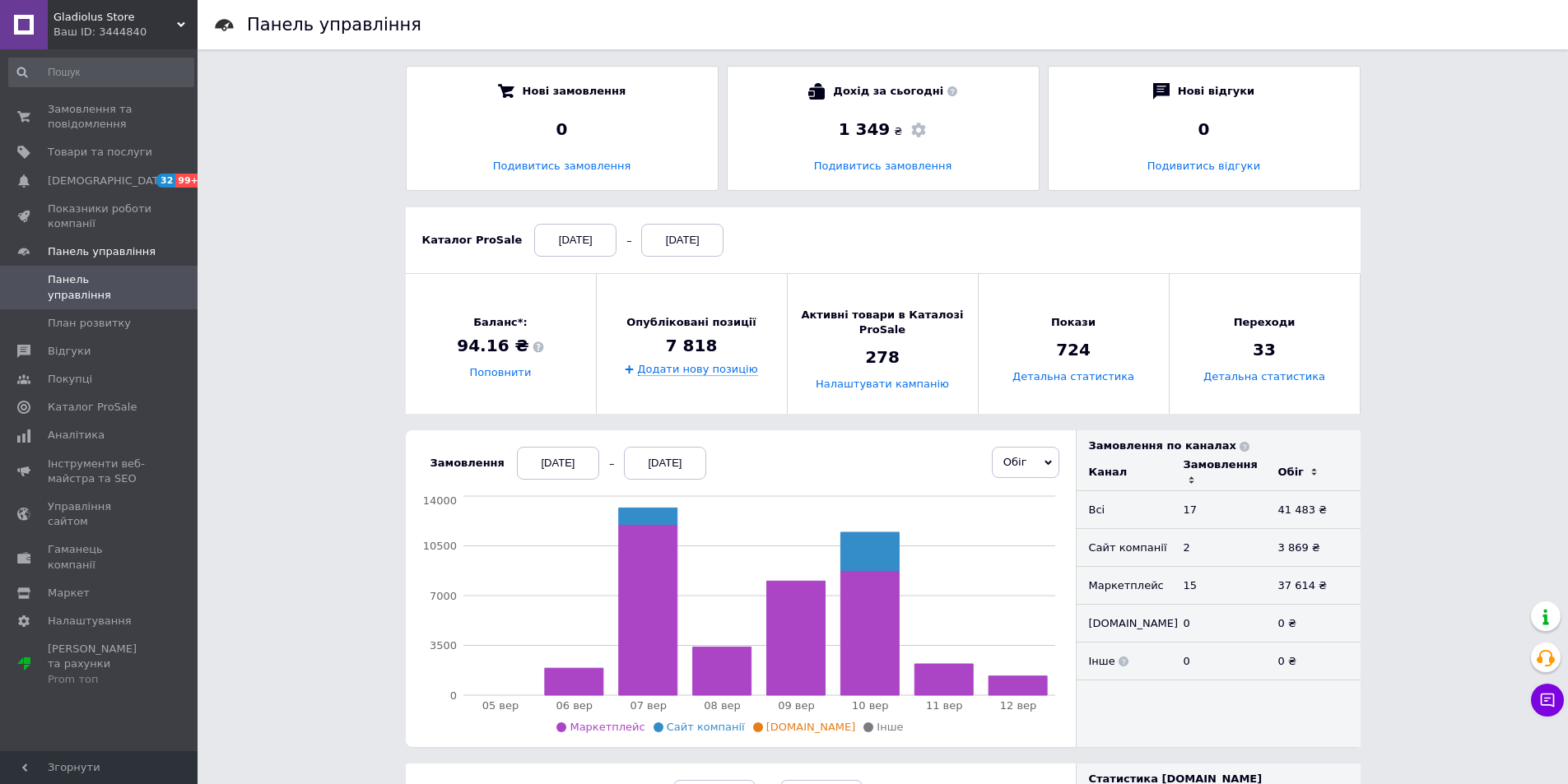
click at [553, 460] on div "05.09.2025" at bounding box center [557, 463] width 82 height 33
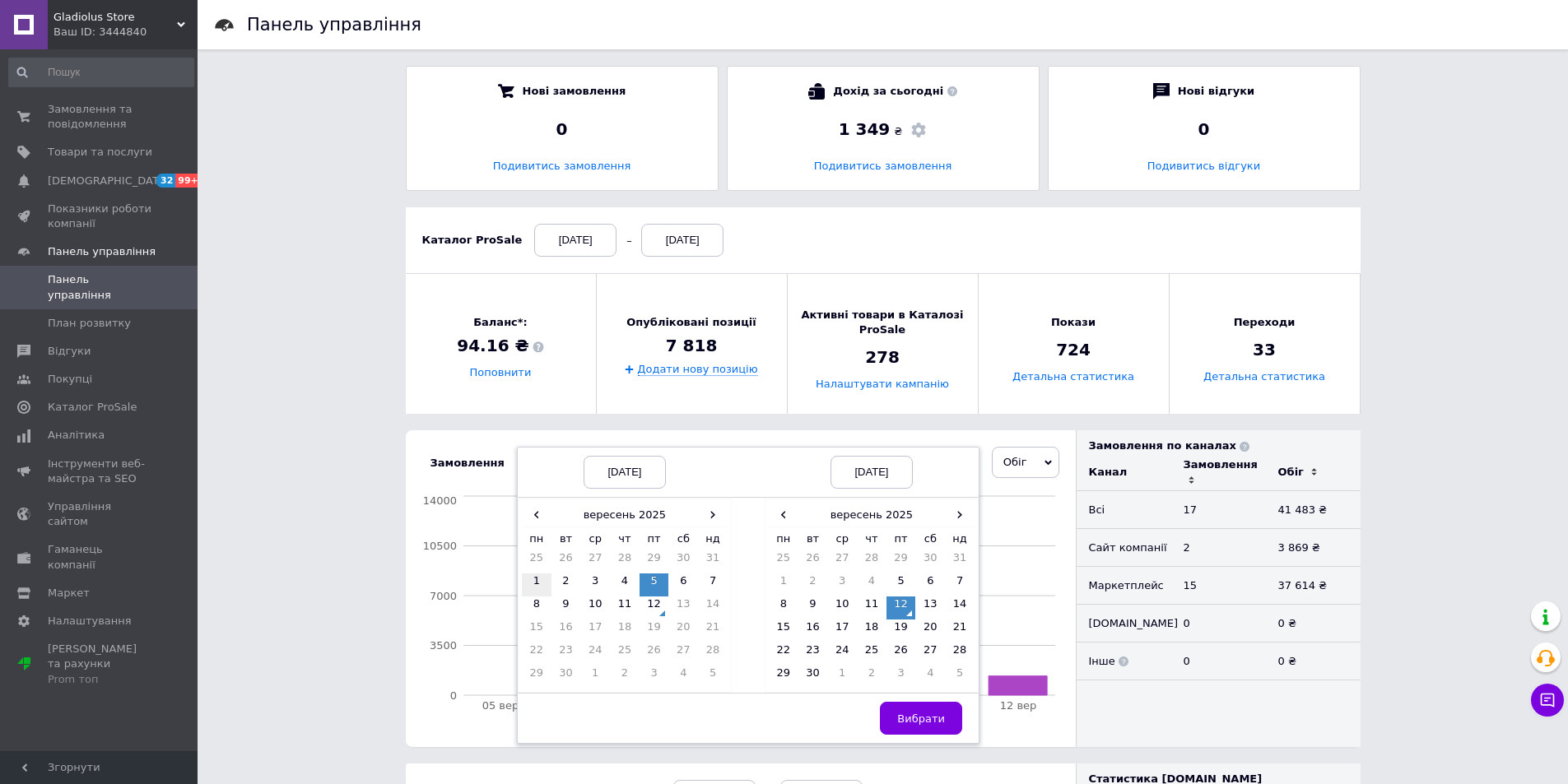
click at [535, 585] on td "1" at bounding box center [536, 585] width 30 height 23
click at [914, 707] on button "Вибрати" at bounding box center [921, 718] width 82 height 33
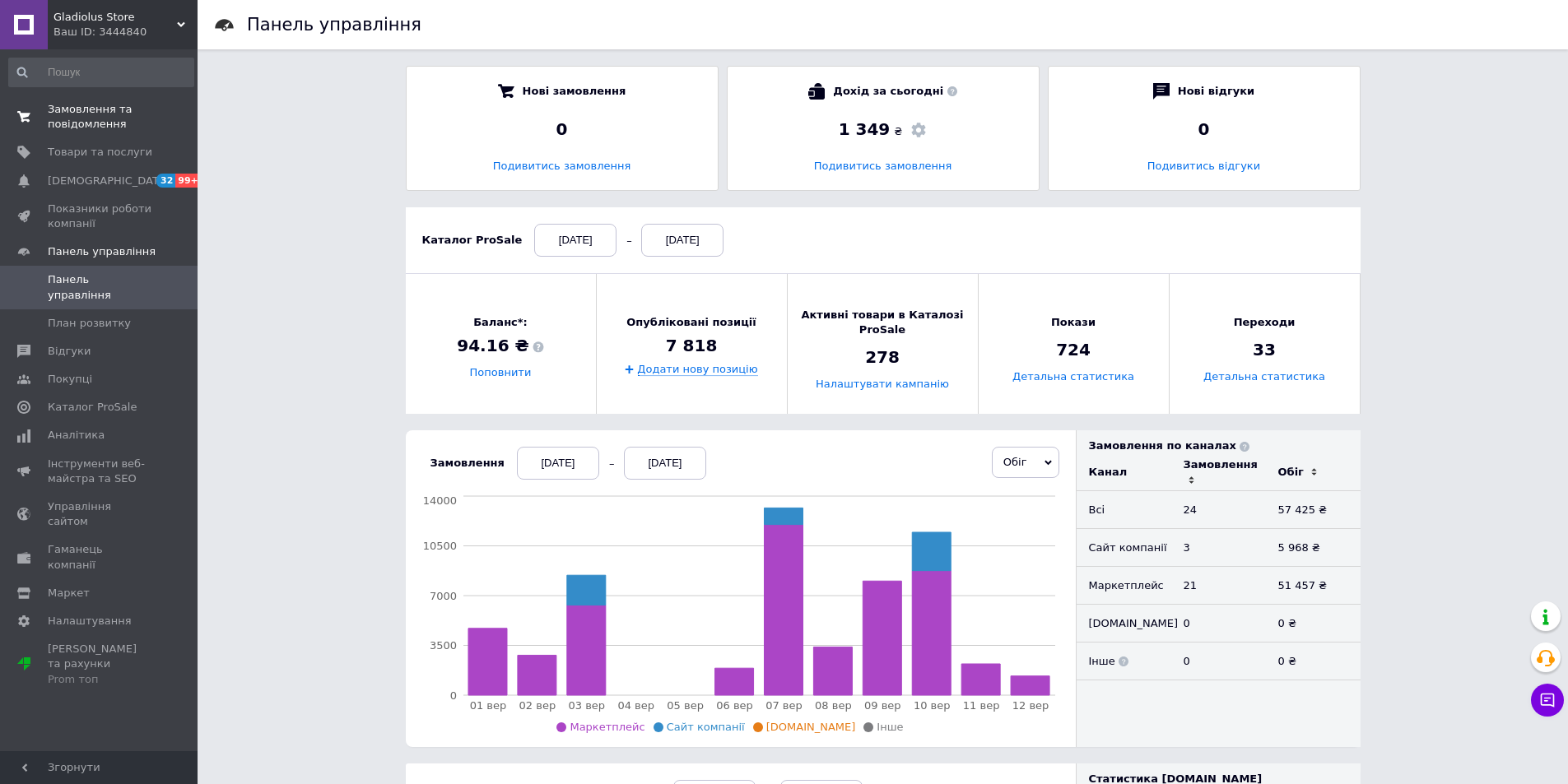
click at [119, 120] on span "Замовлення та повідомлення" at bounding box center [100, 116] width 105 height 30
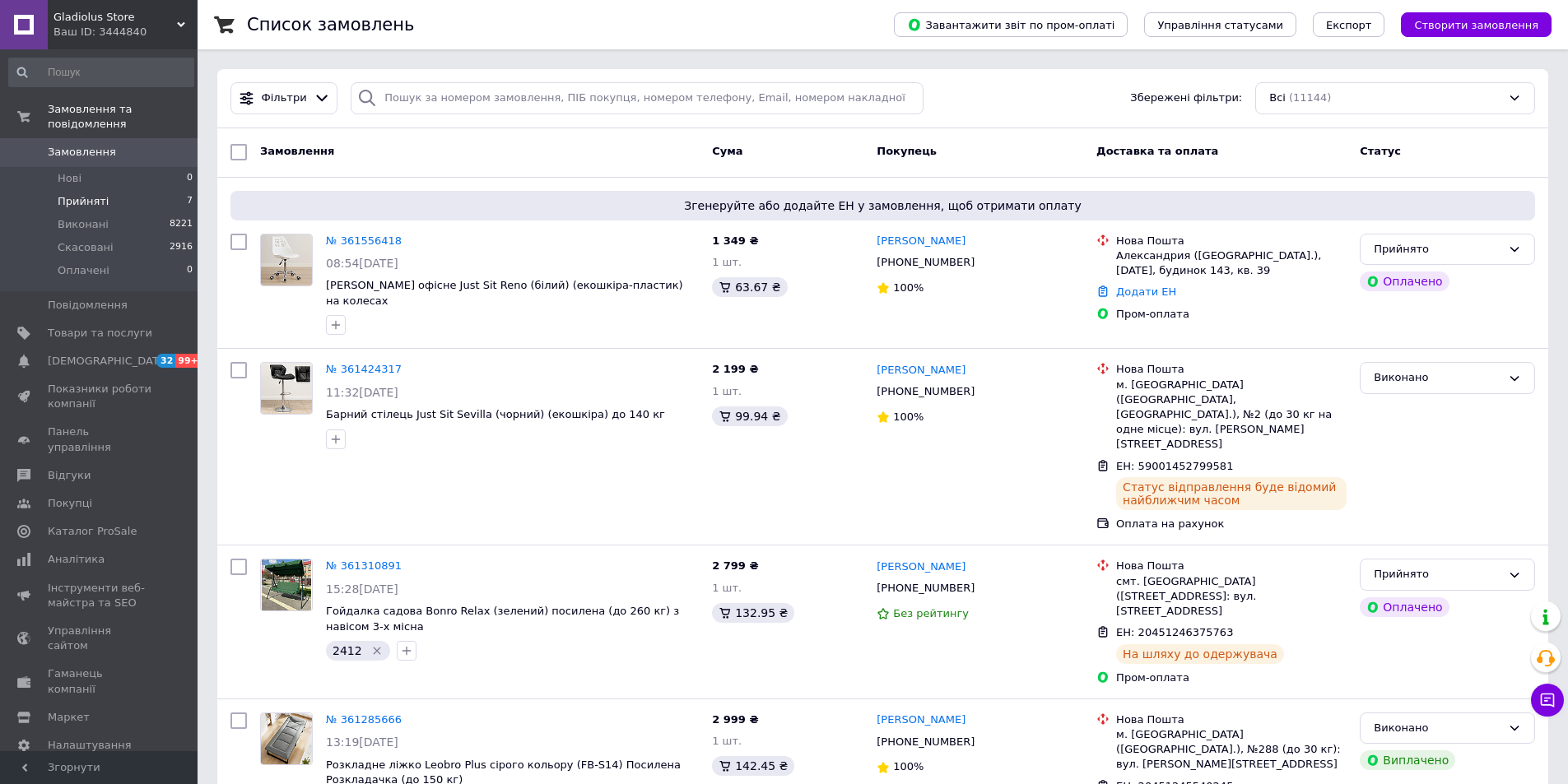
click at [176, 190] on li "Прийняті 7" at bounding box center [101, 202] width 203 height 23
